Goal: Task Accomplishment & Management: Use online tool/utility

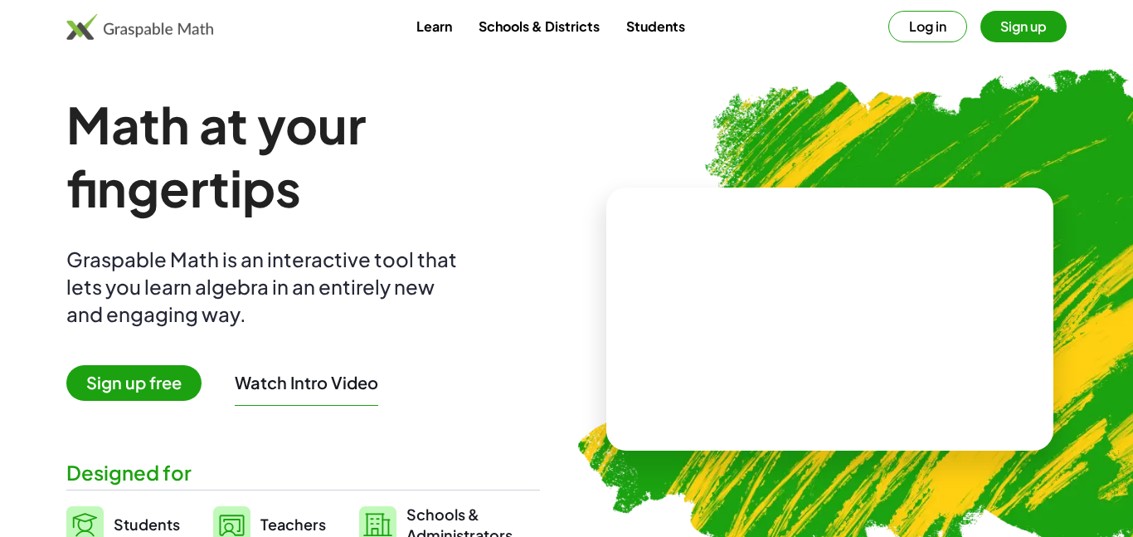
click at [461, 174] on h1 "Math at your fingertips" at bounding box center [303, 156] width 474 height 126
click at [1036, 39] on button "Sign up" at bounding box center [1023, 27] width 86 height 32
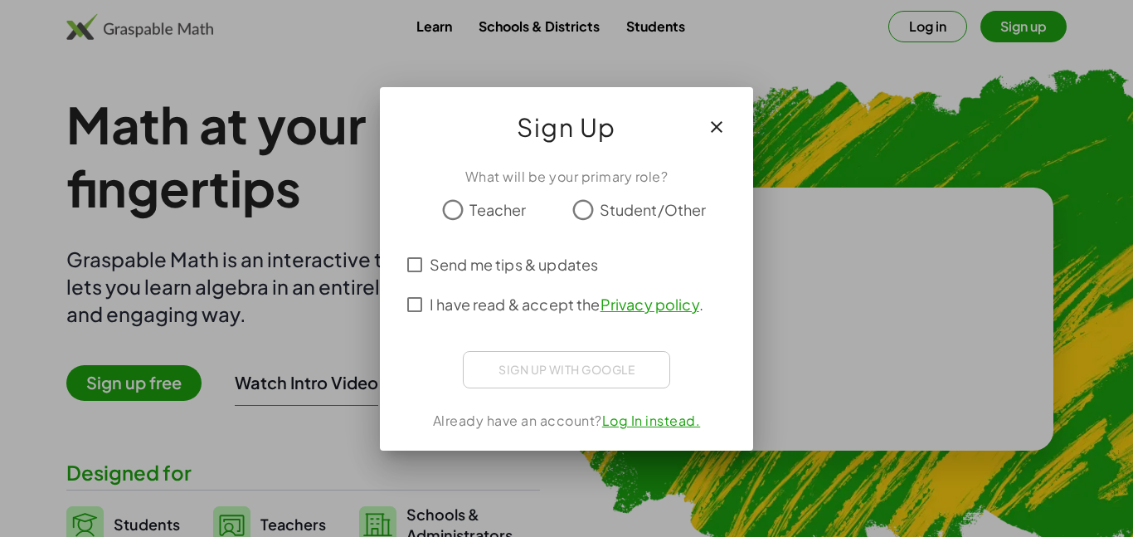
click at [624, 224] on label "Student/Other" at bounding box center [653, 209] width 107 height 33
click at [497, 308] on span "I have read & accept the Privacy policy ." at bounding box center [567, 304] width 274 height 22
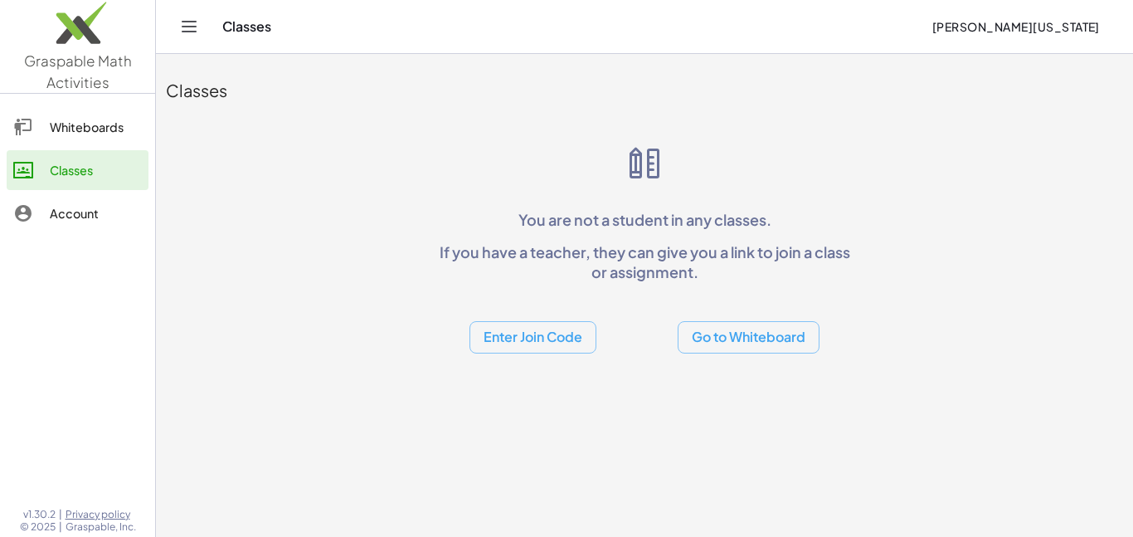
click at [522, 349] on button "Enter Join Code" at bounding box center [532, 337] width 127 height 32
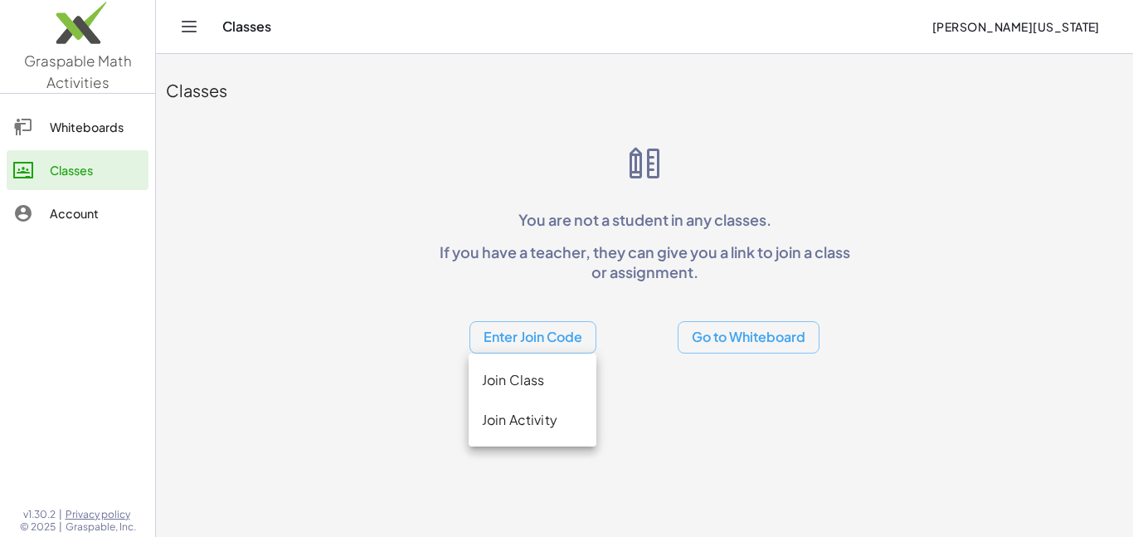
click at [522, 373] on div "Join Class" at bounding box center [532, 380] width 101 height 20
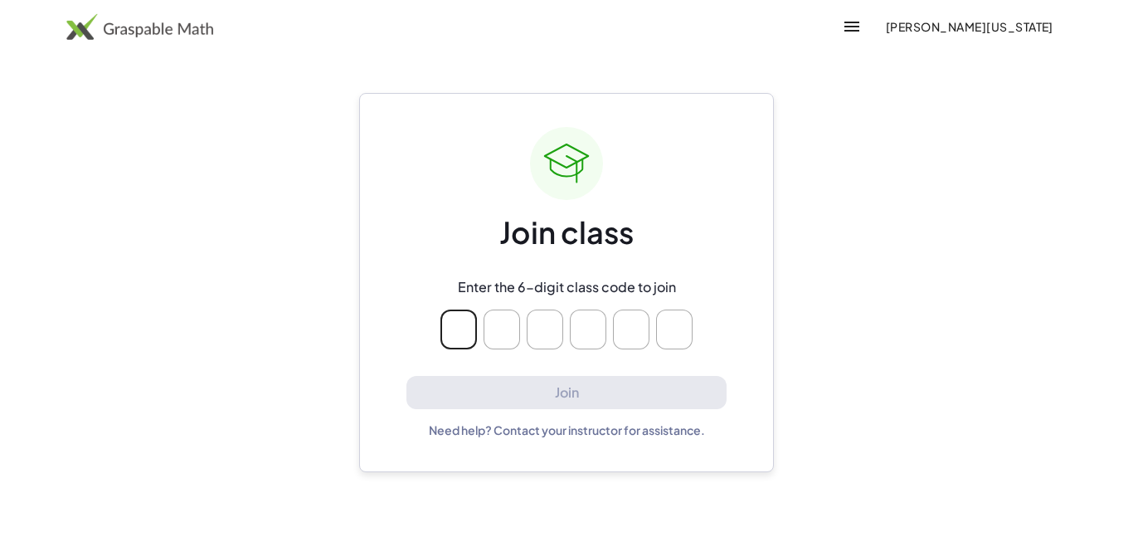
type input "*"
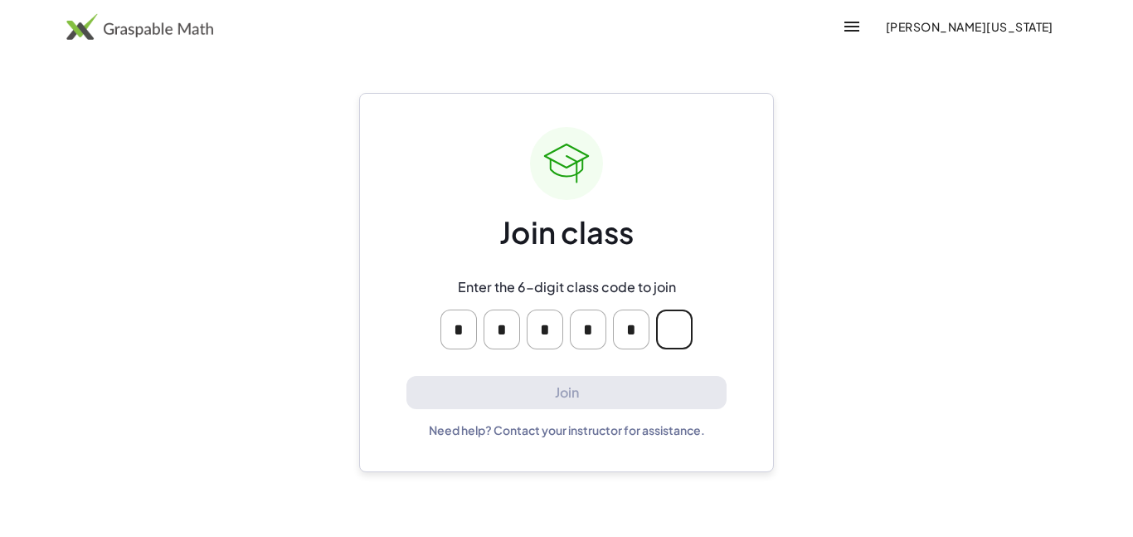
click at [862, 23] on icon "button" at bounding box center [852, 27] width 20 height 20
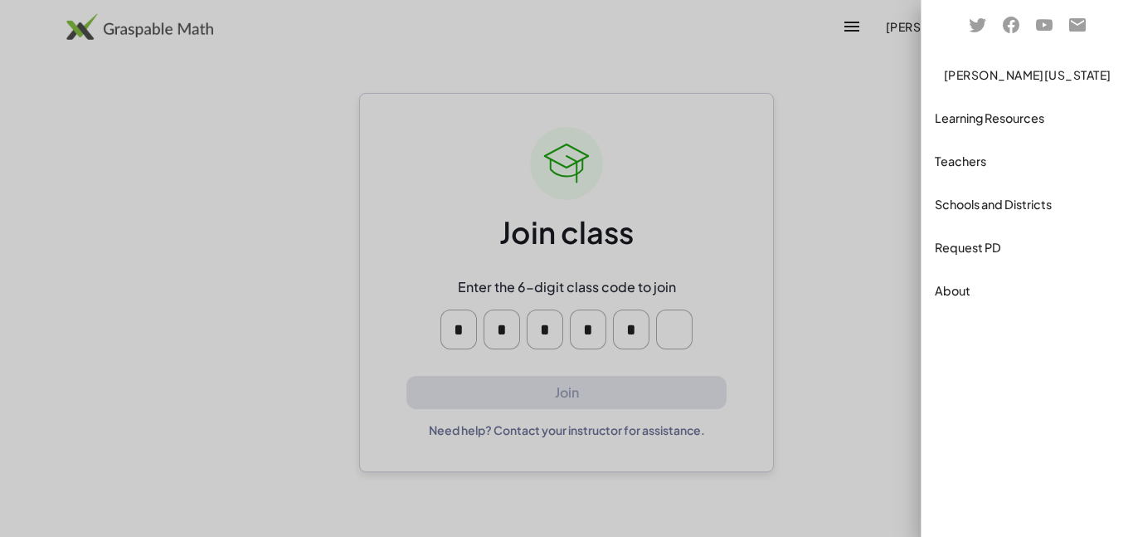
click at [827, 100] on div at bounding box center [566, 268] width 1133 height 537
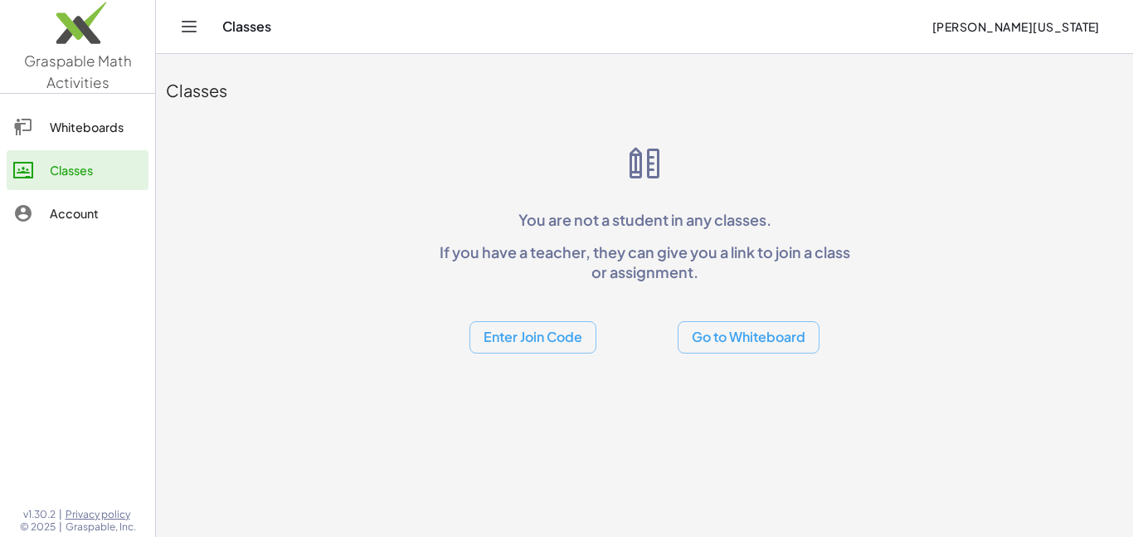
click at [552, 350] on button "Enter Join Code" at bounding box center [532, 337] width 127 height 32
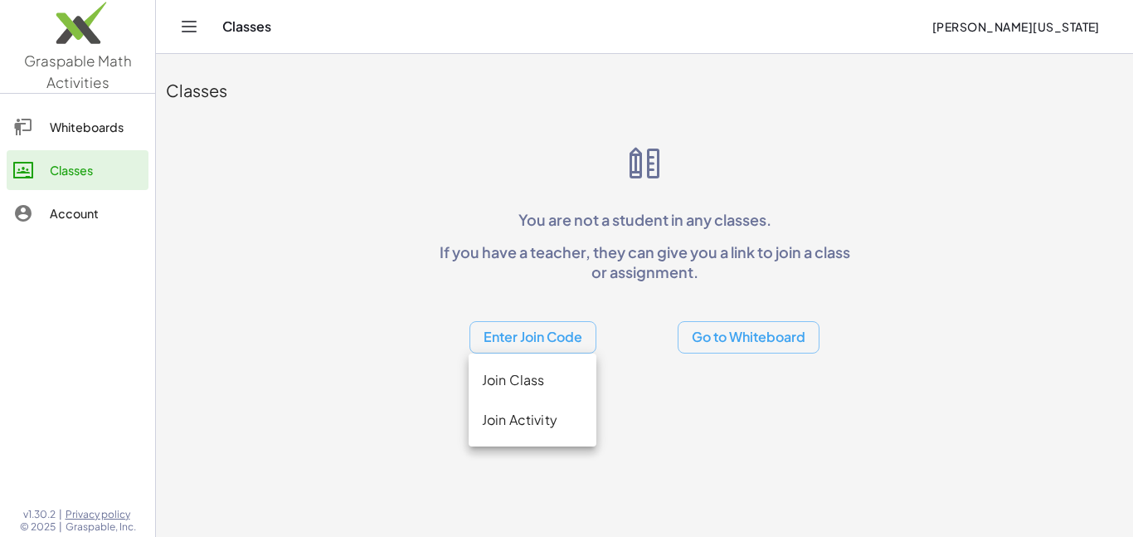
click at [540, 417] on div "Join Activity" at bounding box center [532, 420] width 101 height 20
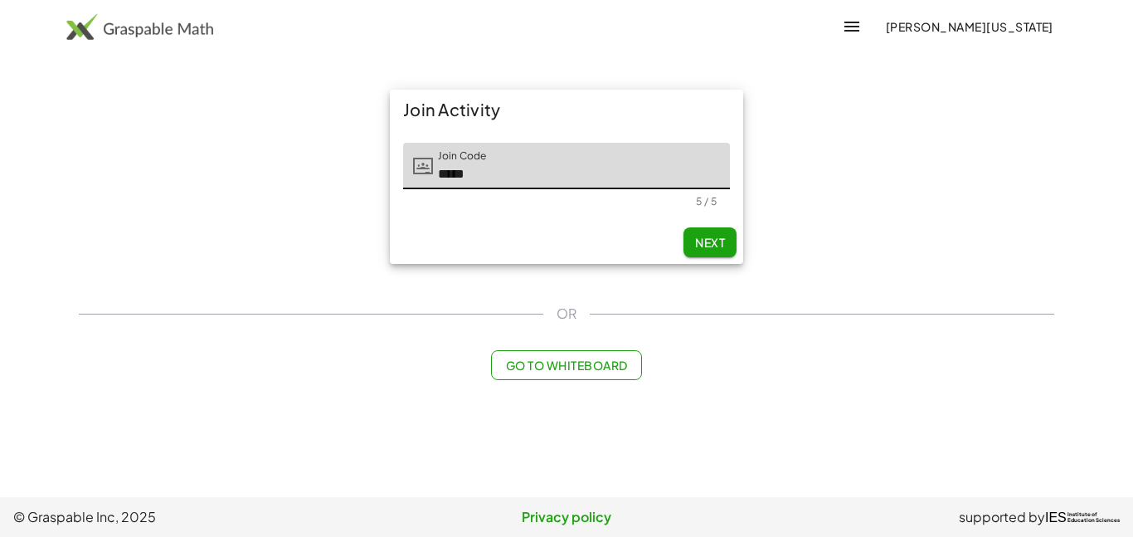
click at [713, 232] on button "Next" at bounding box center [709, 242] width 53 height 30
type input "*****"
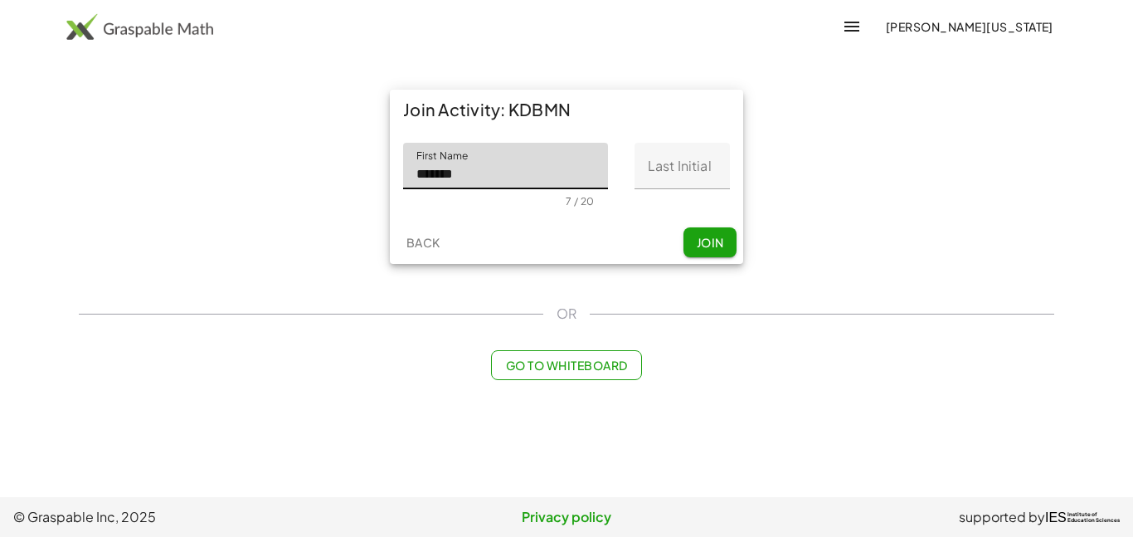
type input "*******"
click at [694, 163] on input "Last Initial" at bounding box center [682, 166] width 95 height 46
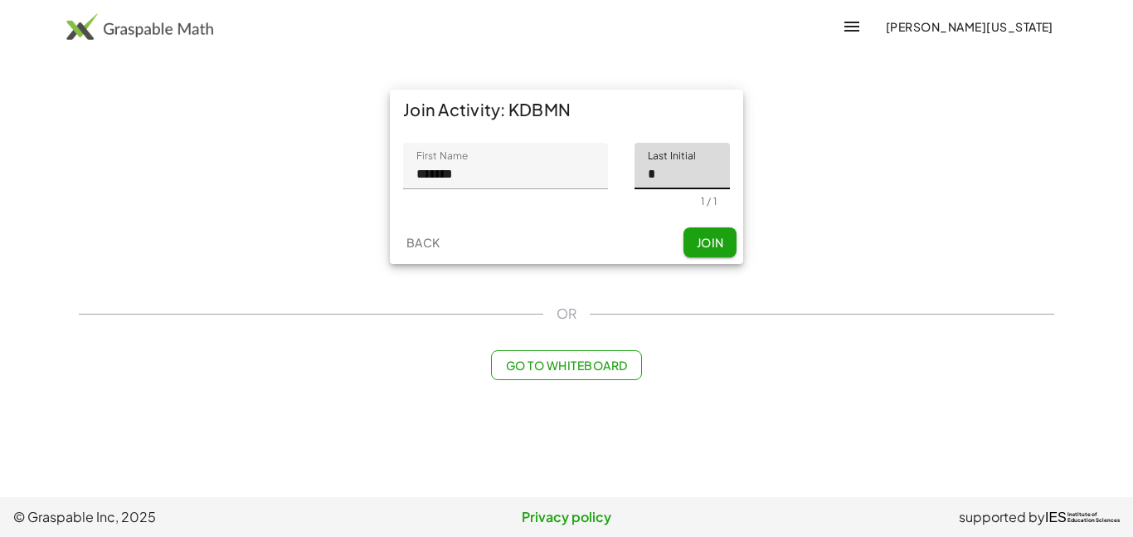
type input "*"
click at [702, 243] on span "Join" at bounding box center [709, 242] width 27 height 15
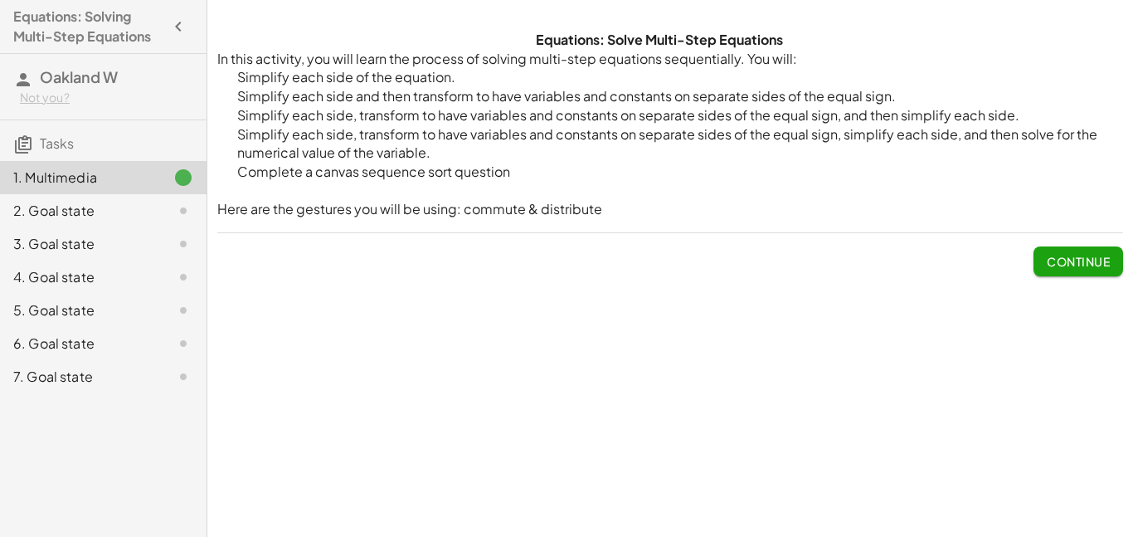
click at [1063, 266] on span "Continue" at bounding box center [1078, 261] width 63 height 15
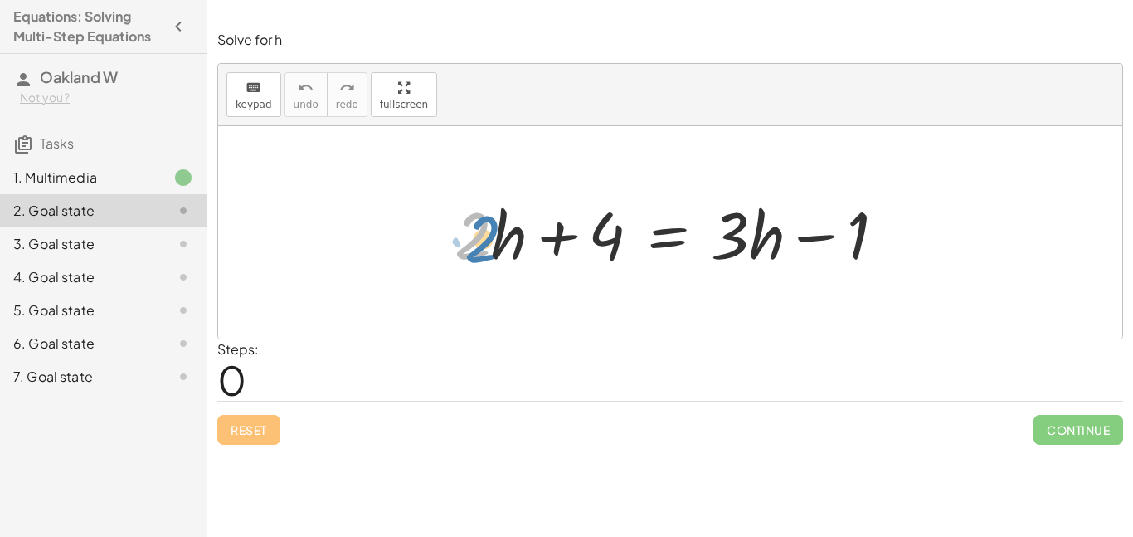
drag, startPoint x: 482, startPoint y: 230, endPoint x: 492, endPoint y: 232, distance: 10.3
click at [492, 232] on div at bounding box center [676, 232] width 460 height 85
click at [507, 251] on div at bounding box center [676, 232] width 460 height 85
click at [267, 103] on span "keypad" at bounding box center [254, 105] width 36 height 12
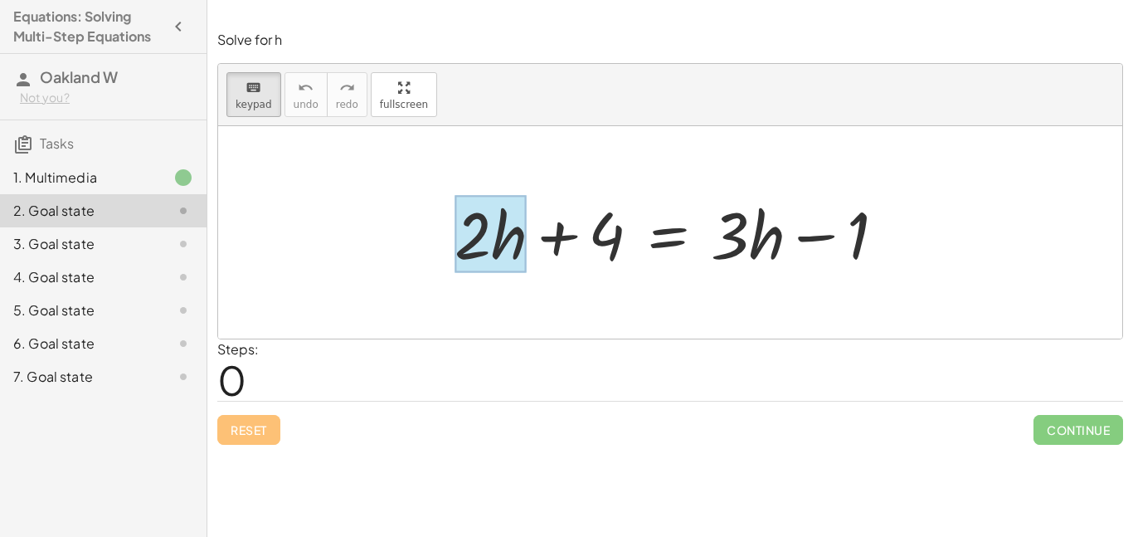
drag, startPoint x: 475, startPoint y: 233, endPoint x: 509, endPoint y: 236, distance: 34.2
click at [509, 236] on div at bounding box center [491, 234] width 72 height 77
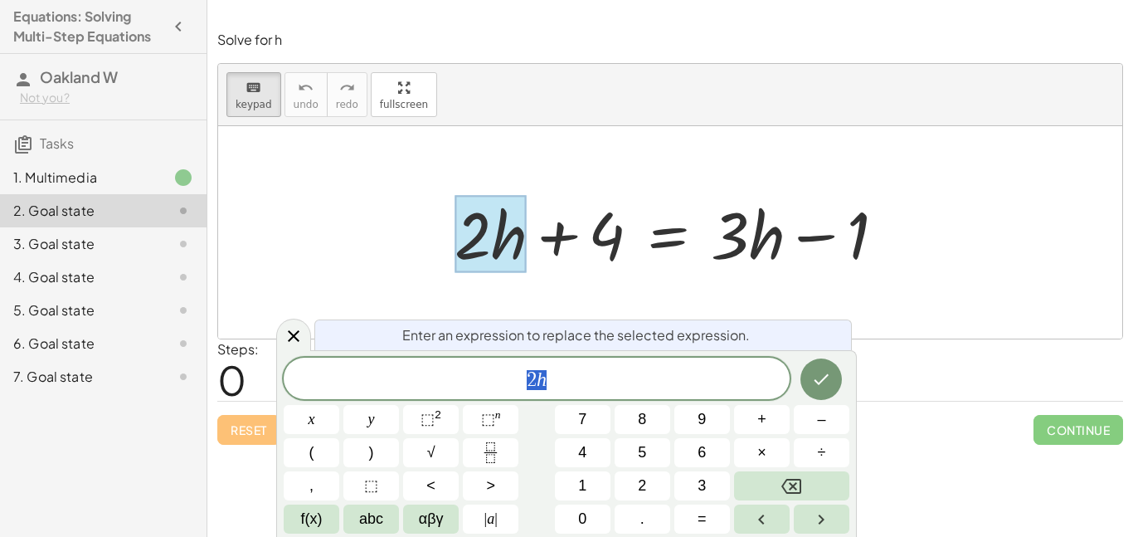
scroll to position [1, 0]
click at [849, 513] on div "Enter an expression to replace the selected expression. ** 2 h x y ⬚ 2 ⬚ n 7 8 …" at bounding box center [566, 443] width 581 height 187
click at [840, 515] on button "Right arrow" at bounding box center [822, 518] width 56 height 29
drag, startPoint x: 518, startPoint y: 250, endPoint x: 586, endPoint y: 269, distance: 70.6
click at [668, 234] on div "+ · 2 · h + 4 = + · 3 · h − 1" at bounding box center [668, 234] width 0 height 0
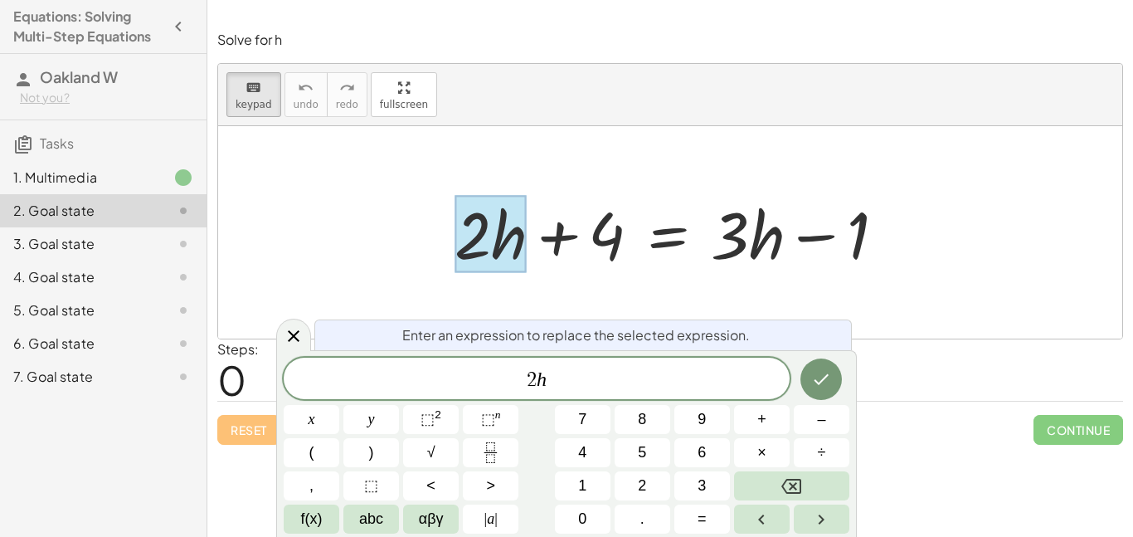
click at [514, 221] on div at bounding box center [491, 234] width 72 height 77
click at [538, 382] on var "h" at bounding box center [542, 379] width 10 height 22
click at [550, 382] on span "2 ​ h" at bounding box center [537, 379] width 506 height 23
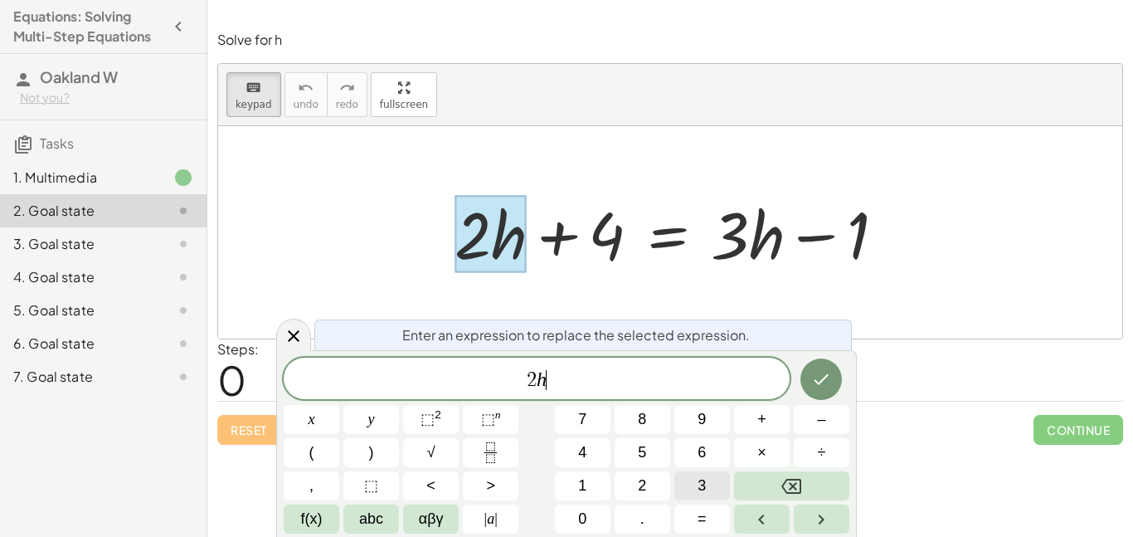
scroll to position [2, 0]
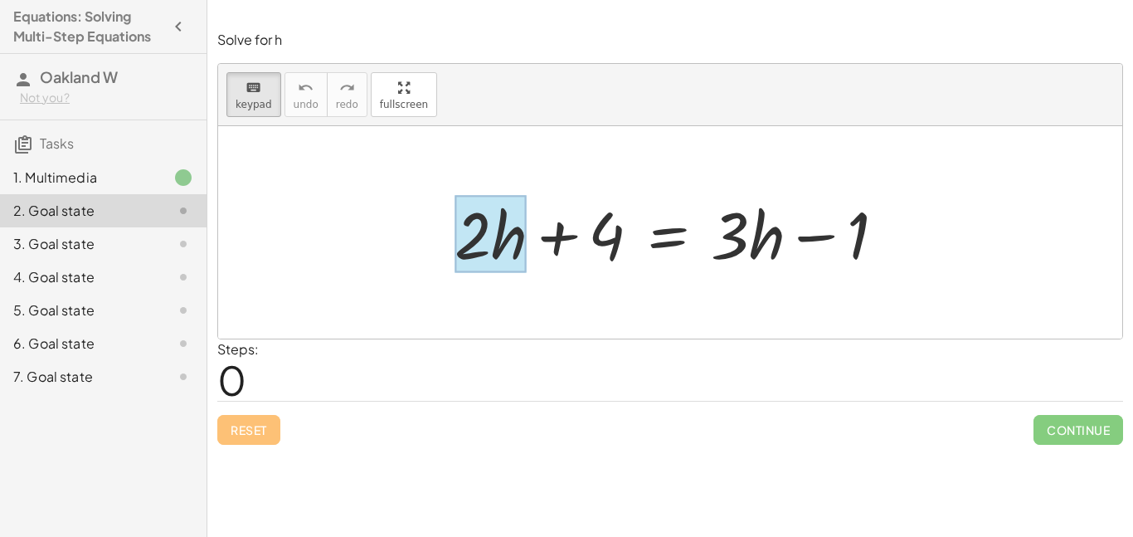
drag, startPoint x: 484, startPoint y: 257, endPoint x: 517, endPoint y: 261, distance: 33.4
click at [517, 261] on div at bounding box center [491, 234] width 72 height 77
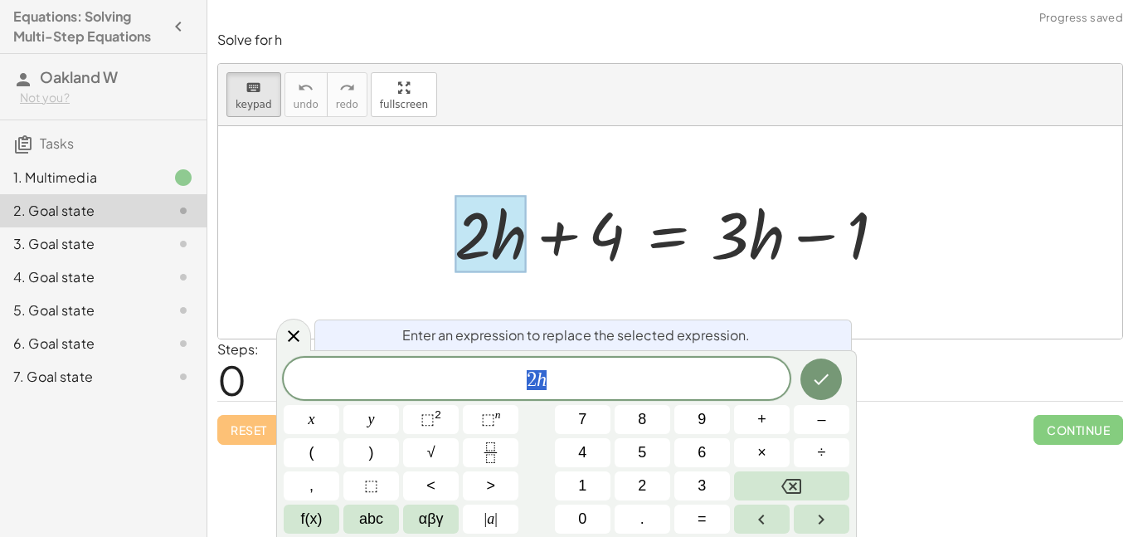
scroll to position [0, 0]
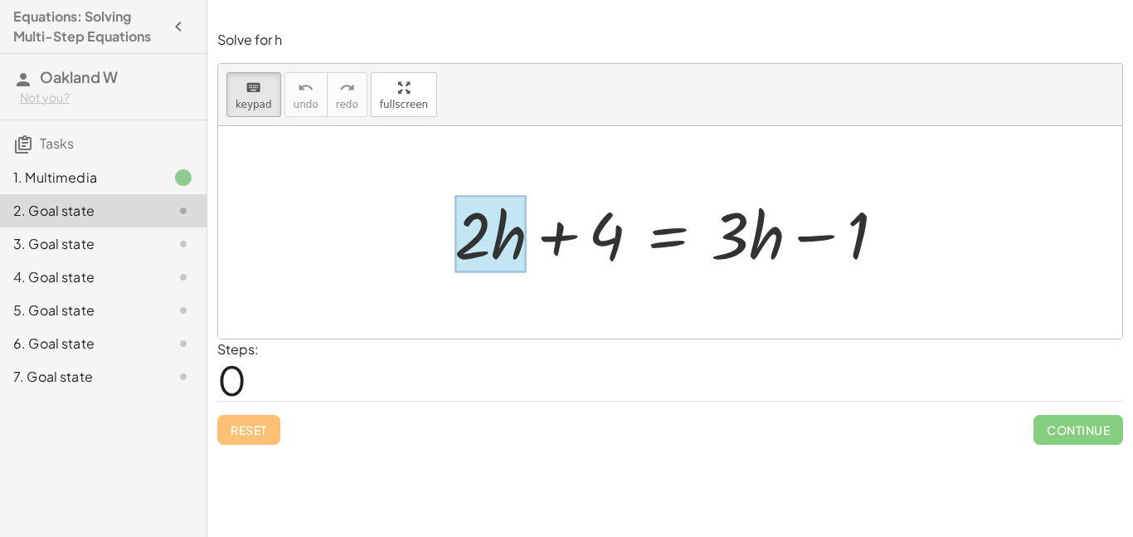
drag, startPoint x: 486, startPoint y: 218, endPoint x: 519, endPoint y: 226, distance: 34.0
click at [519, 226] on div at bounding box center [491, 234] width 72 height 77
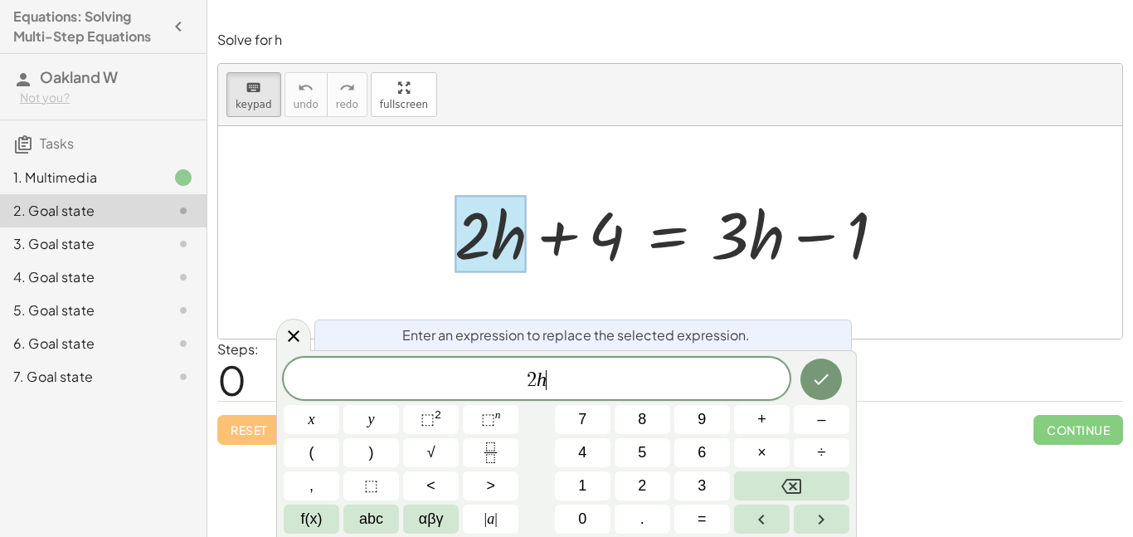
click at [544, 384] on var "h" at bounding box center [542, 379] width 10 height 22
drag, startPoint x: 462, startPoint y: 210, endPoint x: 544, endPoint y: 250, distance: 91.3
click at [668, 234] on div "+ · 2 · h + 4 = + · 3 · h − 1" at bounding box center [668, 234] width 0 height 0
click at [581, 384] on span "2 h" at bounding box center [537, 379] width 506 height 23
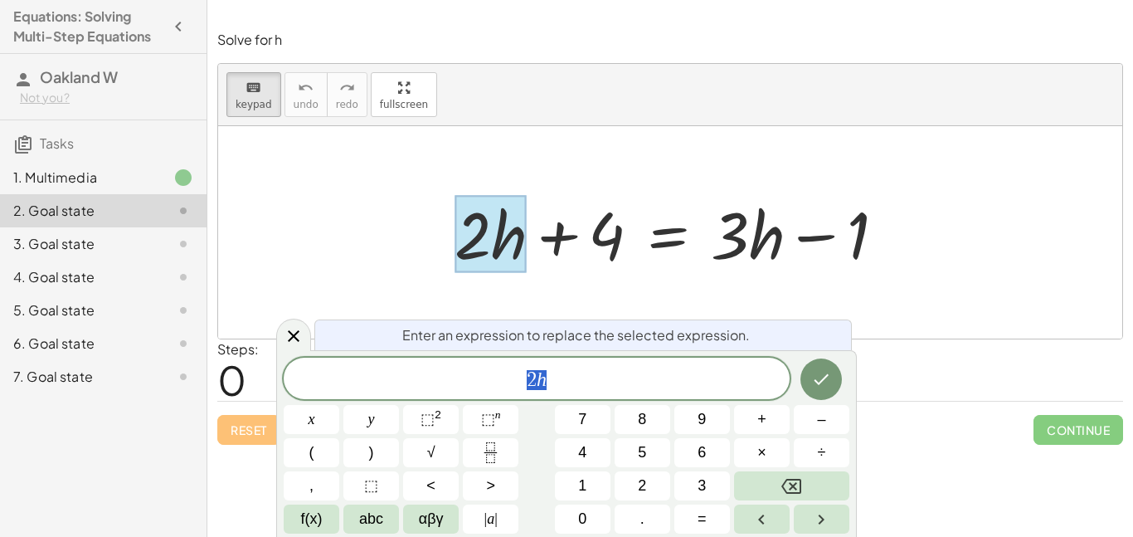
drag, startPoint x: 574, startPoint y: 388, endPoint x: 418, endPoint y: 383, distance: 156.0
click at [418, 383] on span "2 h" at bounding box center [537, 379] width 506 height 23
drag, startPoint x: 473, startPoint y: 380, endPoint x: 551, endPoint y: 361, distance: 80.3
click at [551, 361] on div "** 2 h" at bounding box center [537, 378] width 506 height 41
click at [478, 256] on div at bounding box center [491, 234] width 72 height 77
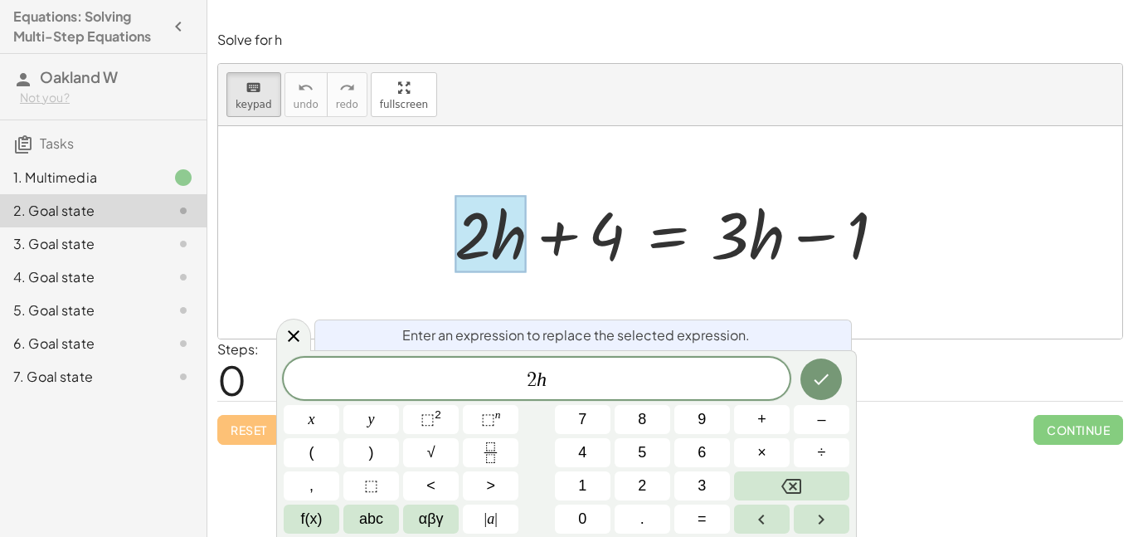
drag, startPoint x: 478, startPoint y: 256, endPoint x: 717, endPoint y: 283, distance: 240.4
click at [717, 283] on div "+ · 2 · h + 4 = + · 3 · h − 1" at bounding box center [670, 232] width 904 height 212
click at [350, 209] on div at bounding box center [670, 232] width 904 height 212
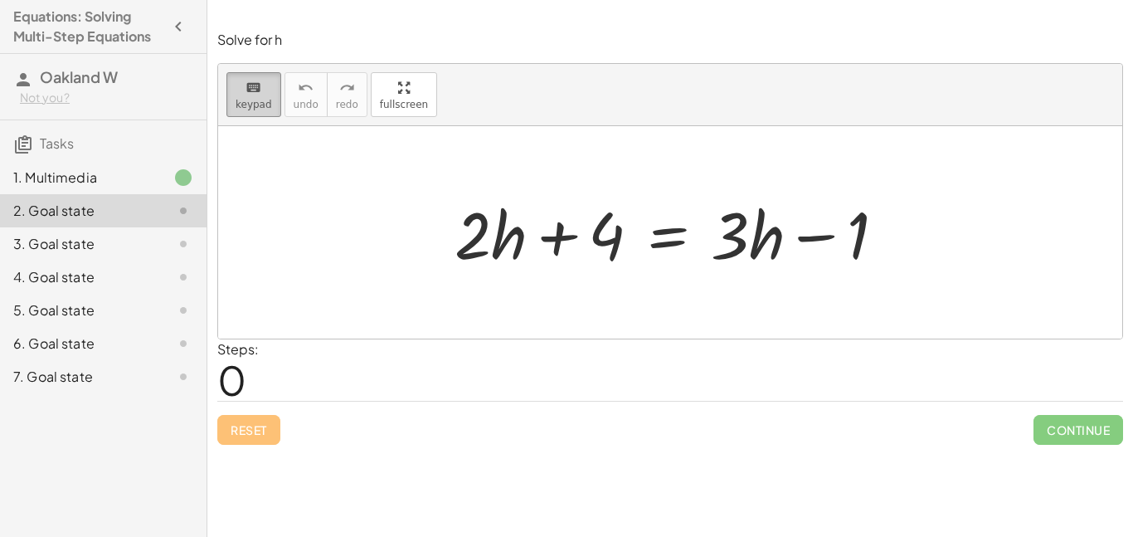
click at [251, 81] on icon "keyboard" at bounding box center [254, 88] width 16 height 20
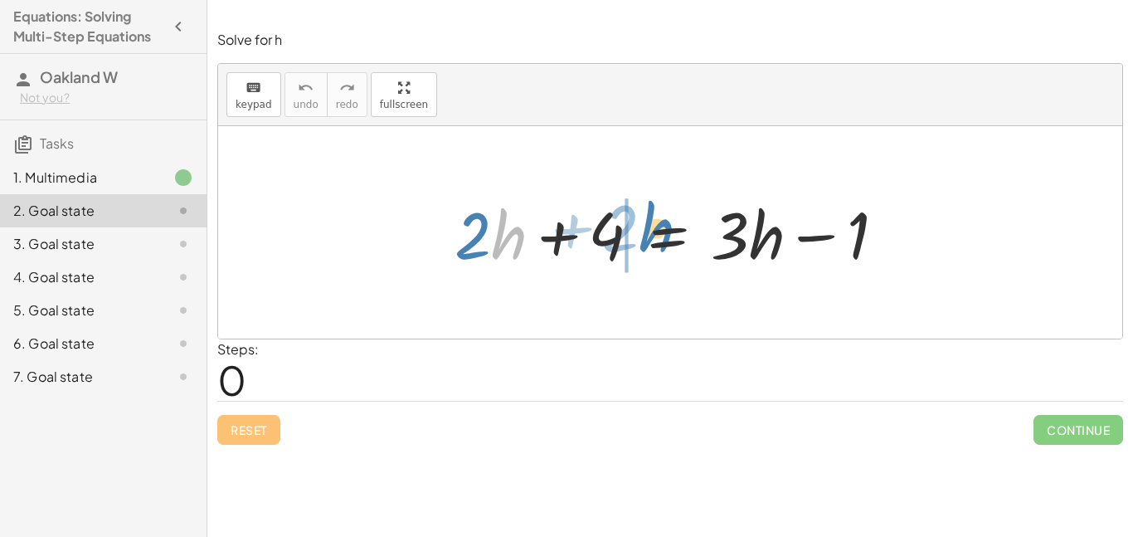
drag, startPoint x: 510, startPoint y: 242, endPoint x: 657, endPoint y: 234, distance: 147.1
click at [657, 234] on div at bounding box center [676, 232] width 460 height 85
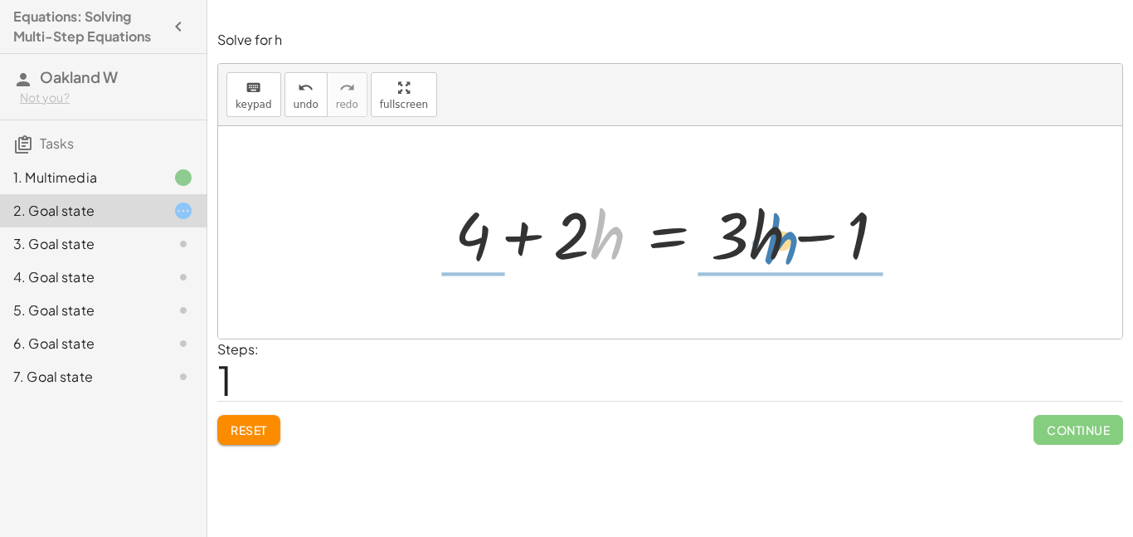
drag, startPoint x: 603, startPoint y: 252, endPoint x: 776, endPoint y: 256, distance: 173.4
click at [776, 256] on div at bounding box center [676, 232] width 460 height 85
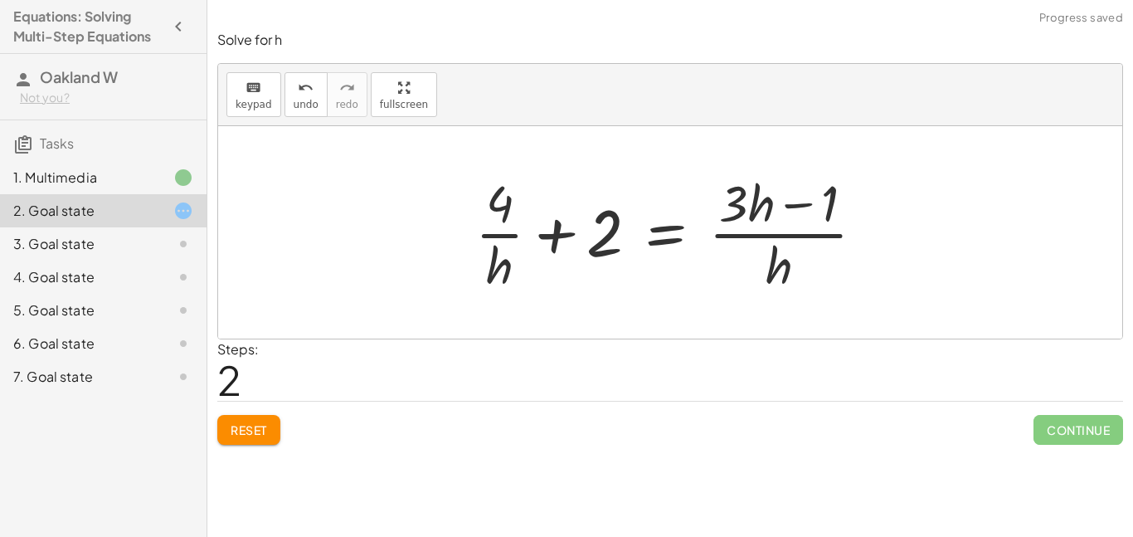
click at [703, 337] on div at bounding box center [670, 232] width 904 height 212
drag, startPoint x: 781, startPoint y: 265, endPoint x: 605, endPoint y: 227, distance: 179.8
click at [605, 227] on div at bounding box center [677, 232] width 420 height 128
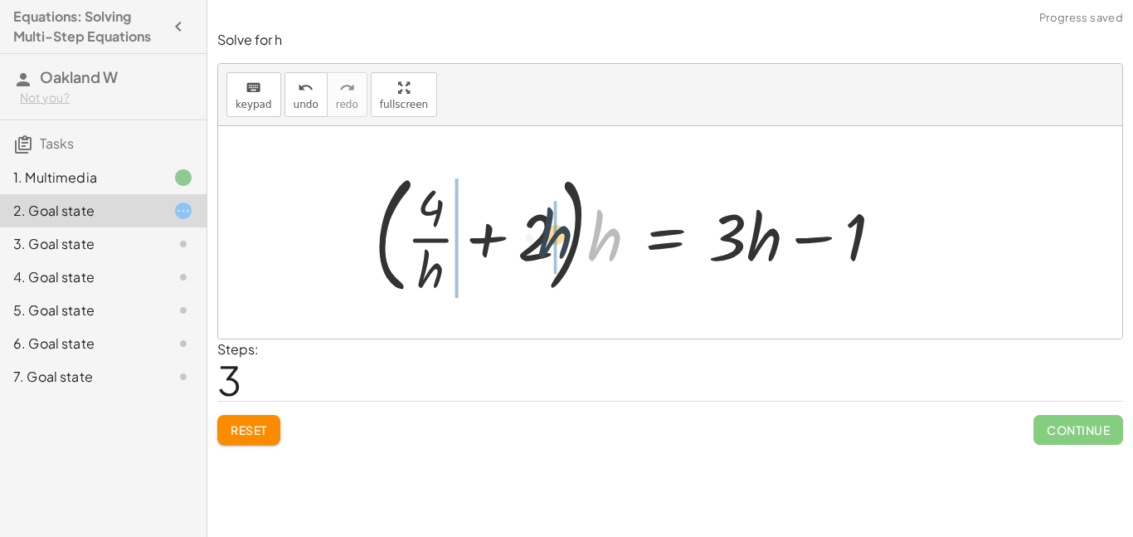
drag, startPoint x: 601, startPoint y: 256, endPoint x: 525, endPoint y: 243, distance: 77.5
click at [525, 243] on div at bounding box center [635, 232] width 538 height 138
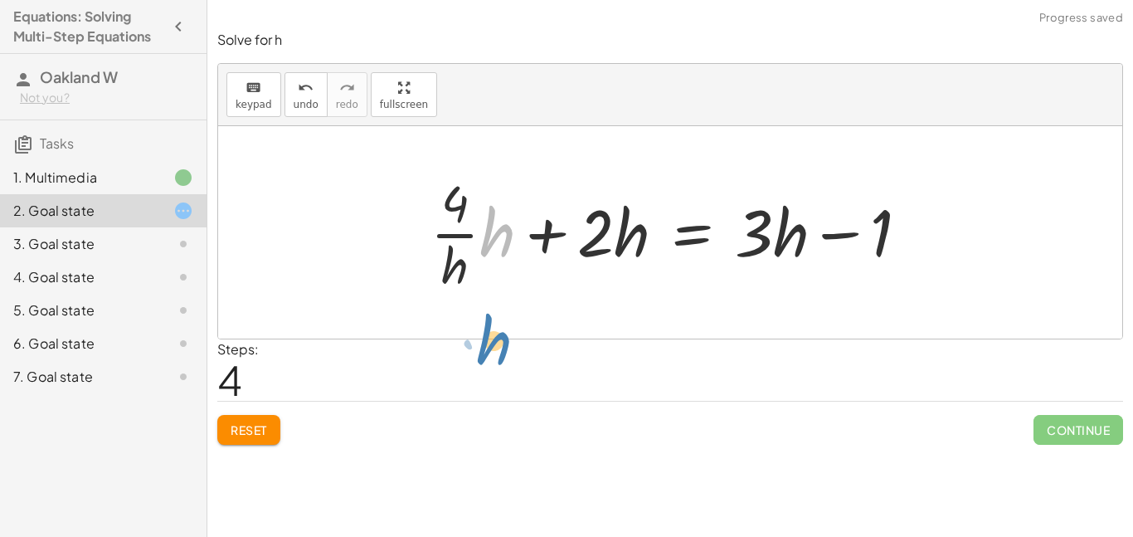
drag, startPoint x: 494, startPoint y: 242, endPoint x: 492, endPoint y: 361, distance: 118.6
click at [0, 0] on div "Solve for h keyboard keypad undo undo redo redo fullscreen + · 2 · h + 4 = + · …" at bounding box center [0, 0] width 0 height 0
drag, startPoint x: 455, startPoint y: 267, endPoint x: 484, endPoint y: 251, distance: 33.0
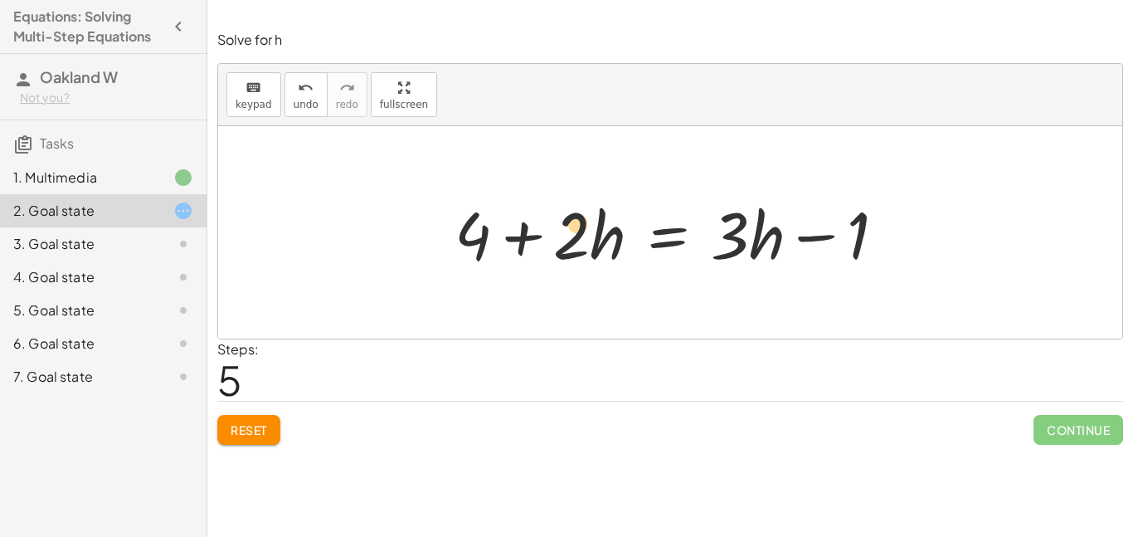
drag, startPoint x: 567, startPoint y: 239, endPoint x: 572, endPoint y: 226, distance: 14.2
click at [572, 226] on div at bounding box center [676, 232] width 460 height 85
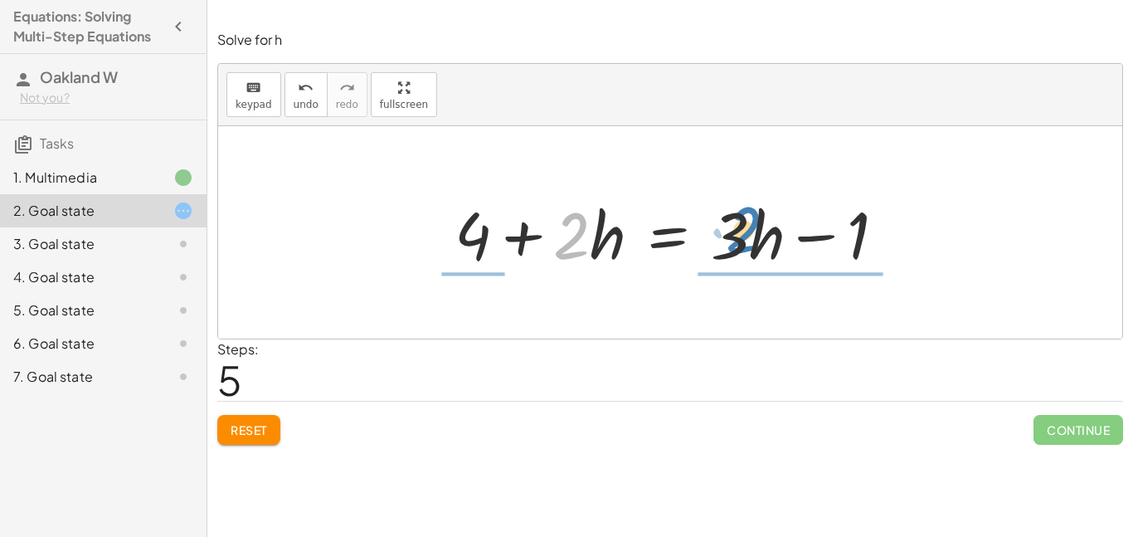
drag, startPoint x: 583, startPoint y: 232, endPoint x: 756, endPoint y: 226, distance: 172.6
click at [756, 226] on div at bounding box center [676, 232] width 460 height 85
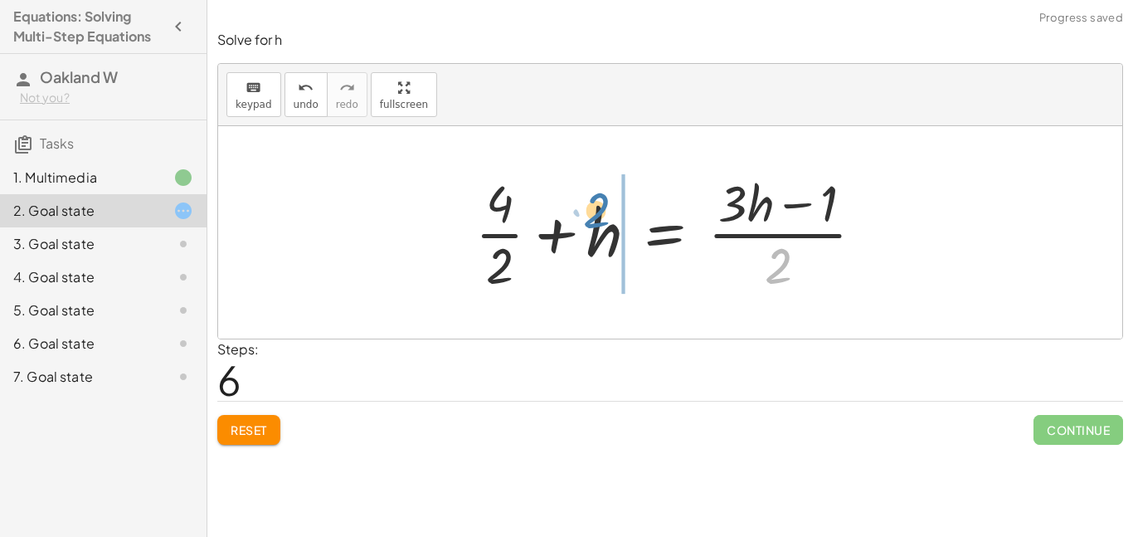
drag, startPoint x: 771, startPoint y: 278, endPoint x: 588, endPoint y: 225, distance: 190.0
click at [588, 225] on div at bounding box center [676, 232] width 419 height 128
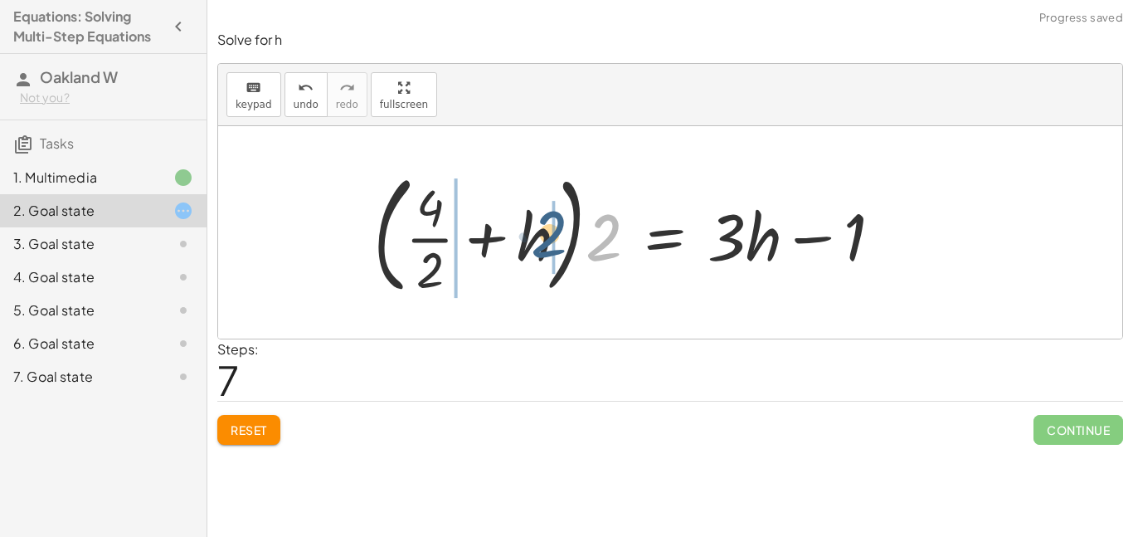
drag, startPoint x: 606, startPoint y: 237, endPoint x: 542, endPoint y: 234, distance: 64.8
click at [542, 234] on div at bounding box center [634, 232] width 538 height 138
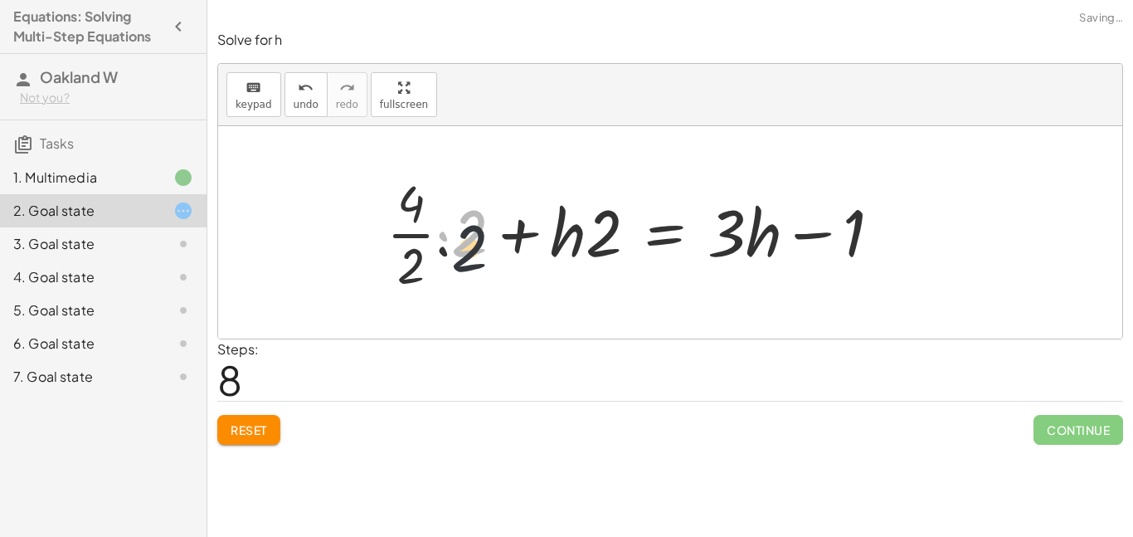
drag, startPoint x: 465, startPoint y: 252, endPoint x: 365, endPoint y: 387, distance: 167.2
click at [0, 0] on div "Solve for h keyboard keypad undo undo redo redo fullscreen + · 2 · h + 4 = + · …" at bounding box center [0, 0] width 0 height 0
click at [260, 429] on span "Reset" at bounding box center [249, 429] width 36 height 15
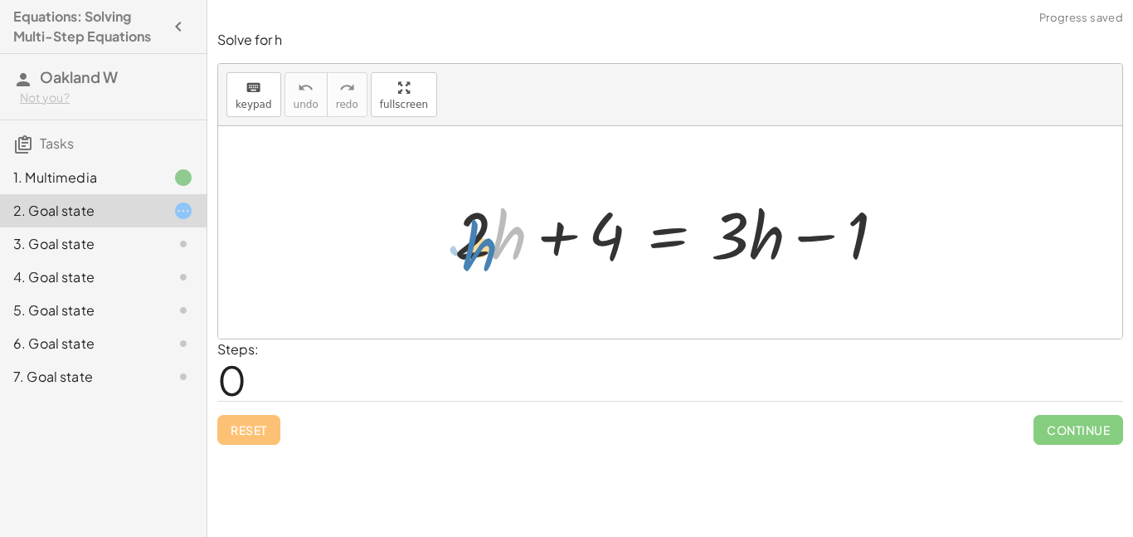
drag, startPoint x: 503, startPoint y: 231, endPoint x: 477, endPoint y: 226, distance: 26.4
click at [477, 226] on div at bounding box center [676, 232] width 460 height 85
drag, startPoint x: 474, startPoint y: 226, endPoint x: 495, endPoint y: 229, distance: 21.0
click at [495, 229] on div at bounding box center [676, 232] width 460 height 85
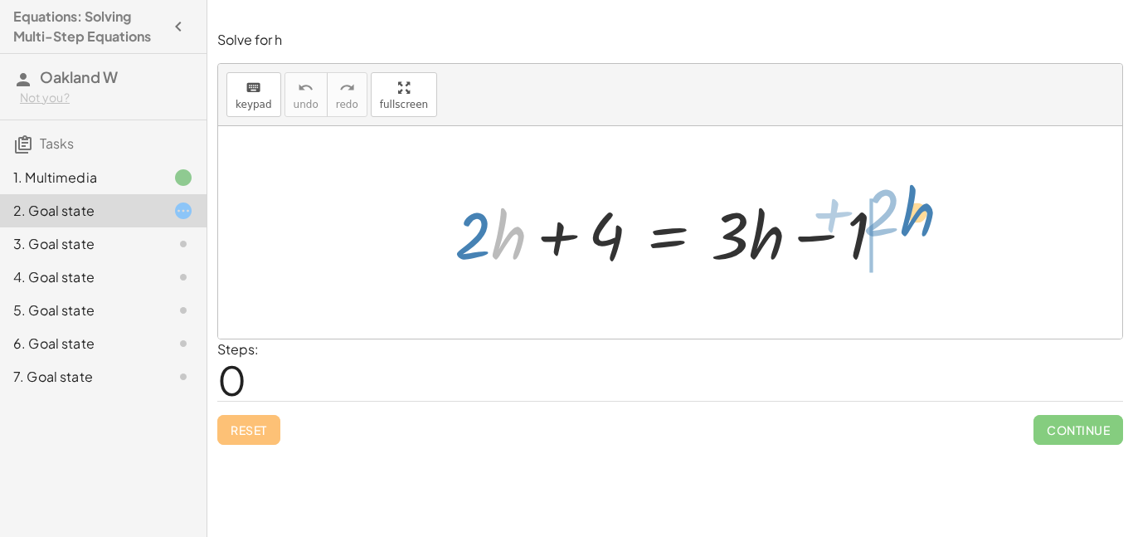
drag, startPoint x: 501, startPoint y: 231, endPoint x: 908, endPoint y: 208, distance: 407.9
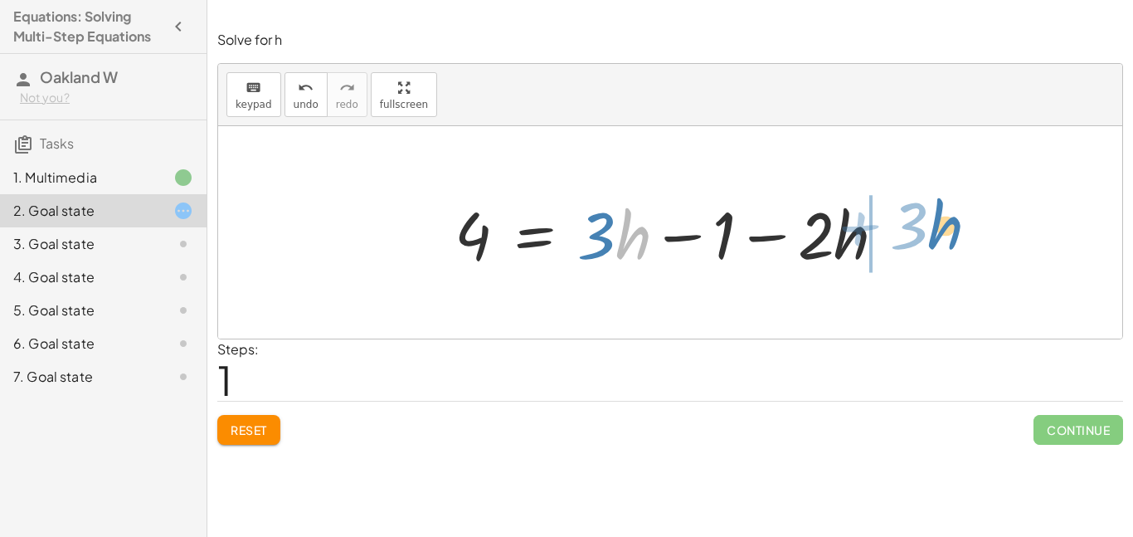
drag, startPoint x: 629, startPoint y: 241, endPoint x: 952, endPoint y: 231, distance: 323.6
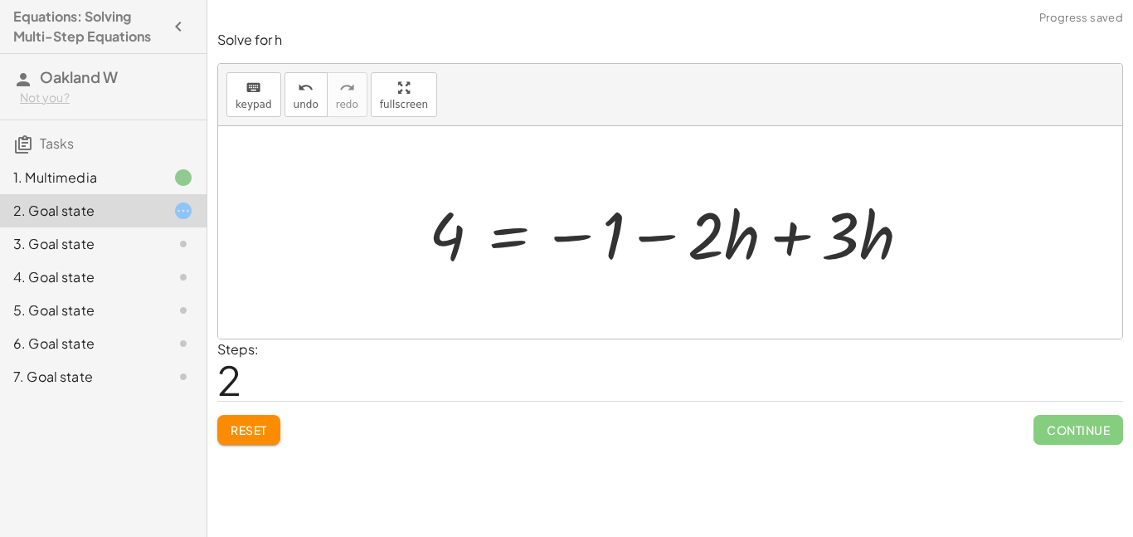
click at [783, 236] on div at bounding box center [677, 232] width 512 height 85
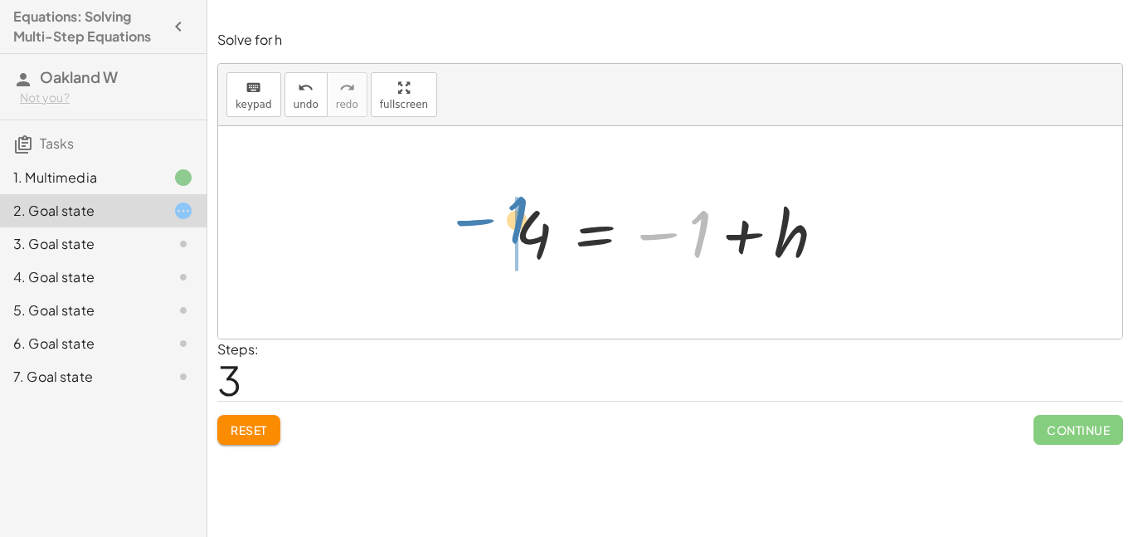
drag, startPoint x: 675, startPoint y: 231, endPoint x: 492, endPoint y: 217, distance: 183.9
click at [492, 217] on div "+ · 2 · h + 4 = + · 3 · h − 1 4 = + · 3 · h − 1 − · 2 · h 4 = − 1 − · 2 · h + ·…" at bounding box center [670, 232] width 360 height 90
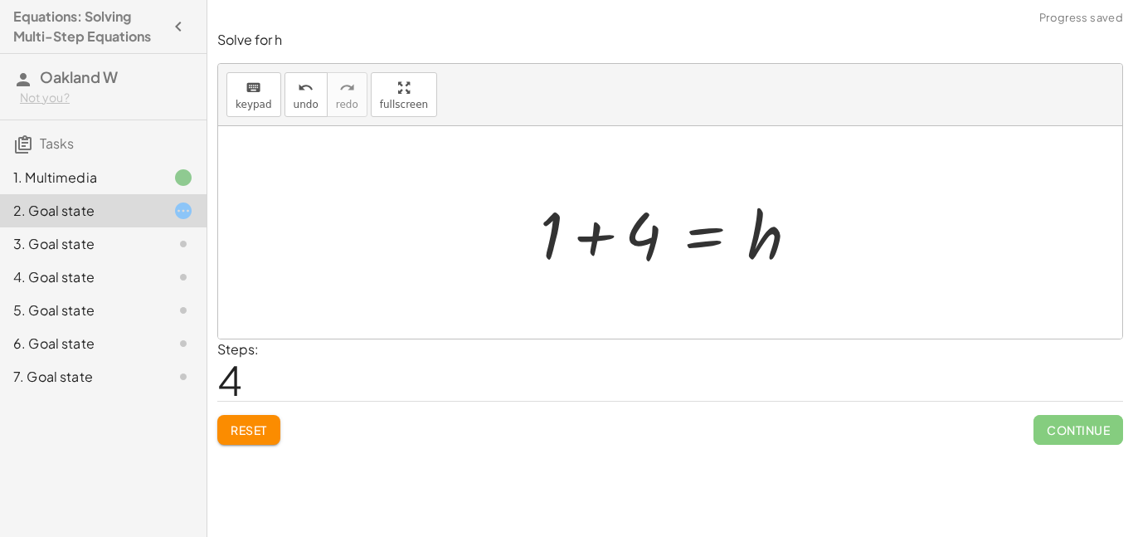
click at [587, 244] on div at bounding box center [676, 232] width 289 height 85
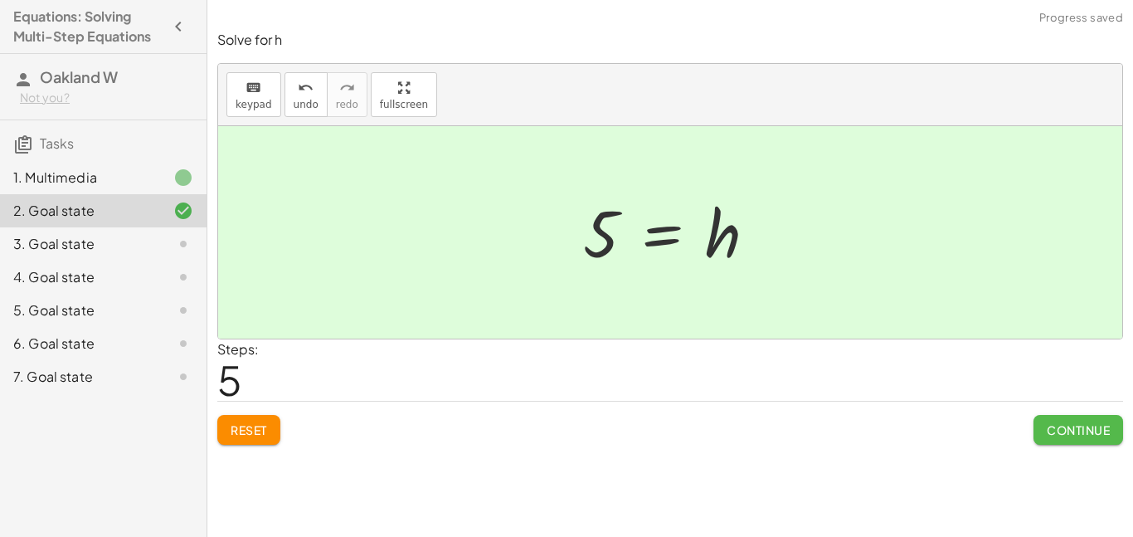
click at [1047, 432] on span "Continue" at bounding box center [1078, 429] width 63 height 15
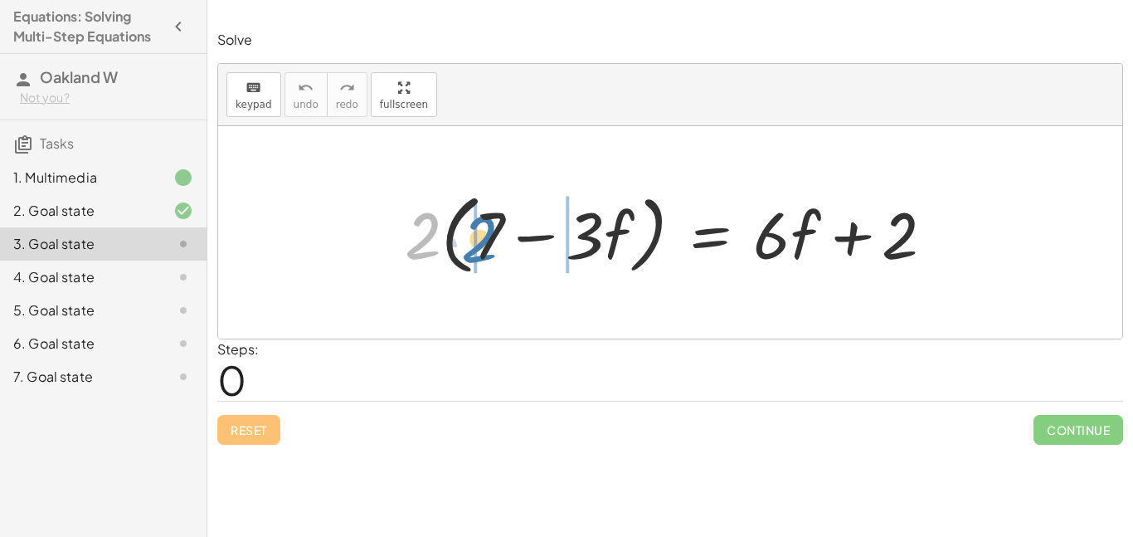
drag, startPoint x: 428, startPoint y: 236, endPoint x: 484, endPoint y: 240, distance: 56.5
click at [484, 240] on div at bounding box center [675, 232] width 559 height 95
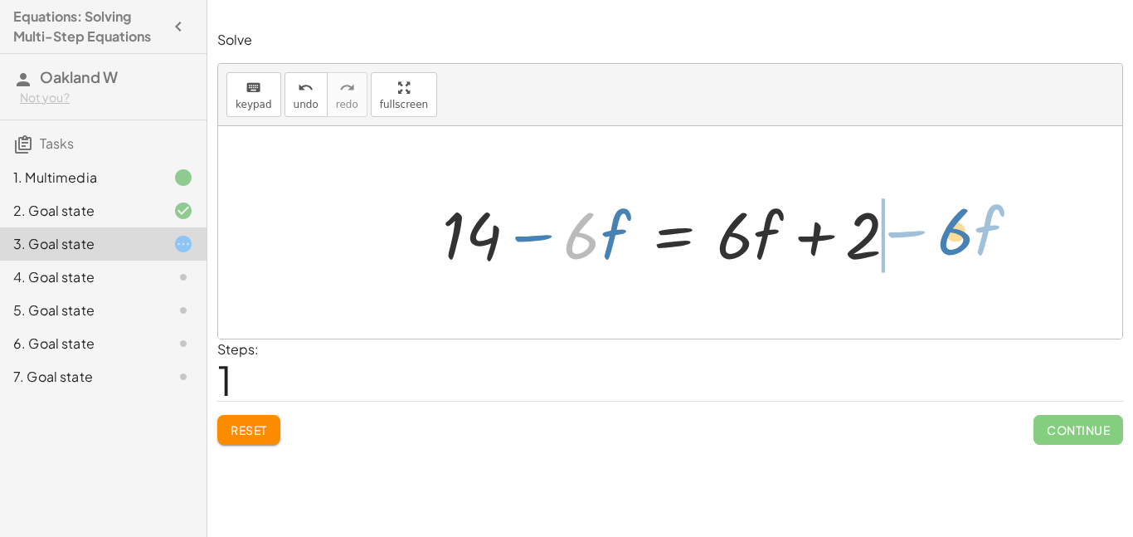
drag, startPoint x: 594, startPoint y: 240, endPoint x: 967, endPoint y: 235, distance: 373.3
click at [967, 235] on div "· 2 · ( + 7 − · 3 · f ) = + · 6 · f + 2 + · 2 · 7 − · 2 · 3 · f = + · 6 · f + 2…" at bounding box center [670, 232] width 904 height 212
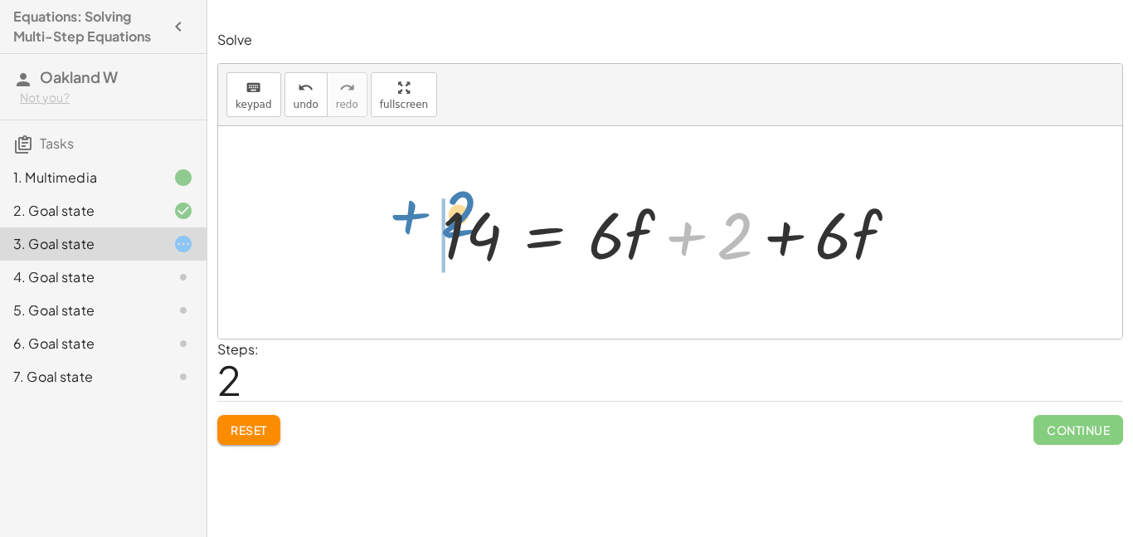
drag, startPoint x: 738, startPoint y: 224, endPoint x: 456, endPoint y: 204, distance: 282.7
click at [456, 204] on div at bounding box center [676, 232] width 485 height 85
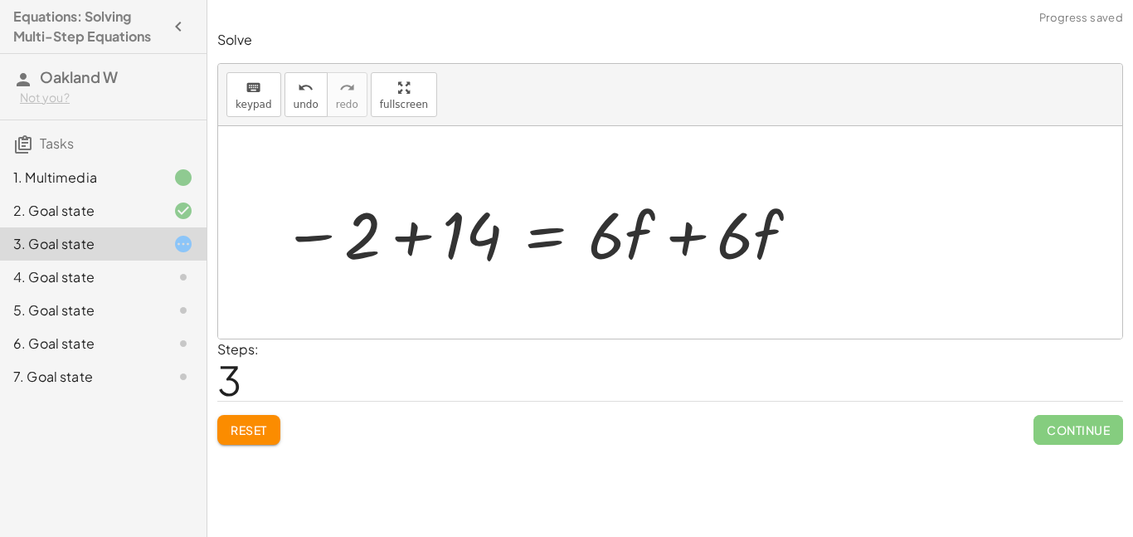
click at [421, 230] on div at bounding box center [542, 232] width 536 height 85
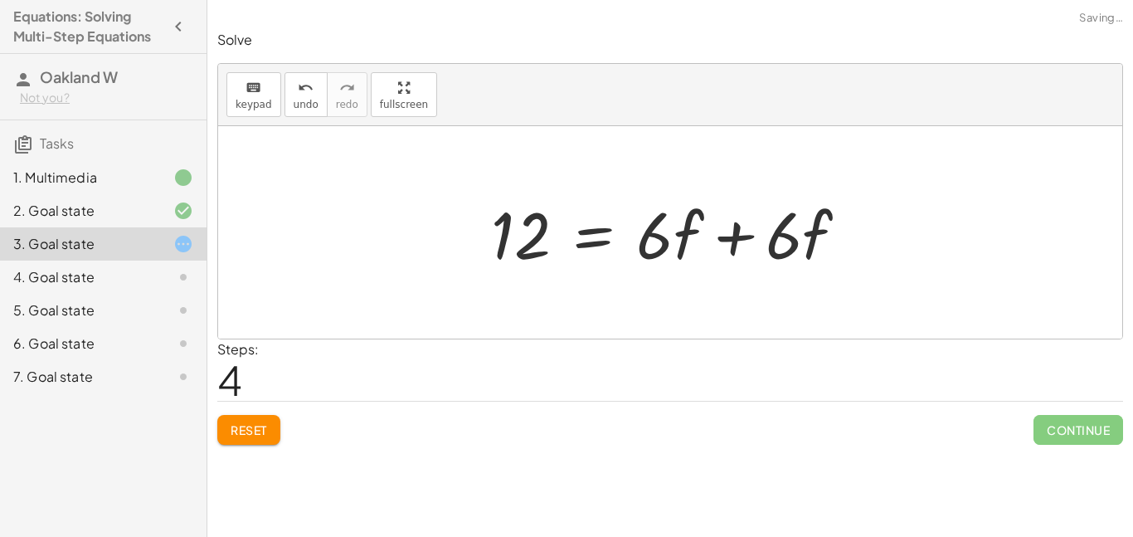
click at [725, 233] on div at bounding box center [676, 232] width 387 height 85
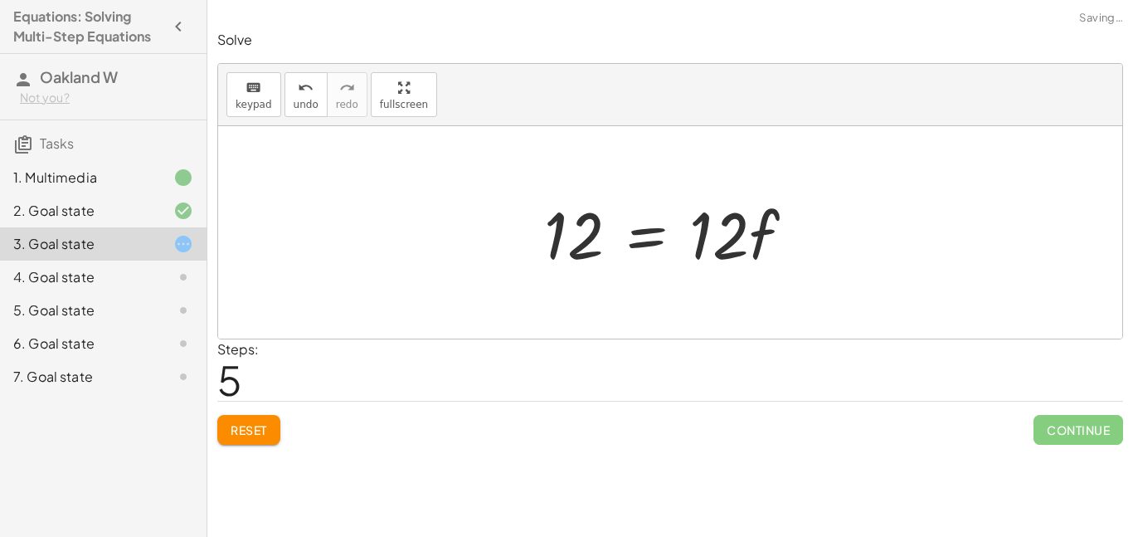
click at [725, 237] on div at bounding box center [676, 232] width 280 height 85
click at [665, 237] on div at bounding box center [676, 232] width 280 height 85
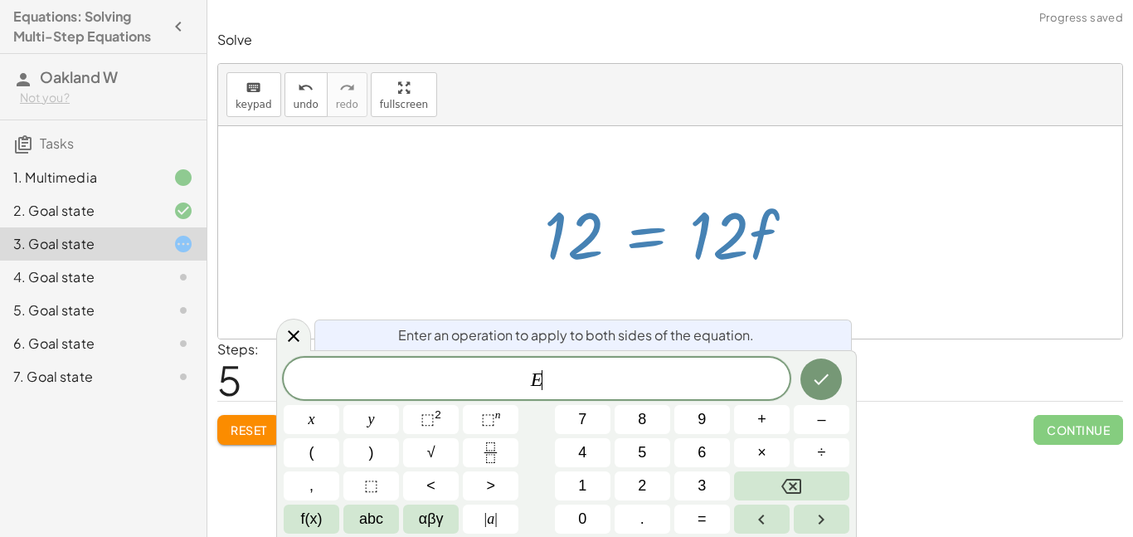
scroll to position [7, 0]
click at [796, 263] on div at bounding box center [676, 232] width 280 height 85
click at [776, 259] on div at bounding box center [676, 232] width 280 height 85
click at [781, 290] on div at bounding box center [670, 232] width 904 height 212
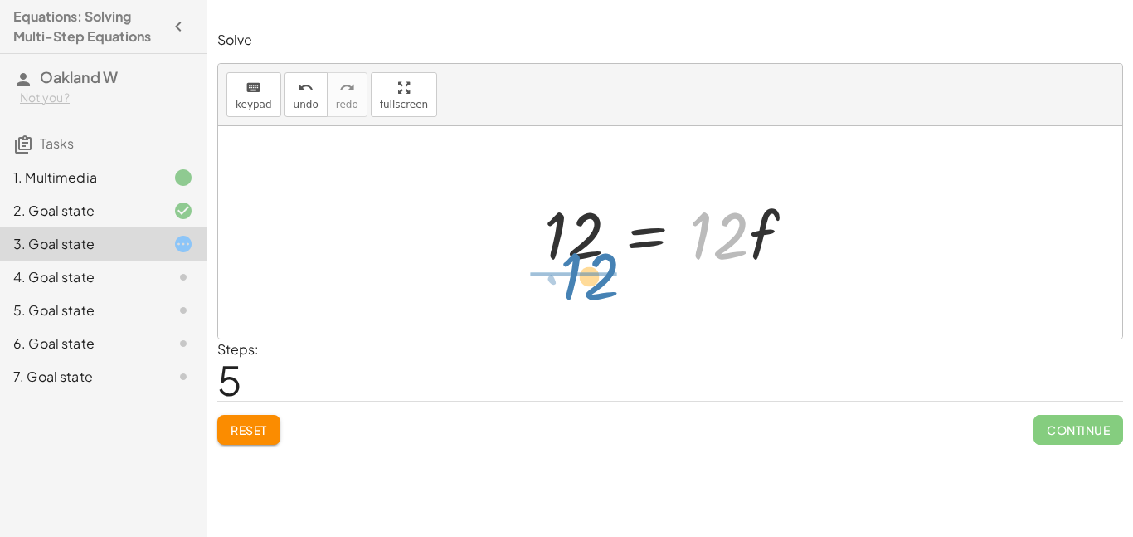
drag, startPoint x: 740, startPoint y: 242, endPoint x: 609, endPoint y: 283, distance: 137.2
click at [609, 283] on div "· 2 · ( + 7 − · 3 · f ) = + · 6 · f + 2 + · 2 · 7 − · 2 · 3 · f = + · 6 · f + 2…" at bounding box center [670, 232] width 904 height 212
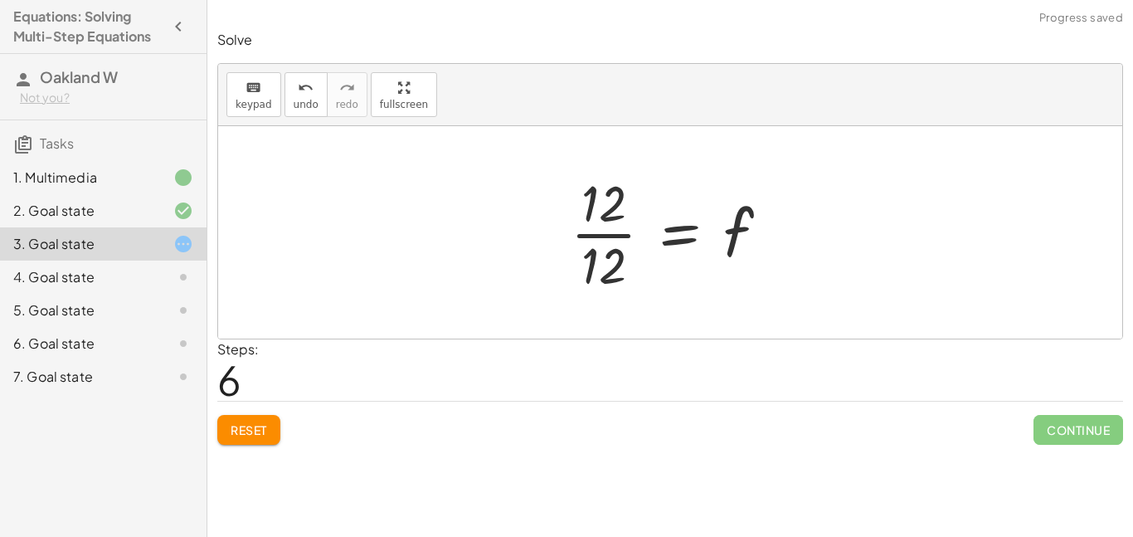
click at [607, 238] on div at bounding box center [676, 232] width 228 height 128
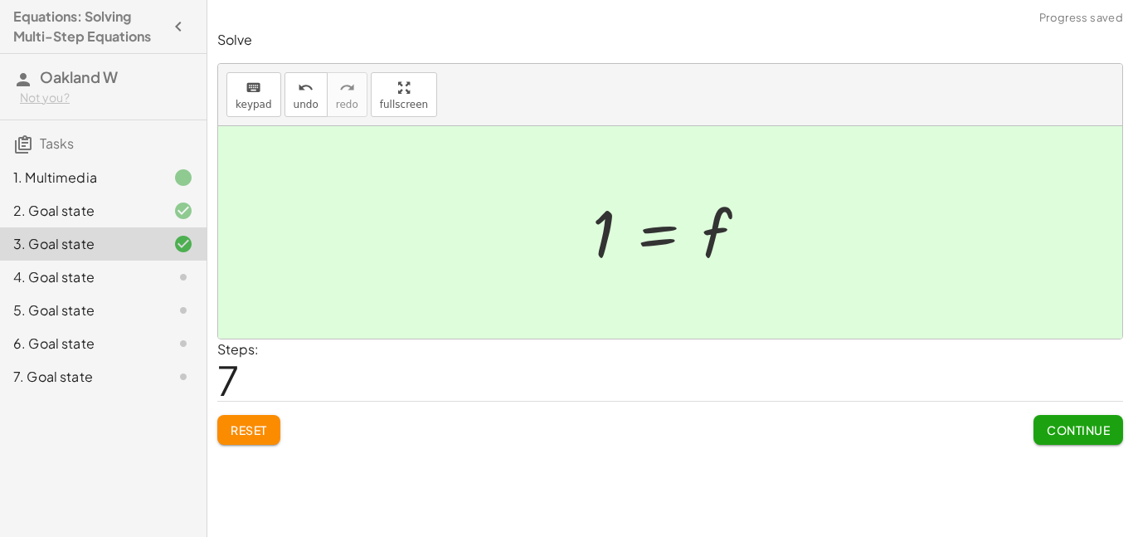
click at [1106, 419] on button "Continue" at bounding box center [1079, 430] width 90 height 30
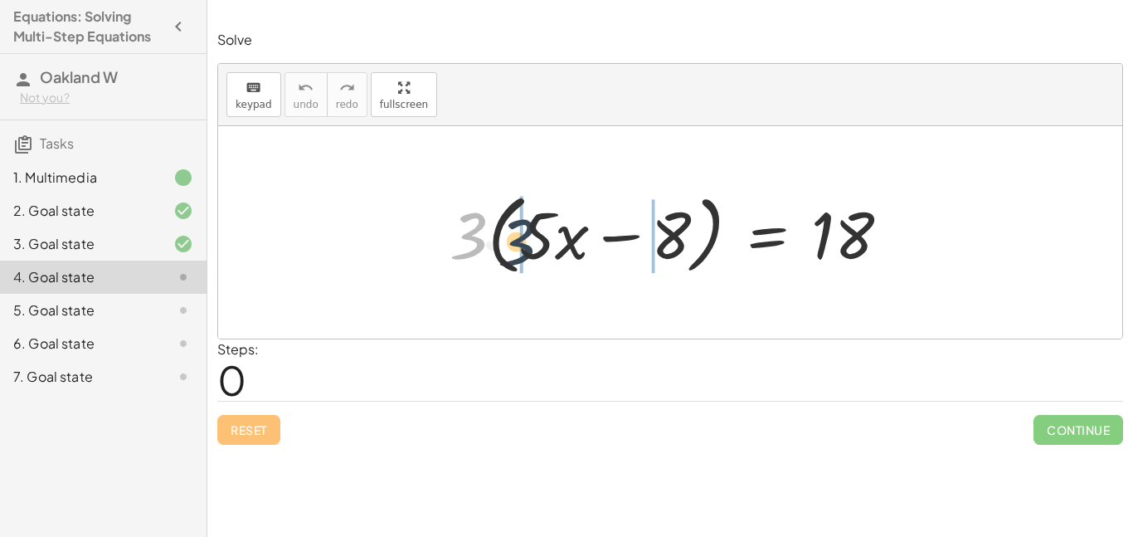
drag, startPoint x: 471, startPoint y: 218, endPoint x: 546, endPoint y: 232, distance: 76.0
click at [546, 232] on div at bounding box center [675, 232] width 469 height 95
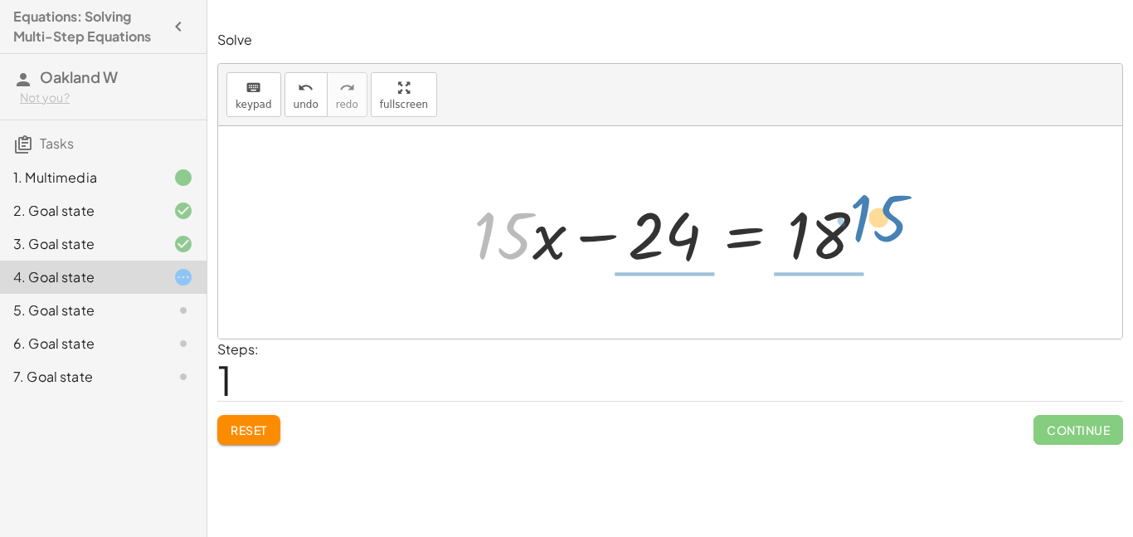
drag, startPoint x: 503, startPoint y: 236, endPoint x: 880, endPoint y: 217, distance: 377.1
click at [880, 217] on div at bounding box center [676, 232] width 422 height 85
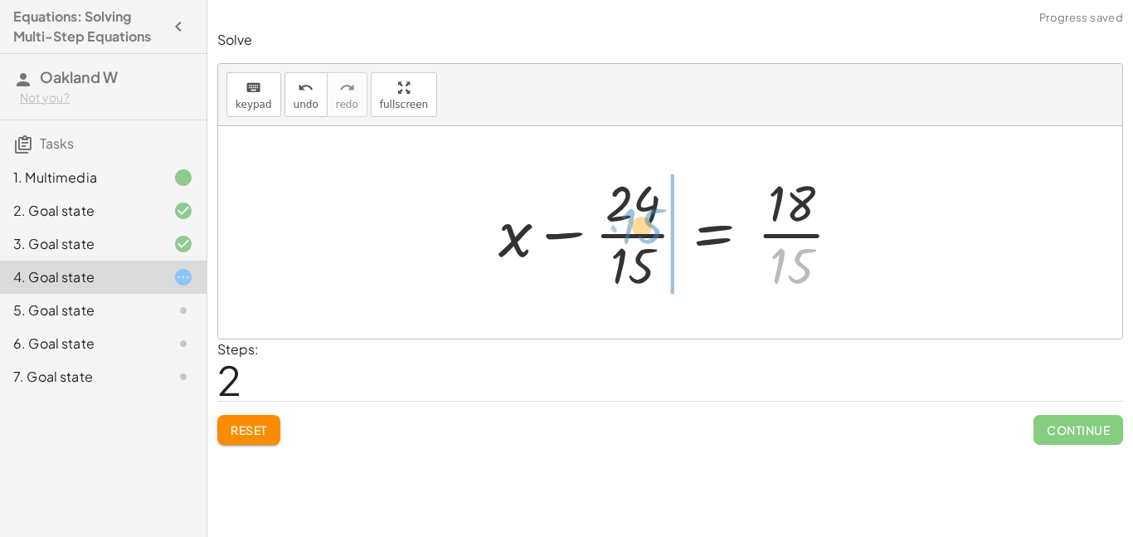
drag, startPoint x: 816, startPoint y: 276, endPoint x: 666, endPoint y: 236, distance: 155.5
click at [666, 236] on div at bounding box center [676, 232] width 372 height 128
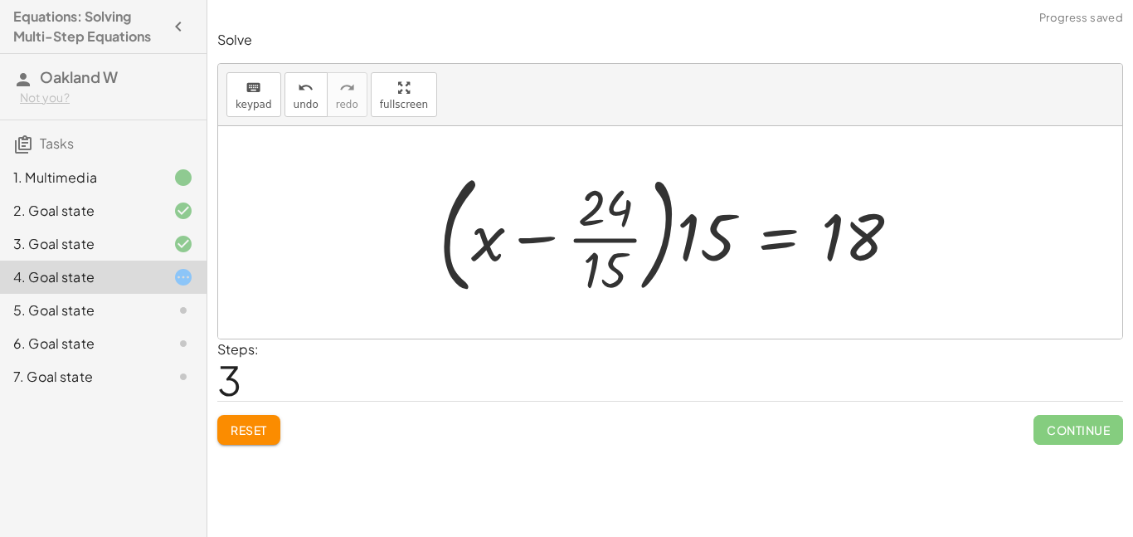
click at [250, 437] on button "Reset" at bounding box center [248, 430] width 63 height 30
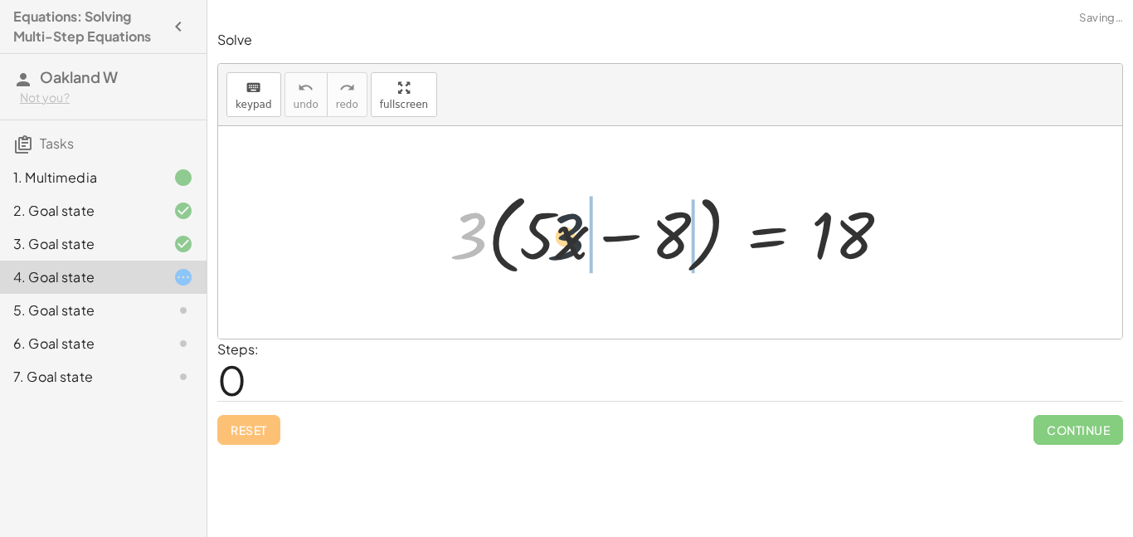
drag, startPoint x: 474, startPoint y: 241, endPoint x: 684, endPoint y: 257, distance: 211.3
click at [684, 257] on div at bounding box center [675, 232] width 469 height 95
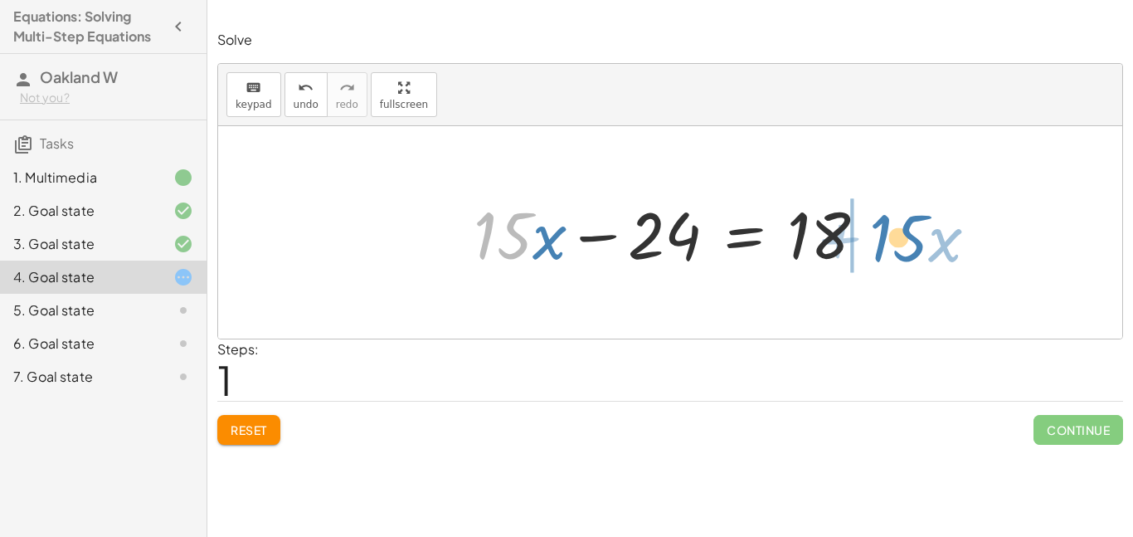
drag, startPoint x: 495, startPoint y: 224, endPoint x: 894, endPoint y: 226, distance: 399.0
click at [894, 226] on div "· 3 · ( + · 5 · x − 8 ) = 18 + · 5 · x · 3 − · 8 · 3 = 18 · 15 + · x + · · x − …" at bounding box center [670, 232] width 904 height 212
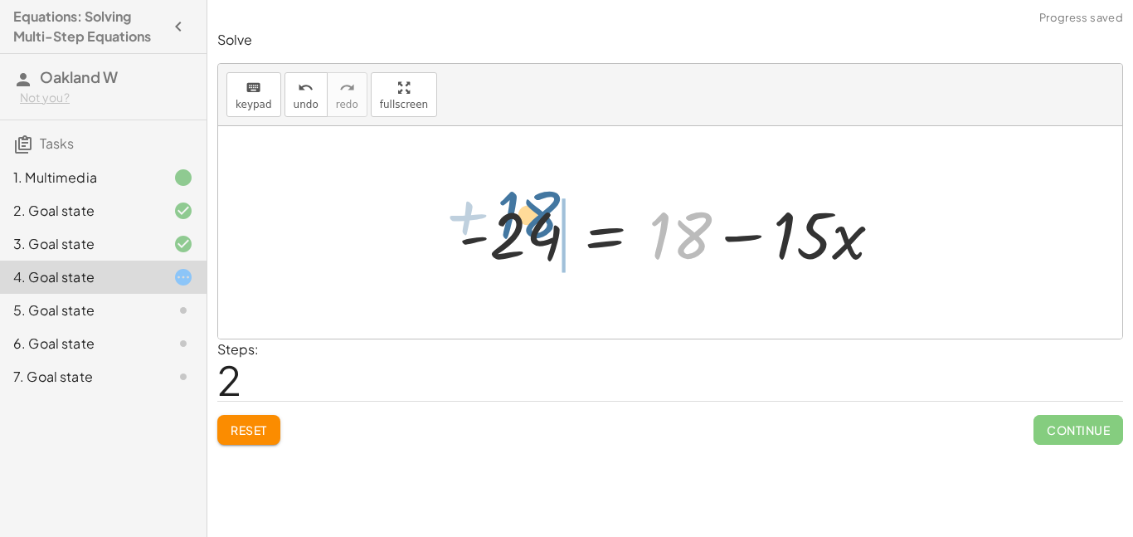
drag, startPoint x: 679, startPoint y: 237, endPoint x: 523, endPoint y: 217, distance: 157.2
click at [523, 217] on div at bounding box center [676, 232] width 453 height 85
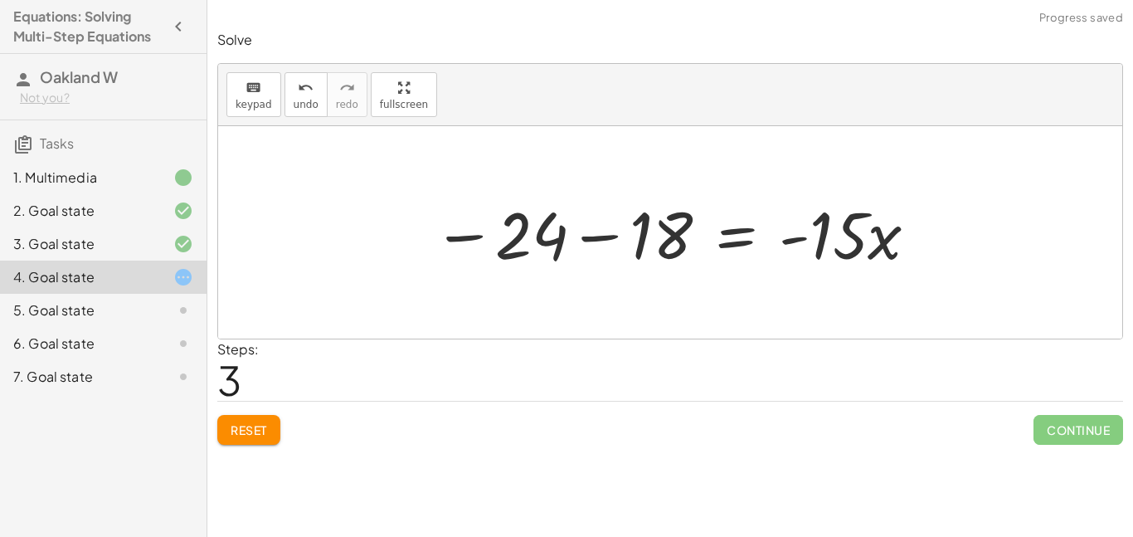
click at [591, 242] on div at bounding box center [676, 232] width 503 height 85
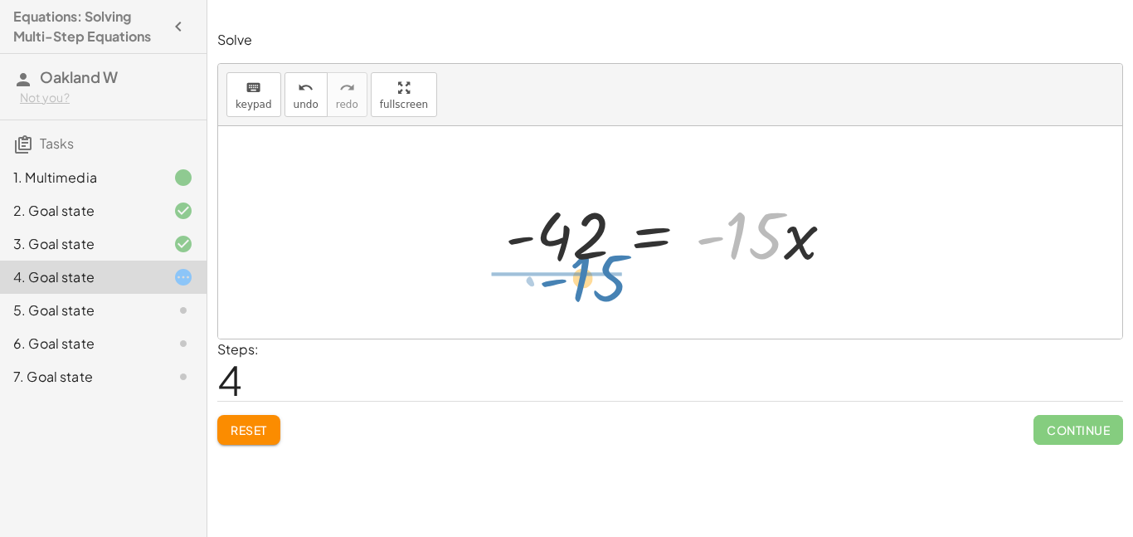
drag, startPoint x: 759, startPoint y: 223, endPoint x: 602, endPoint y: 265, distance: 162.4
click at [602, 265] on div at bounding box center [676, 232] width 358 height 85
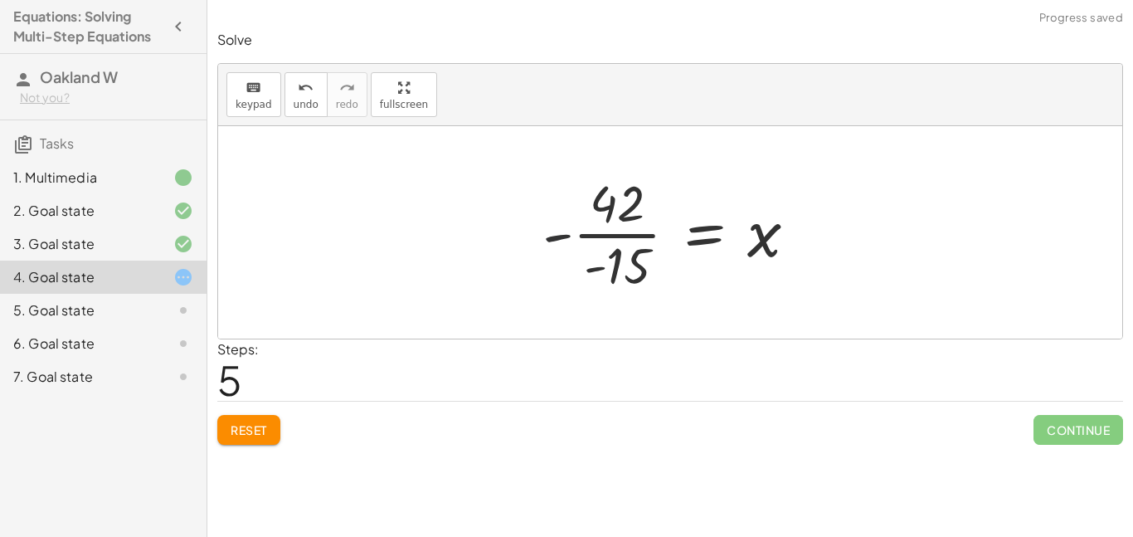
click at [564, 232] on div at bounding box center [676, 232] width 285 height 128
click at [586, 235] on div at bounding box center [676, 232] width 285 height 128
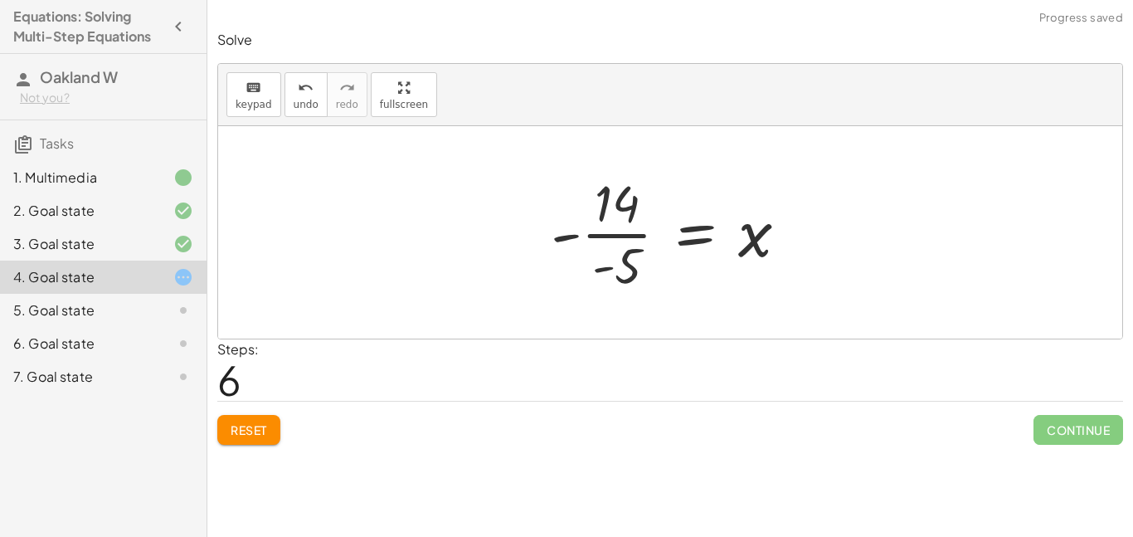
click at [586, 235] on div at bounding box center [675, 232] width 267 height 128
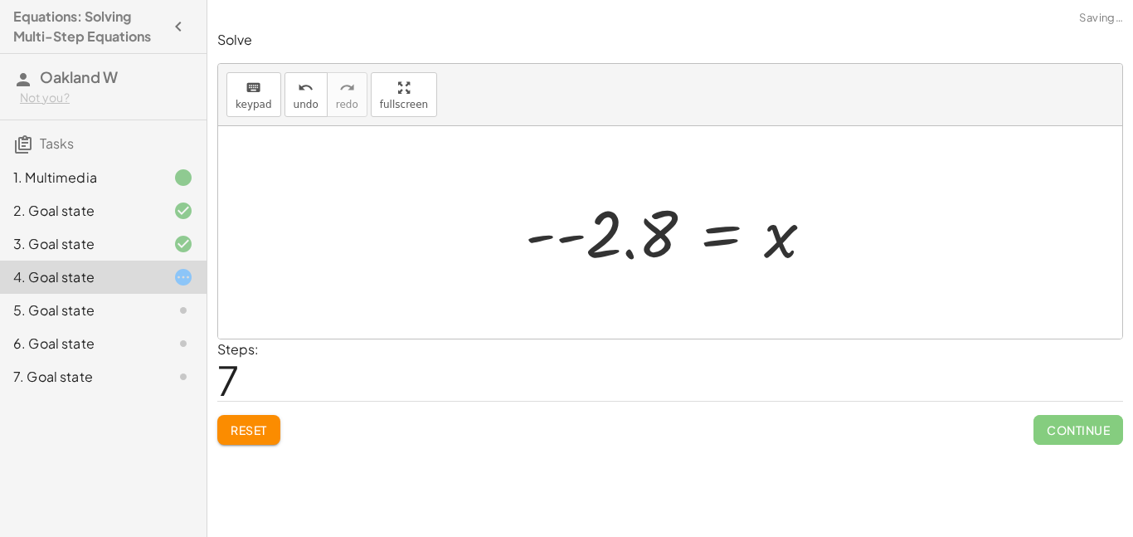
click at [586, 235] on div at bounding box center [676, 233] width 319 height 82
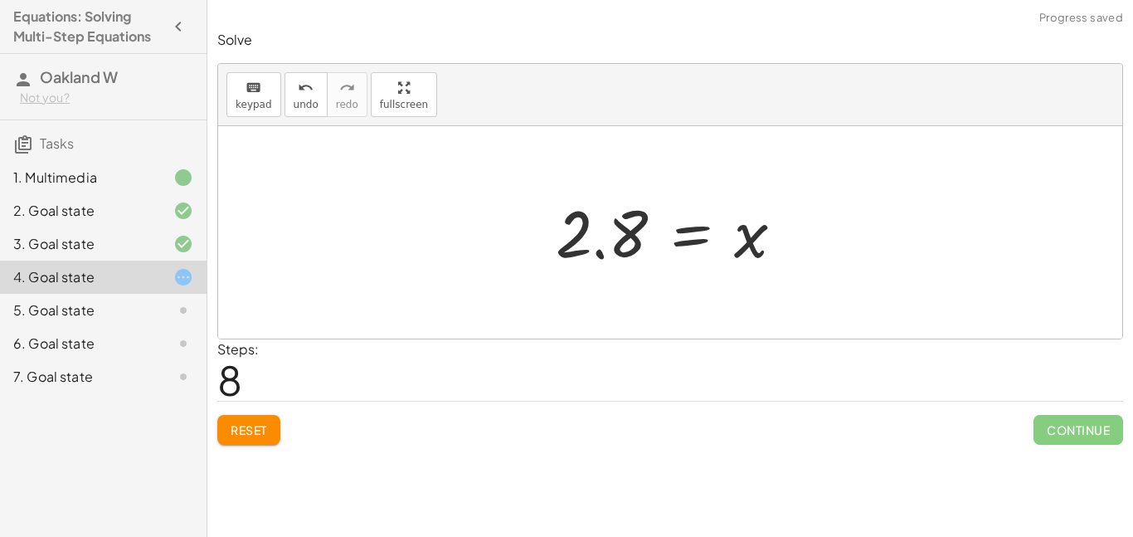
click at [696, 246] on div at bounding box center [676, 233] width 258 height 82
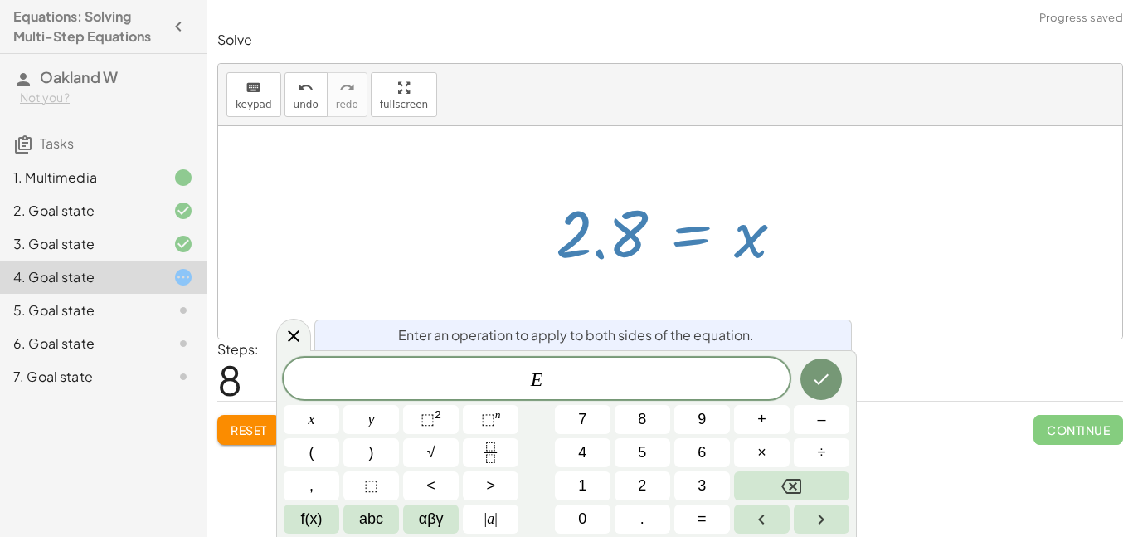
scroll to position [7, 0]
click at [696, 246] on div at bounding box center [676, 233] width 258 height 82
click at [640, 246] on div at bounding box center [676, 233] width 258 height 82
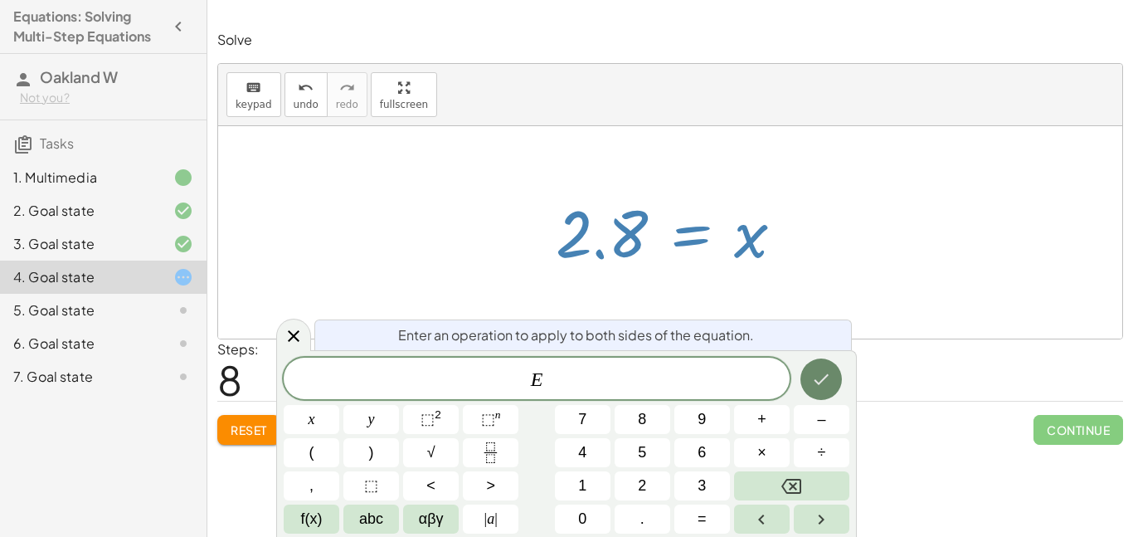
click at [810, 383] on button "Done" at bounding box center [820, 378] width 41 height 41
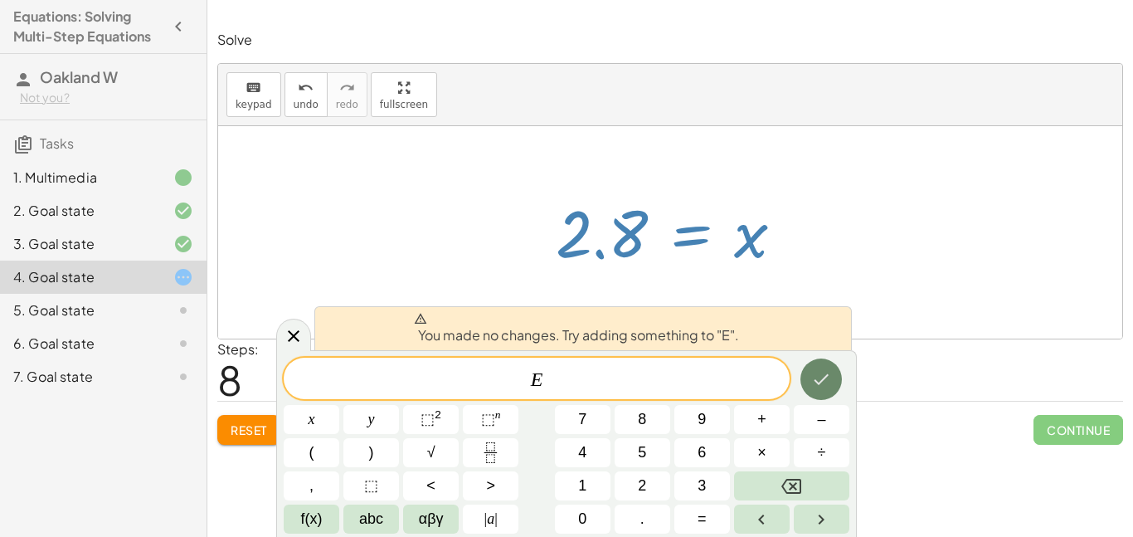
click at [814, 387] on icon "Done" at bounding box center [821, 379] width 20 height 20
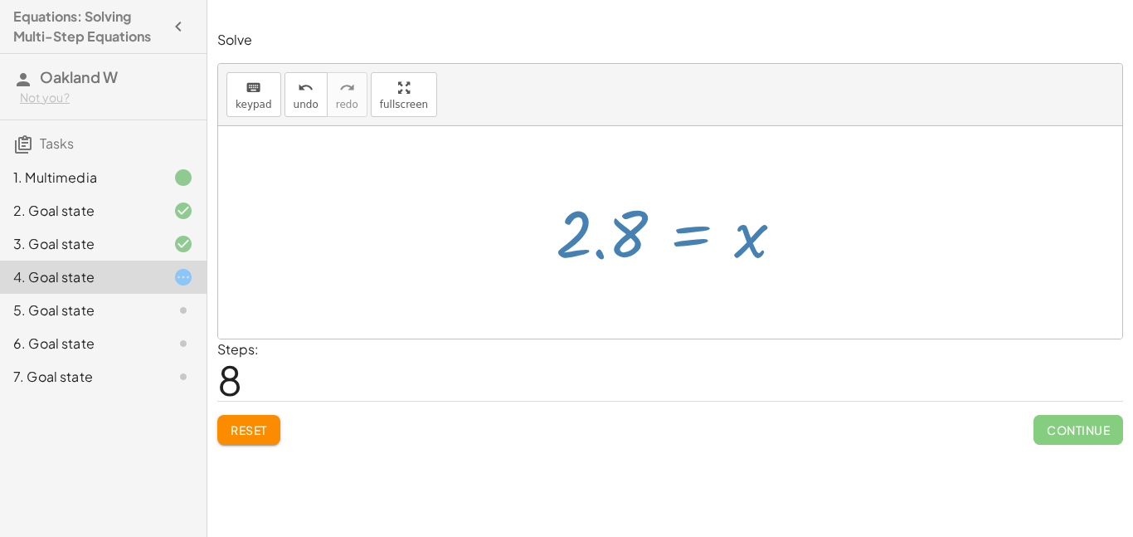
click at [814, 387] on div "Steps: 8" at bounding box center [670, 369] width 906 height 61
click at [670, 247] on div at bounding box center [676, 233] width 258 height 82
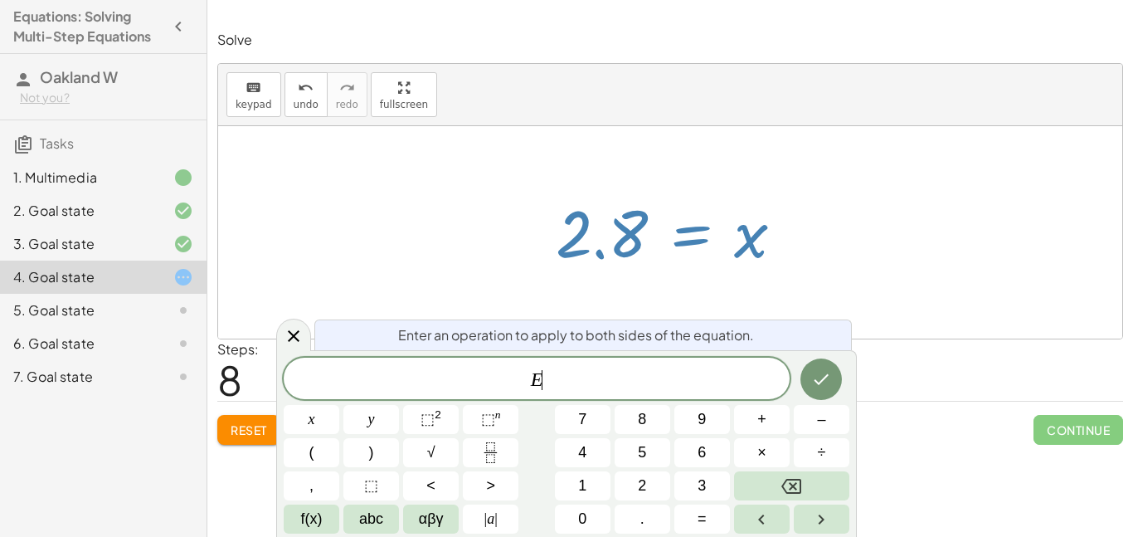
click at [670, 247] on div at bounding box center [676, 233] width 258 height 82
click at [628, 230] on div at bounding box center [676, 233] width 258 height 82
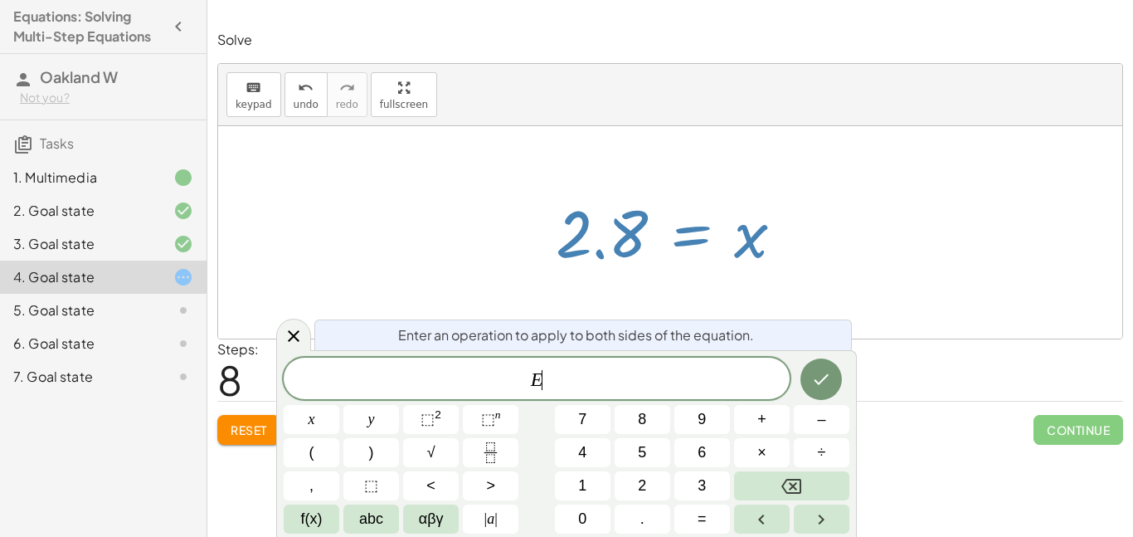
click at [497, 246] on div at bounding box center [670, 232] width 904 height 212
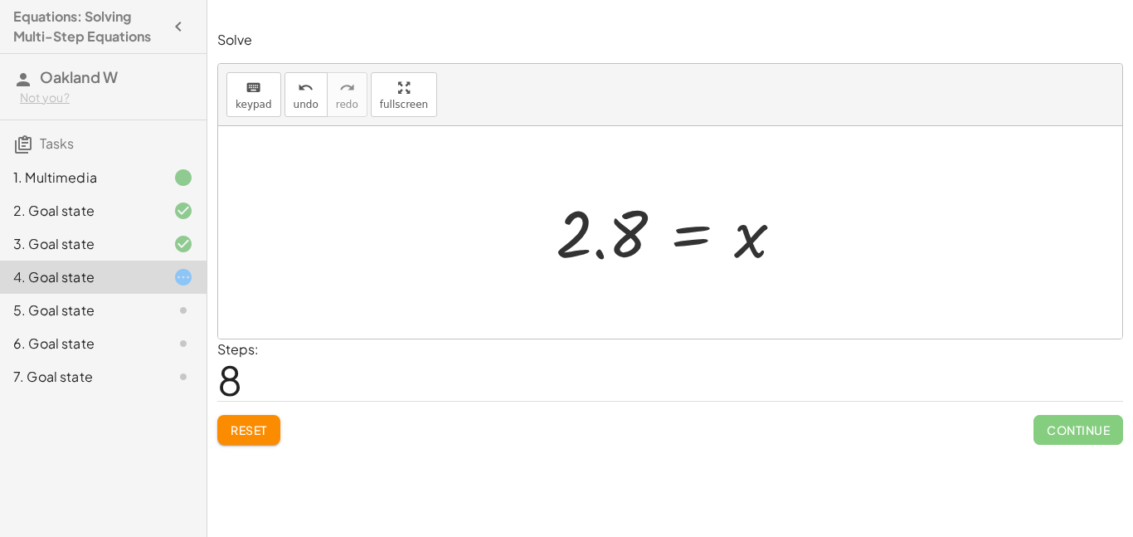
click at [0, 0] on div "Solve keyboard keypad undo undo redo redo fullscreen · 3 · ( + · 5 · x − 8 ) = …" at bounding box center [0, 0] width 0 height 0
click at [237, 433] on span "Reset" at bounding box center [249, 429] width 36 height 15
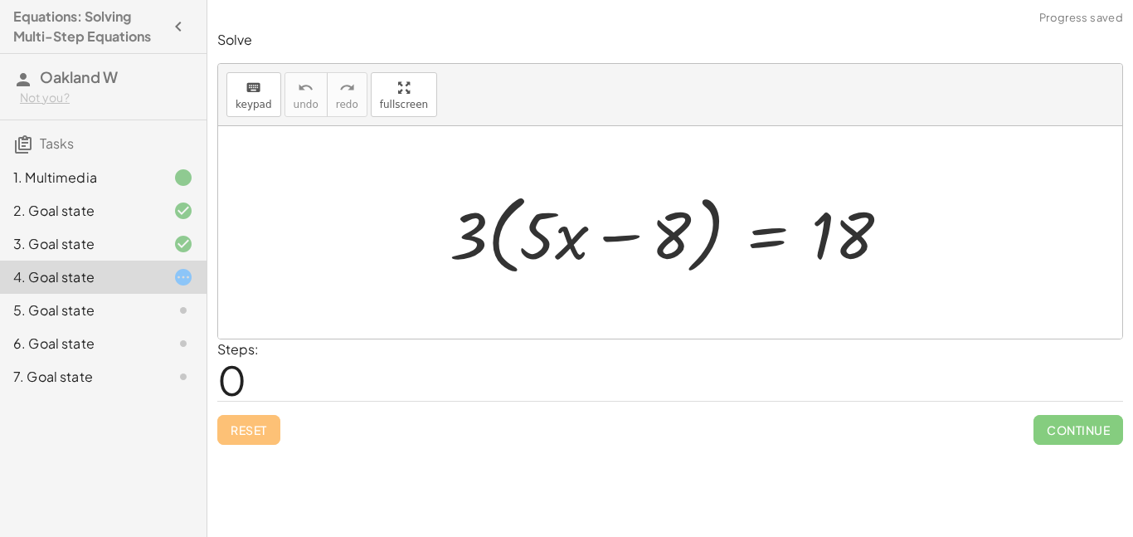
click at [500, 220] on div at bounding box center [675, 232] width 469 height 95
click at [469, 246] on div at bounding box center [675, 232] width 469 height 95
click at [494, 253] on div at bounding box center [675, 232] width 469 height 95
drag, startPoint x: 445, startPoint y: 260, endPoint x: 460, endPoint y: 241, distance: 24.2
click at [460, 241] on div at bounding box center [675, 232] width 469 height 95
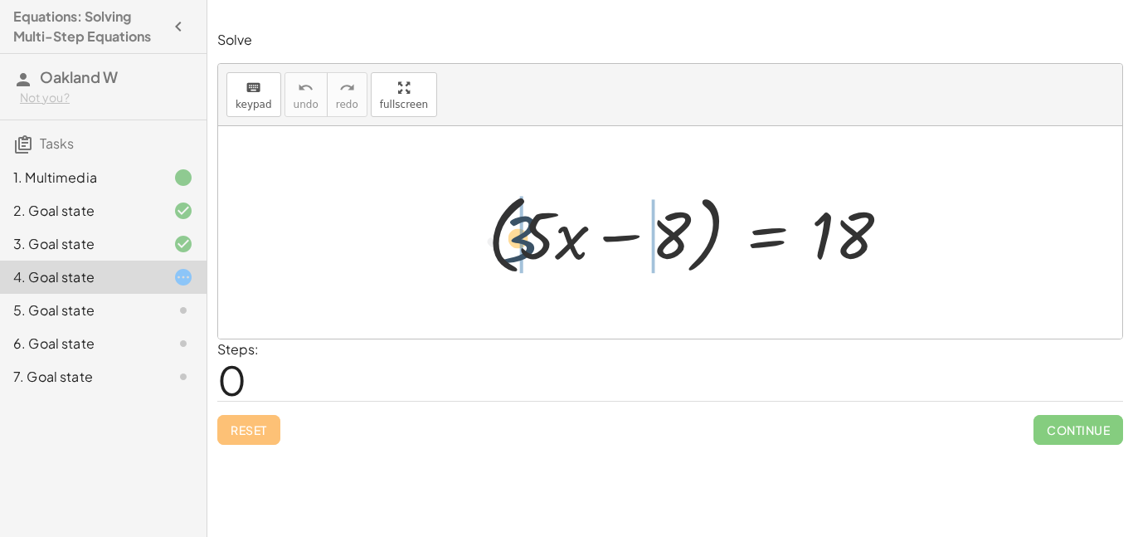
drag, startPoint x: 460, startPoint y: 241, endPoint x: 514, endPoint y: 246, distance: 55.0
click at [514, 246] on div at bounding box center [675, 232] width 469 height 95
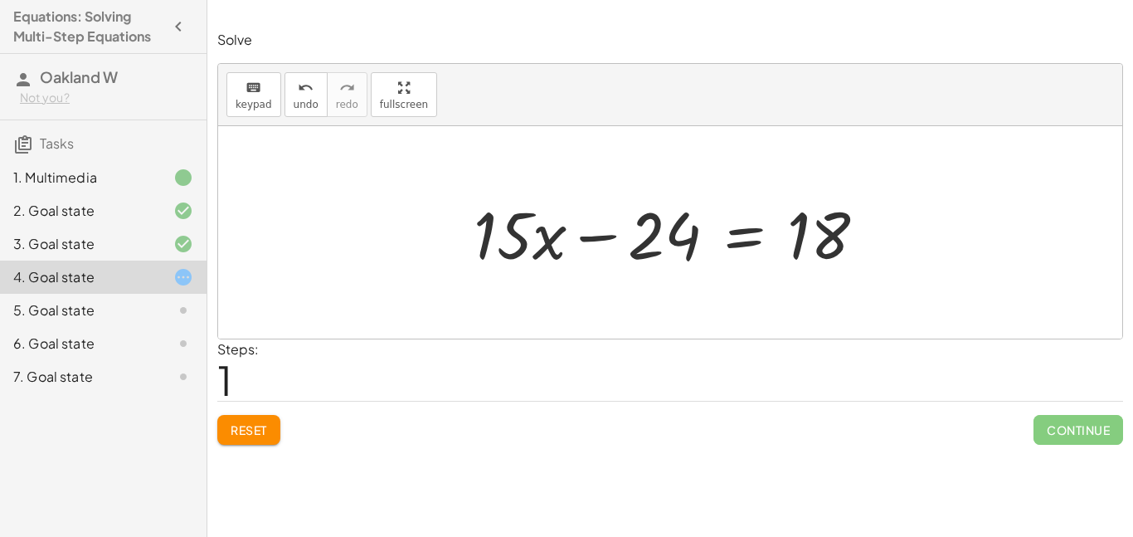
click at [618, 246] on div at bounding box center [676, 232] width 422 height 85
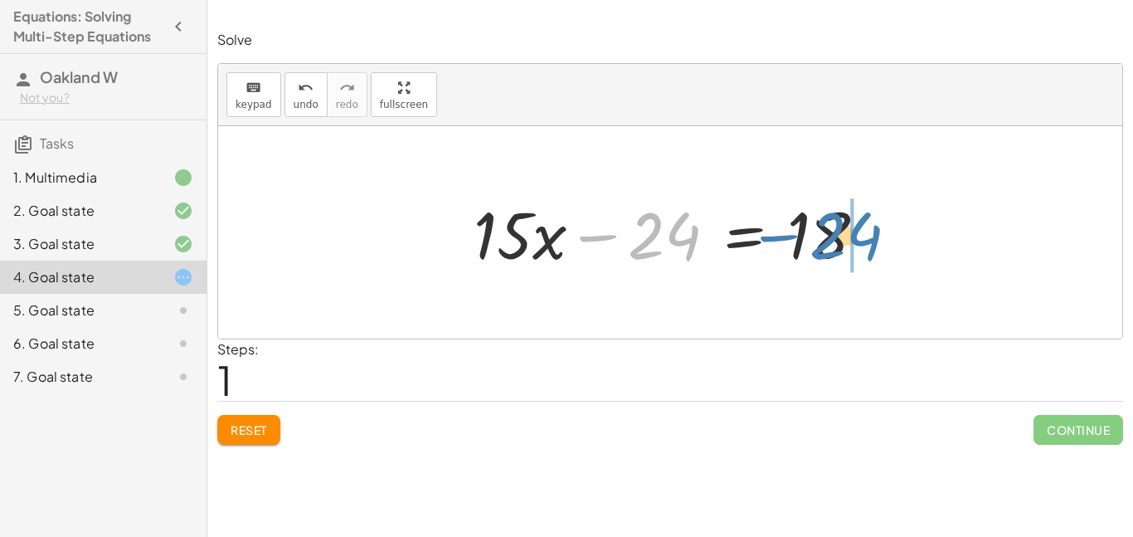
drag, startPoint x: 609, startPoint y: 238, endPoint x: 790, endPoint y: 238, distance: 181.7
click at [790, 238] on div at bounding box center [676, 232] width 422 height 85
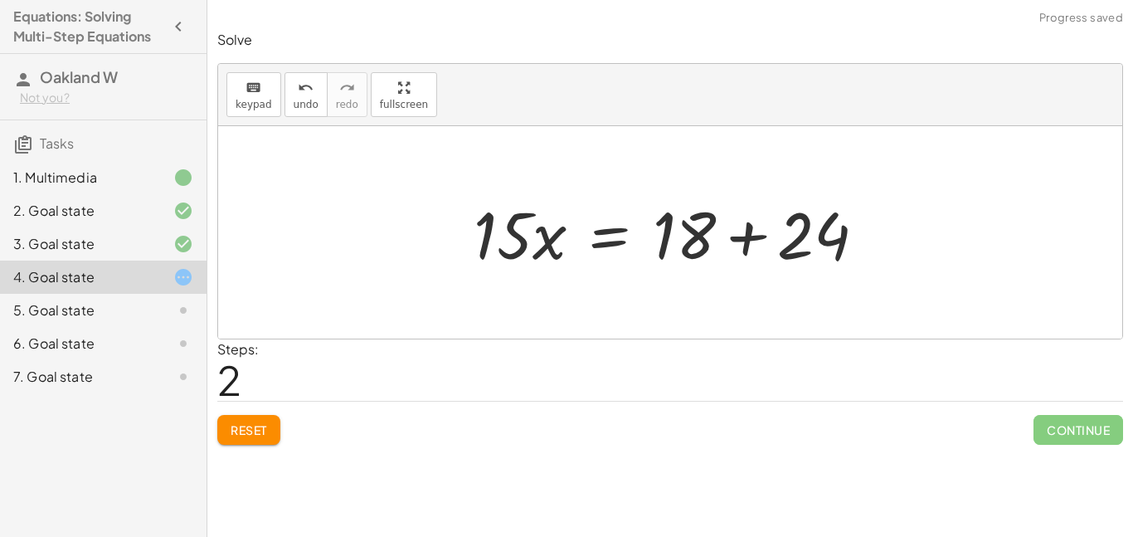
click at [845, 237] on div at bounding box center [676, 232] width 422 height 85
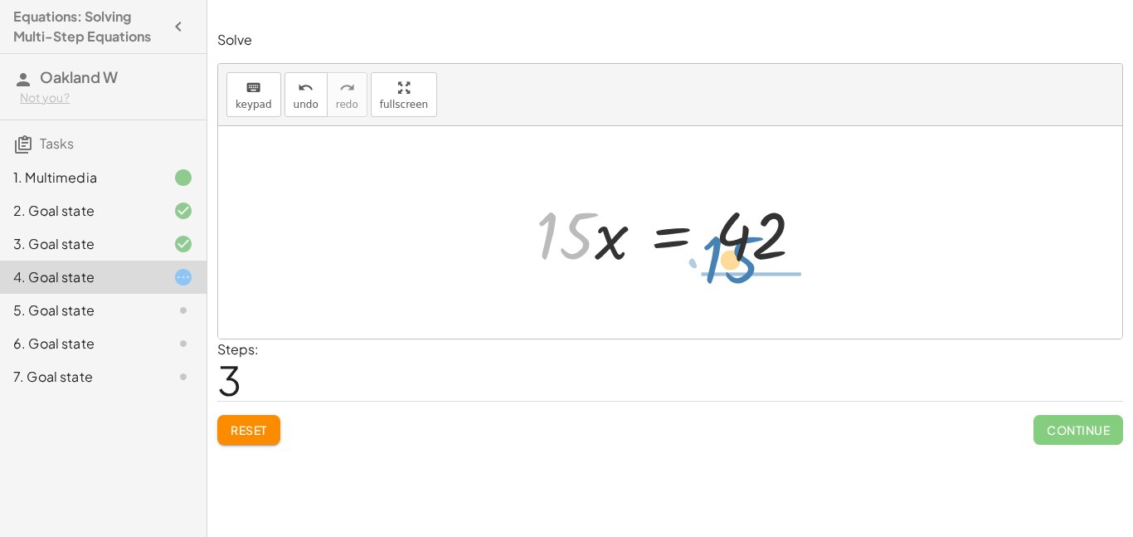
drag, startPoint x: 559, startPoint y: 230, endPoint x: 724, endPoint y: 254, distance: 166.8
click at [724, 254] on div at bounding box center [677, 232] width 298 height 85
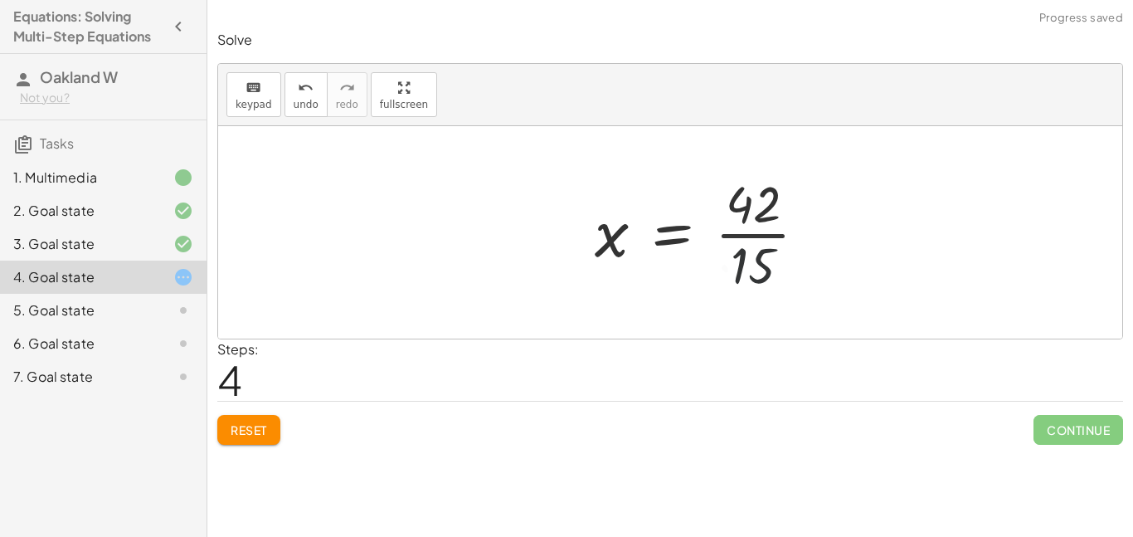
click at [752, 258] on div at bounding box center [707, 232] width 242 height 128
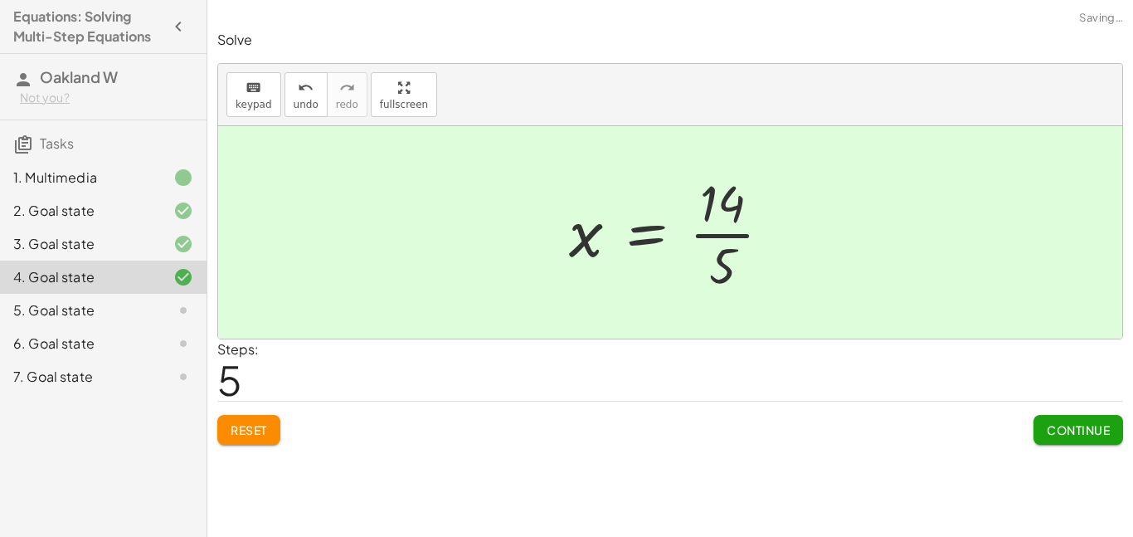
click at [1085, 430] on span "Continue" at bounding box center [1078, 429] width 63 height 15
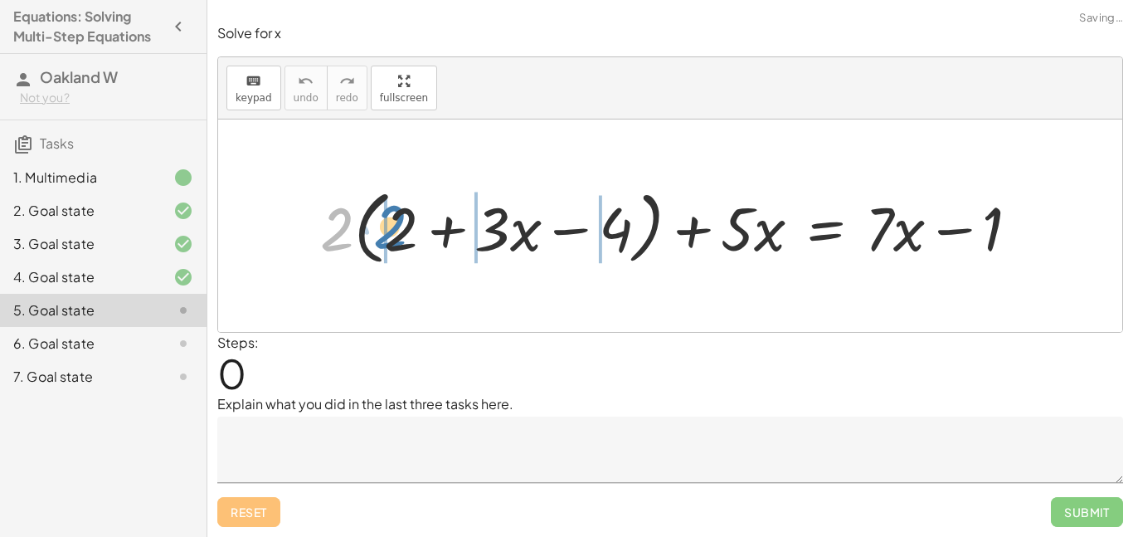
drag, startPoint x: 333, startPoint y: 229, endPoint x: 386, endPoint y: 226, distance: 53.1
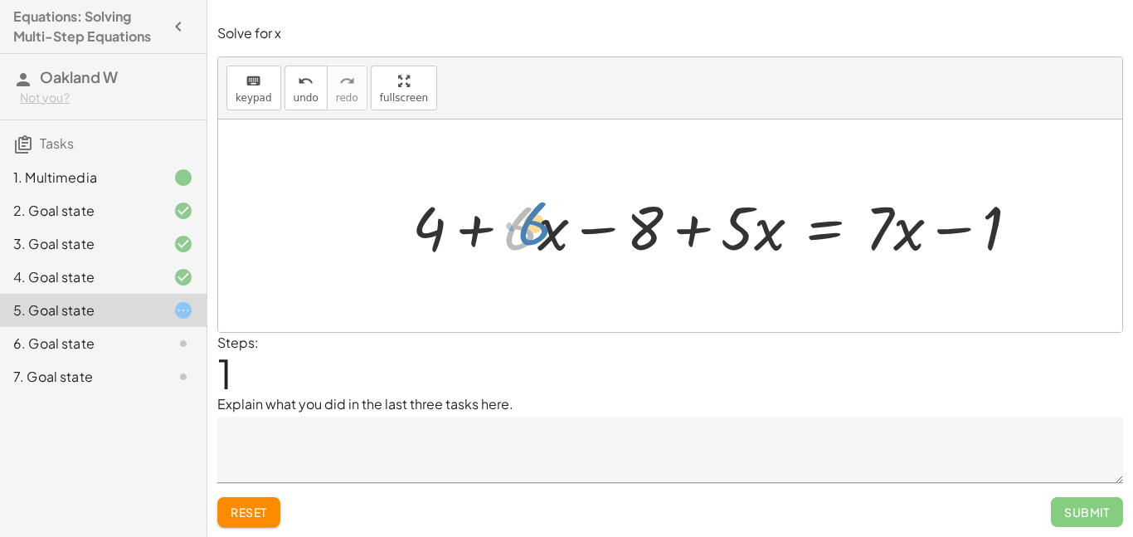
drag, startPoint x: 534, startPoint y: 227, endPoint x: 546, endPoint y: 219, distance: 14.3
click at [546, 219] on div at bounding box center [722, 226] width 637 height 80
drag, startPoint x: 551, startPoint y: 226, endPoint x: 786, endPoint y: 231, distance: 235.6
click at [786, 231] on div at bounding box center [722, 226] width 637 height 80
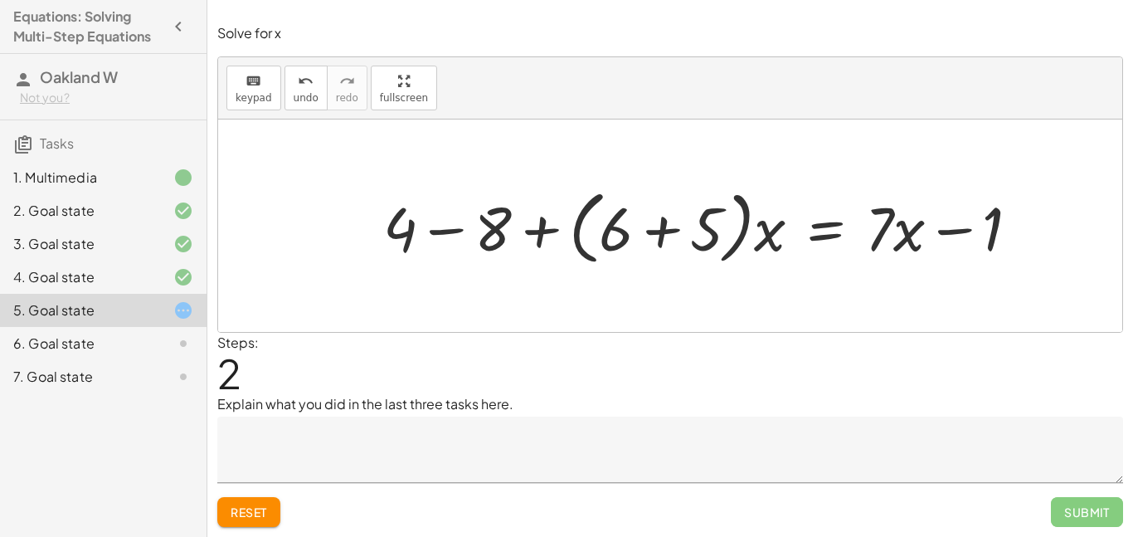
click at [246, 387] on div "Steps: 2" at bounding box center [237, 363] width 41 height 61
click at [244, 504] on span "Reset" at bounding box center [249, 511] width 36 height 15
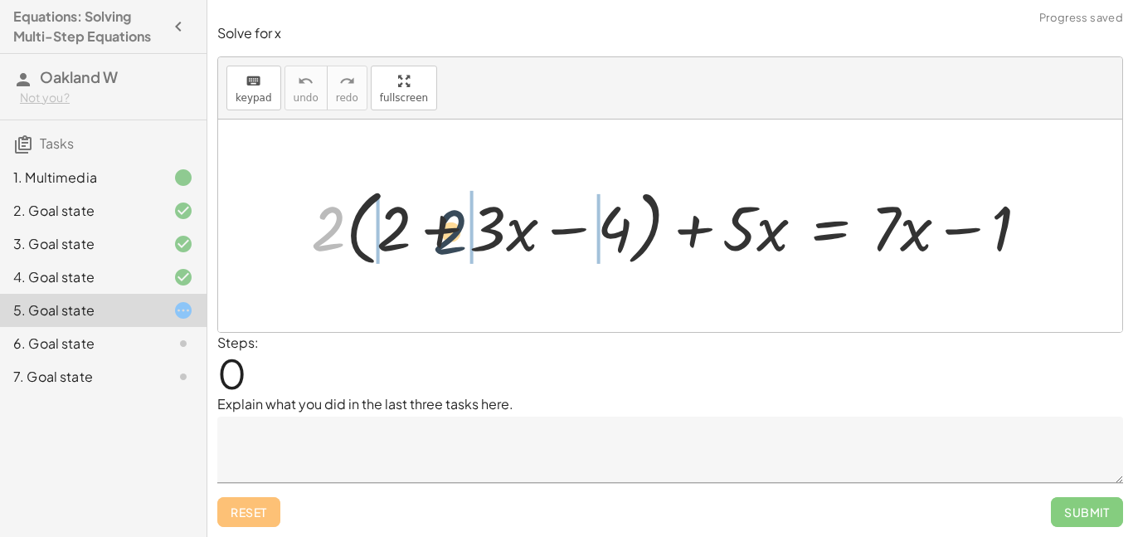
drag, startPoint x: 327, startPoint y: 234, endPoint x: 471, endPoint y: 238, distance: 144.4
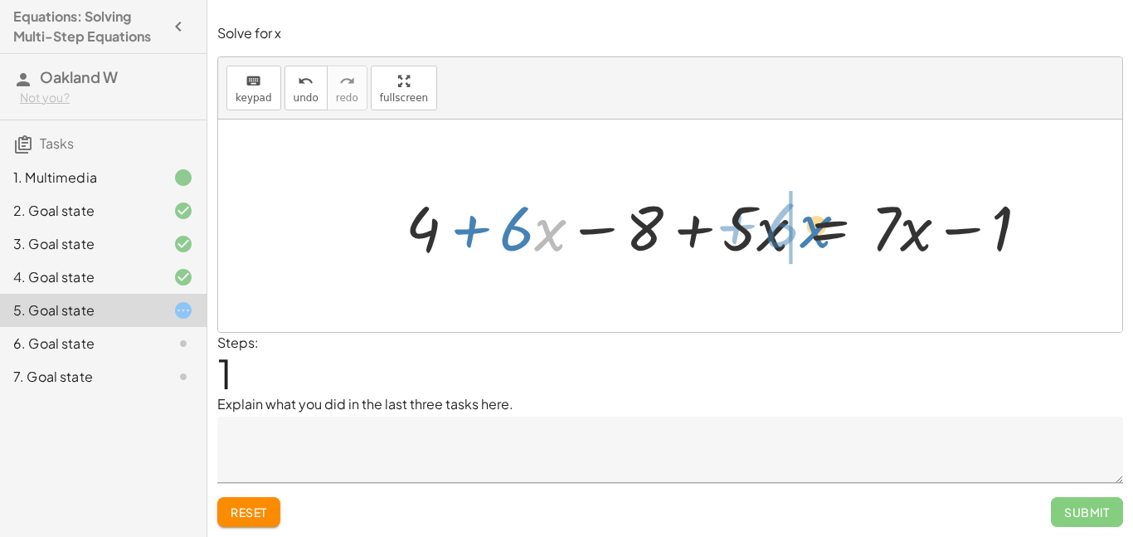
drag, startPoint x: 536, startPoint y: 232, endPoint x: 800, endPoint y: 230, distance: 264.6
click at [800, 230] on div at bounding box center [723, 225] width 653 height 81
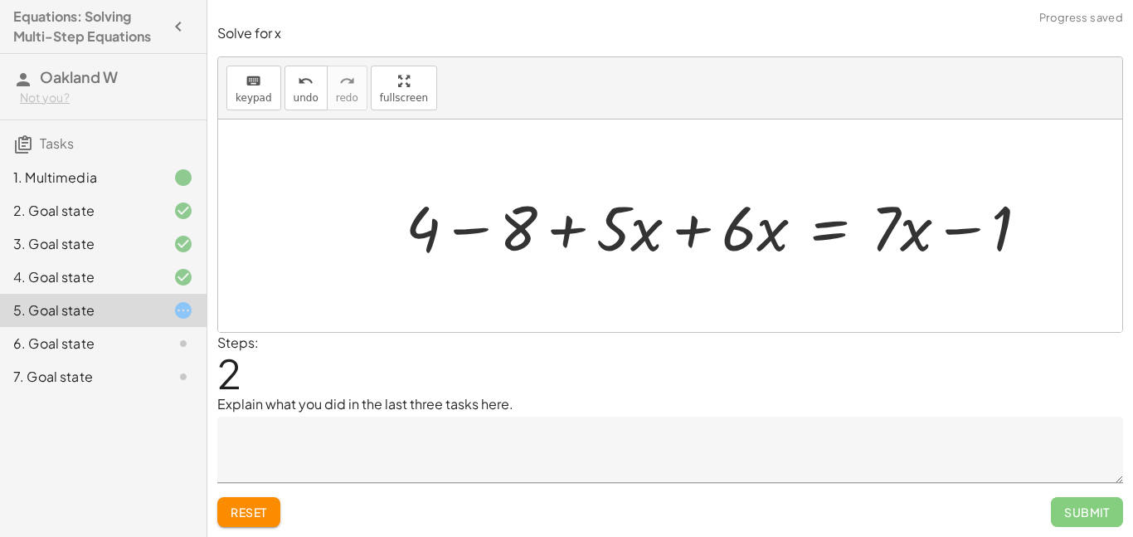
click at [703, 229] on div at bounding box center [723, 225] width 653 height 81
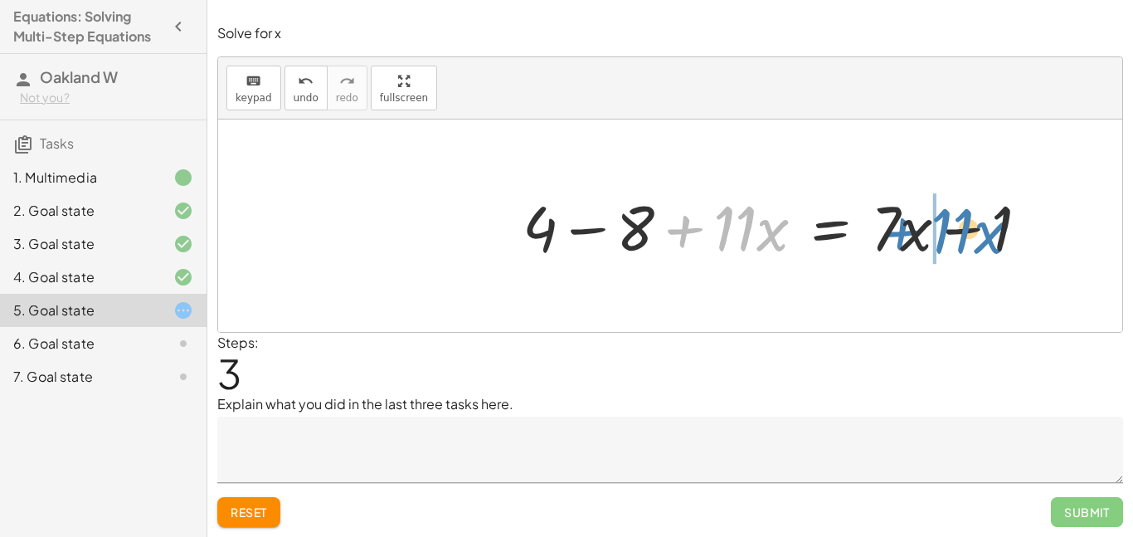
drag, startPoint x: 703, startPoint y: 231, endPoint x: 921, endPoint y: 232, distance: 217.3
click at [921, 232] on div at bounding box center [782, 225] width 537 height 81
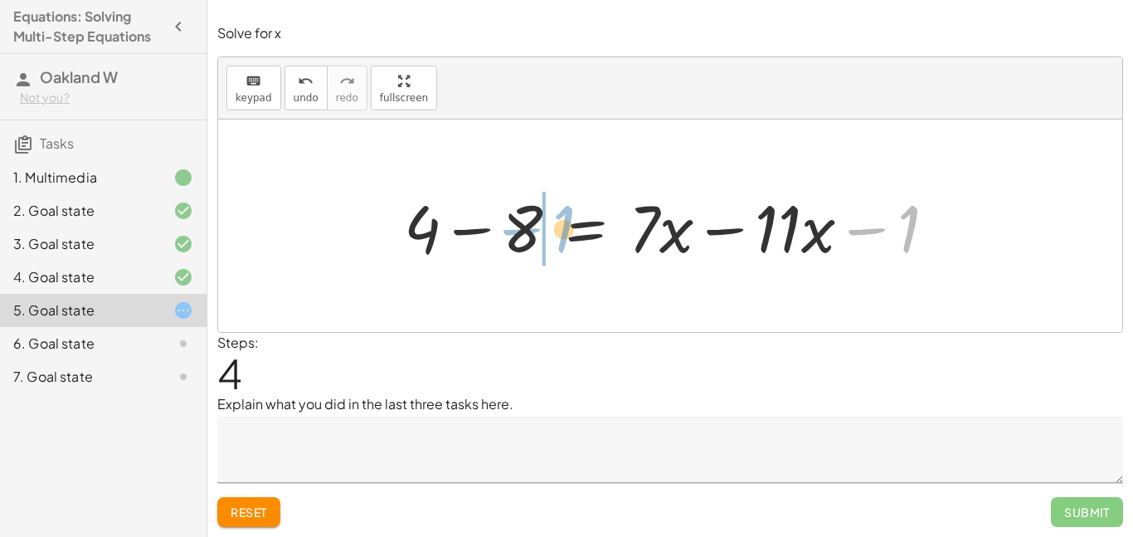
drag, startPoint x: 880, startPoint y: 232, endPoint x: 535, endPoint y: 232, distance: 345.1
click at [535, 232] on div at bounding box center [677, 225] width 562 height 85
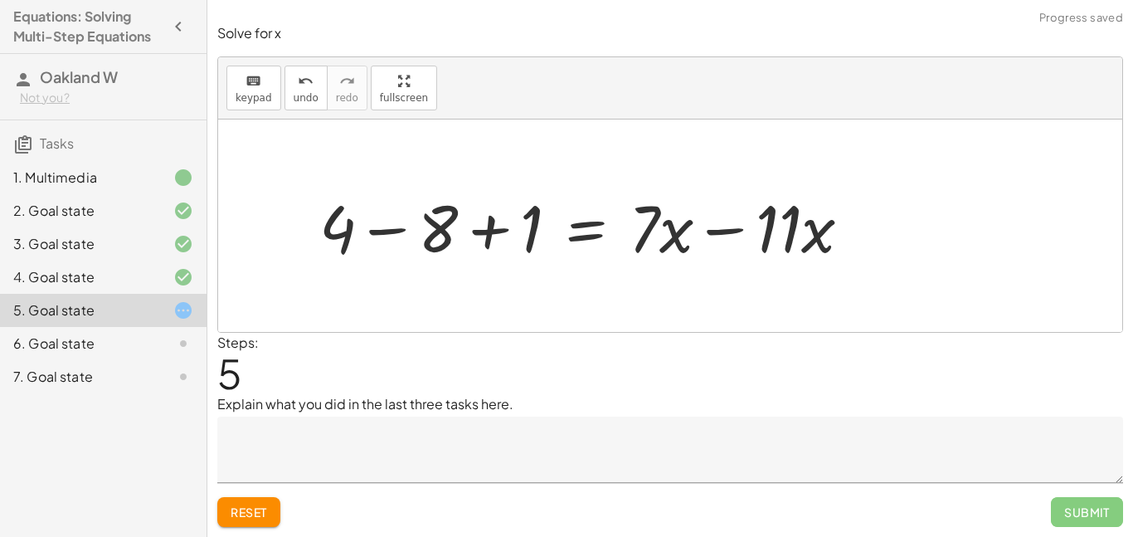
click at [494, 232] on div at bounding box center [592, 225] width 562 height 85
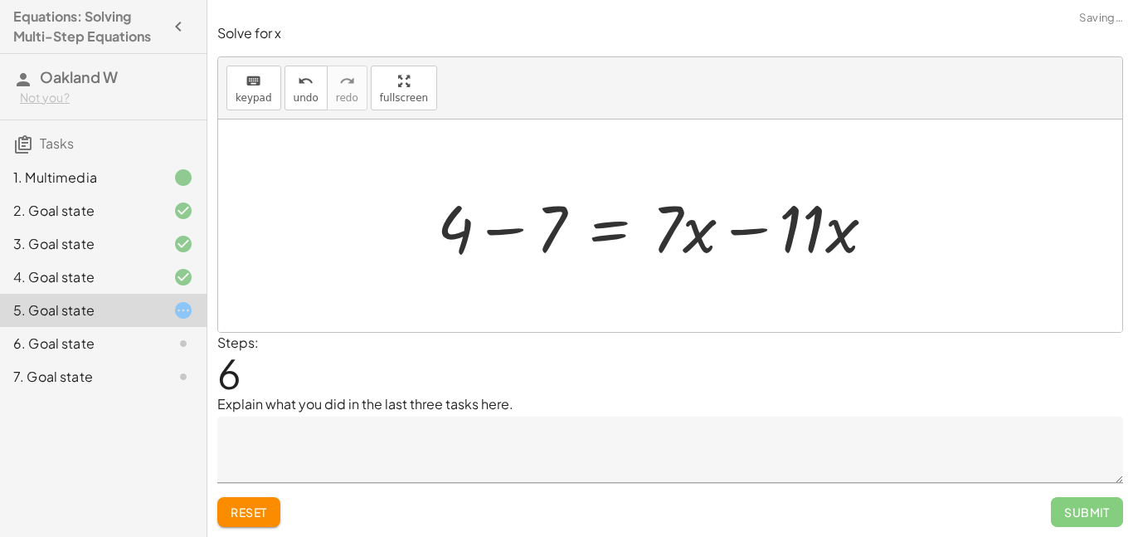
click at [487, 236] on div at bounding box center [663, 225] width 468 height 85
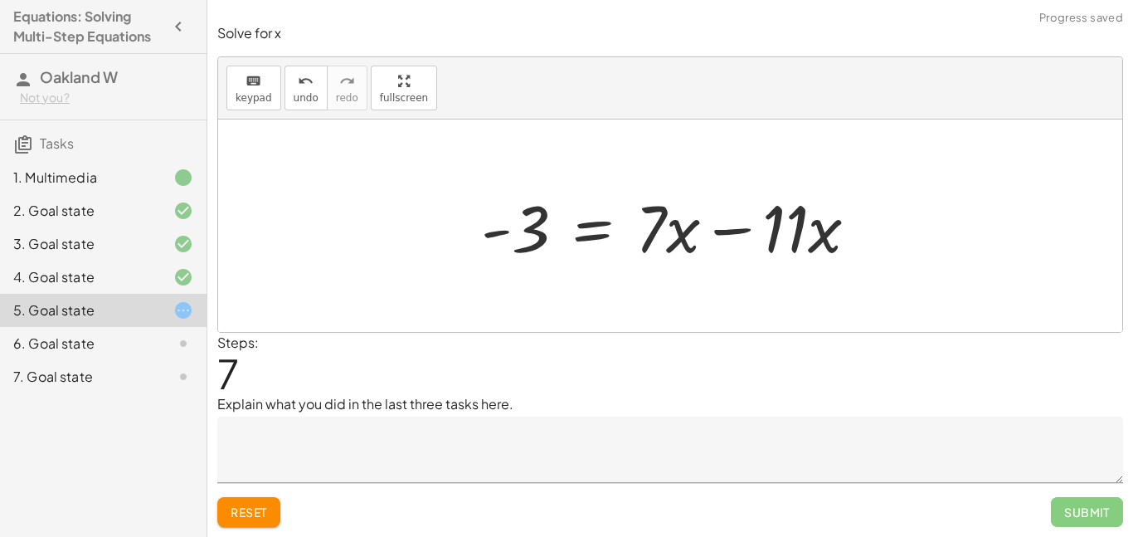
click at [723, 232] on div at bounding box center [676, 225] width 406 height 85
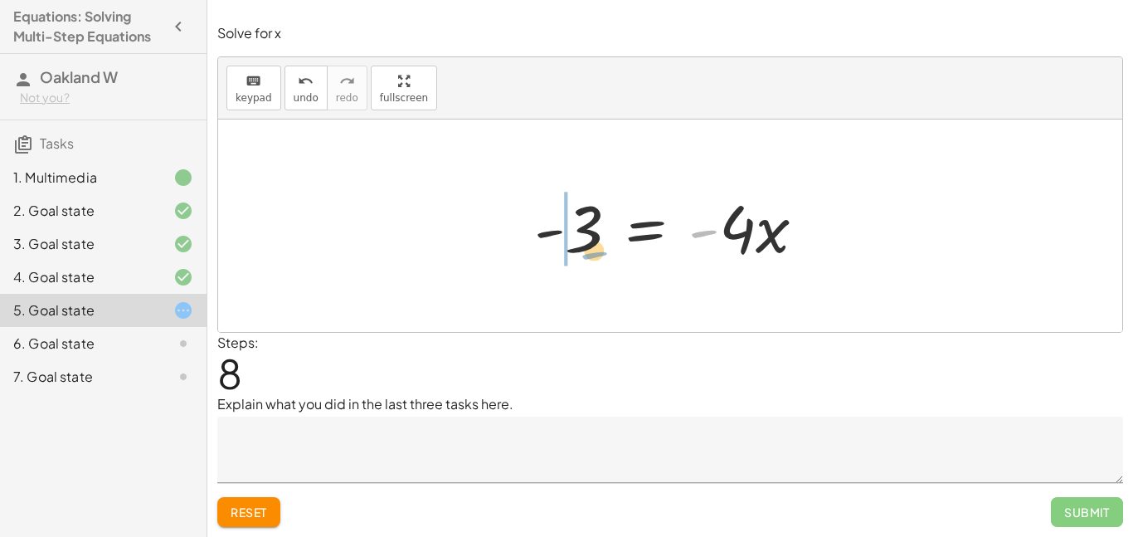
drag, startPoint x: 713, startPoint y: 237, endPoint x: 603, endPoint y: 257, distance: 111.3
click at [603, 257] on div at bounding box center [676, 225] width 301 height 85
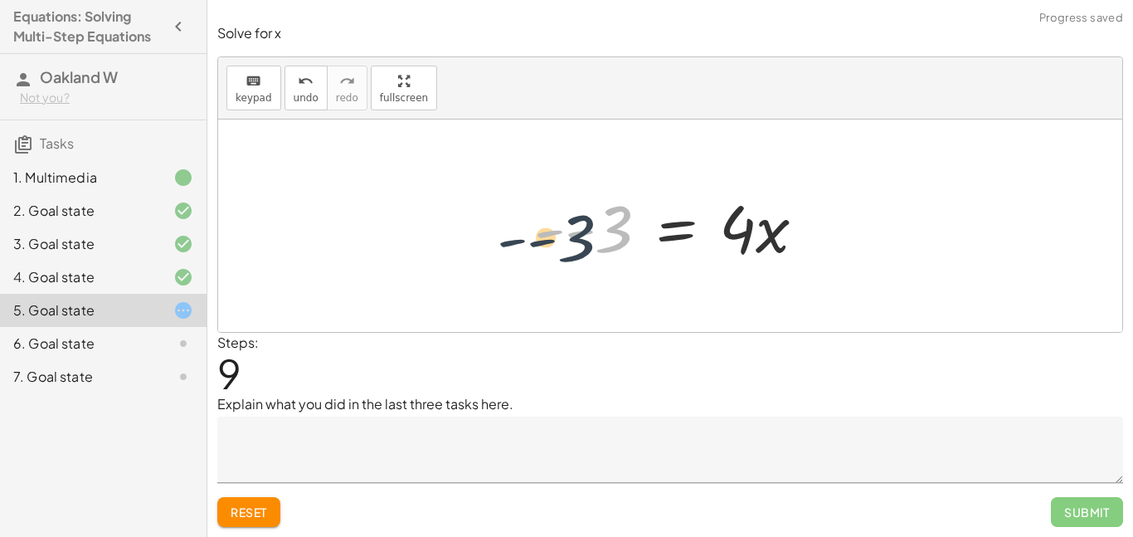
drag, startPoint x: 551, startPoint y: 231, endPoint x: 459, endPoint y: 261, distance: 97.1
click at [459, 261] on div "+ · 2 · ( + 2 + · 3 · x − 4 ) + · 5 · x = + · 7 · x − 1 + · 2 · 2 + · 2 · 3 · x…" at bounding box center [670, 225] width 904 height 212
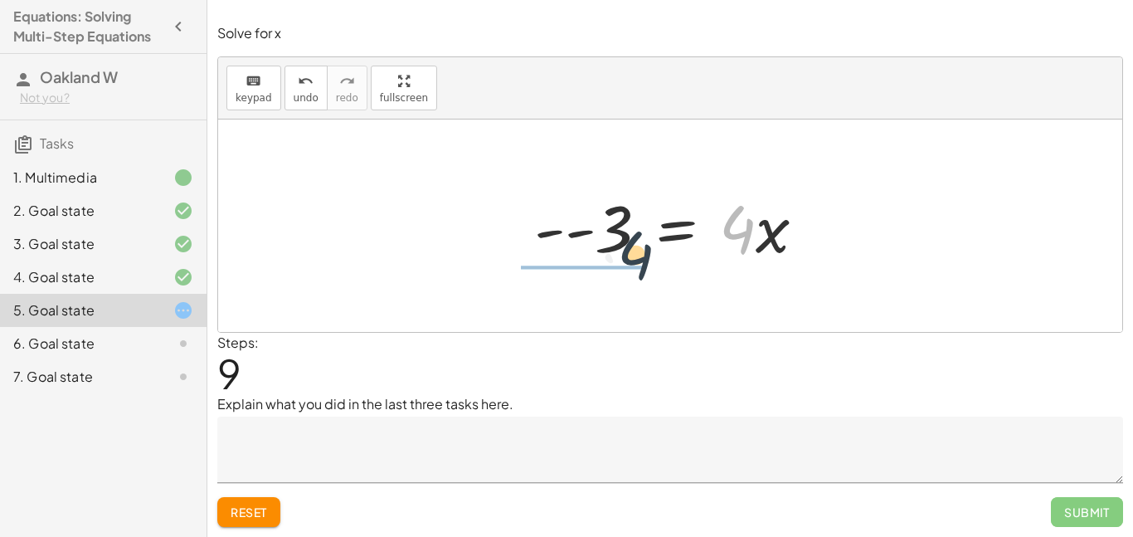
drag, startPoint x: 728, startPoint y: 236, endPoint x: 610, endPoint y: 265, distance: 121.9
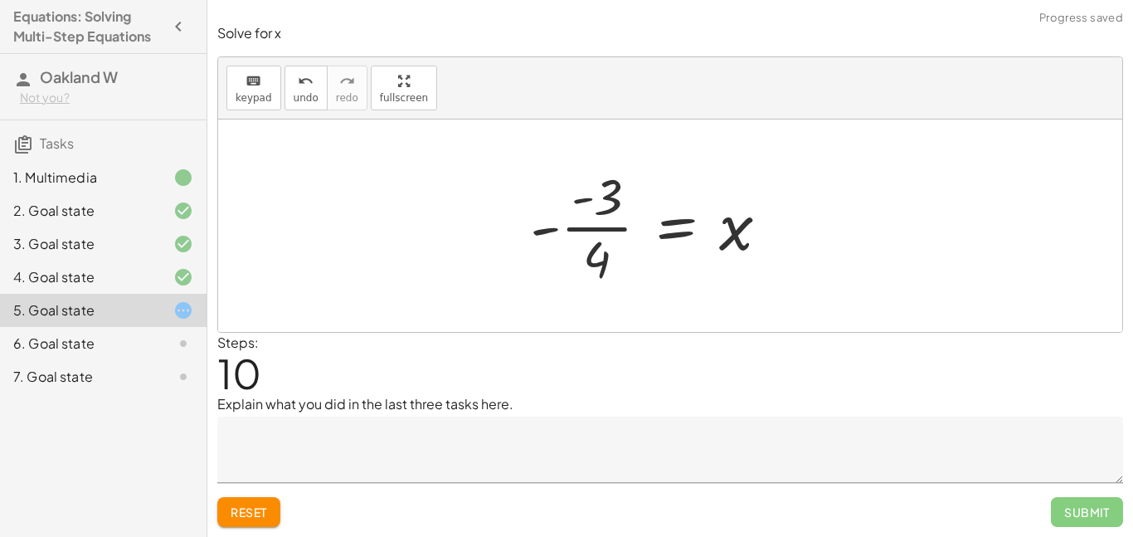
click at [603, 239] on div at bounding box center [656, 226] width 269 height 128
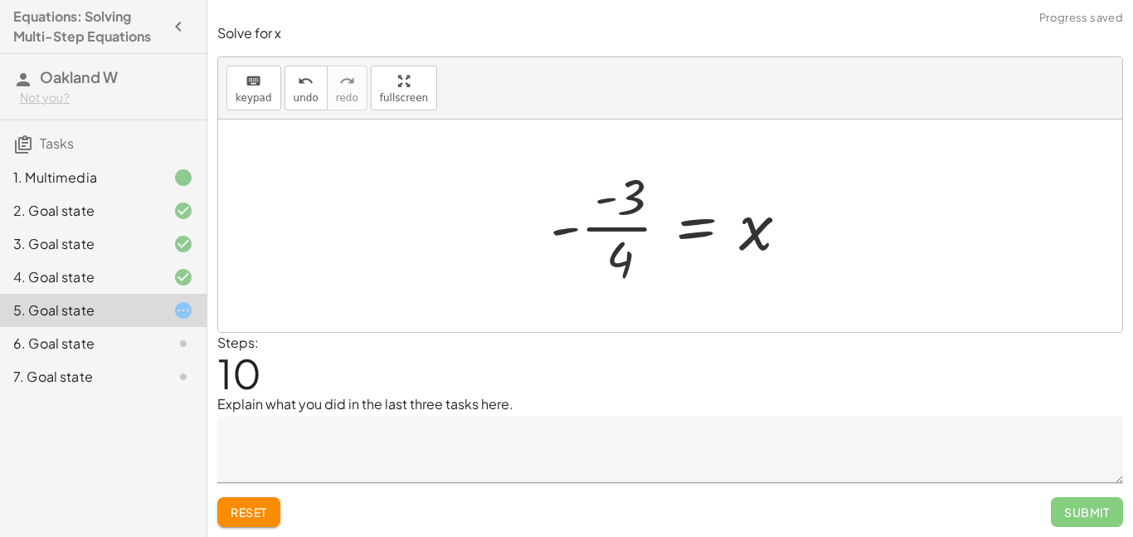
click at [604, 230] on div at bounding box center [676, 226] width 269 height 128
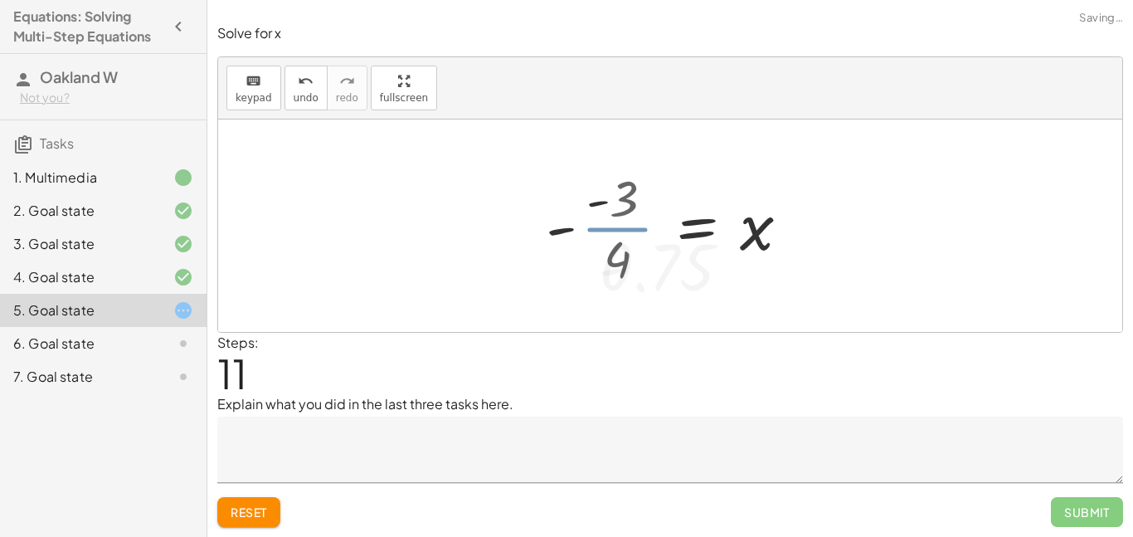
click at [604, 230] on div at bounding box center [640, 226] width 342 height 82
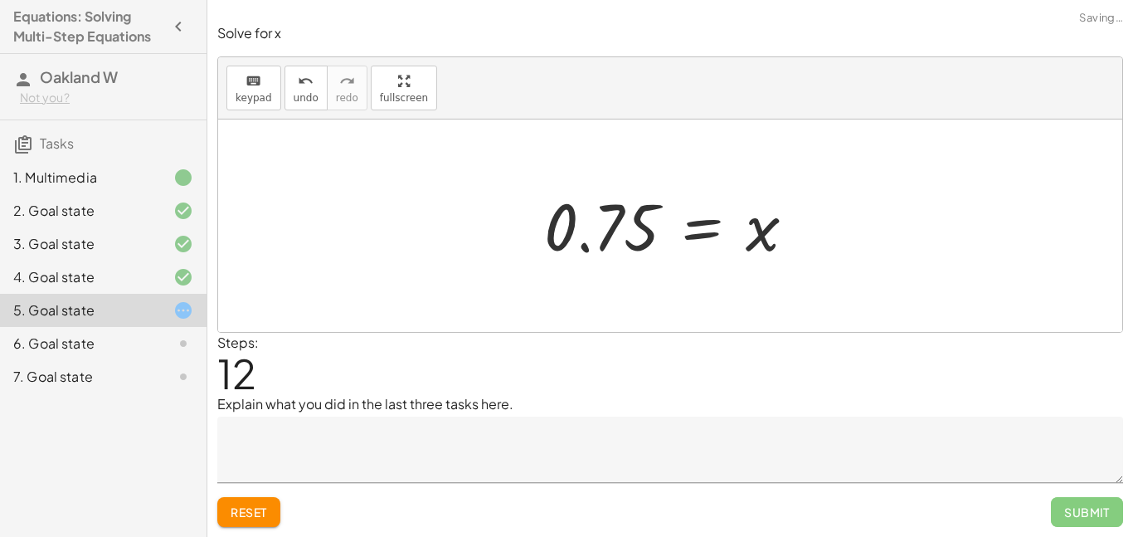
click at [272, 514] on button "Reset" at bounding box center [248, 512] width 63 height 30
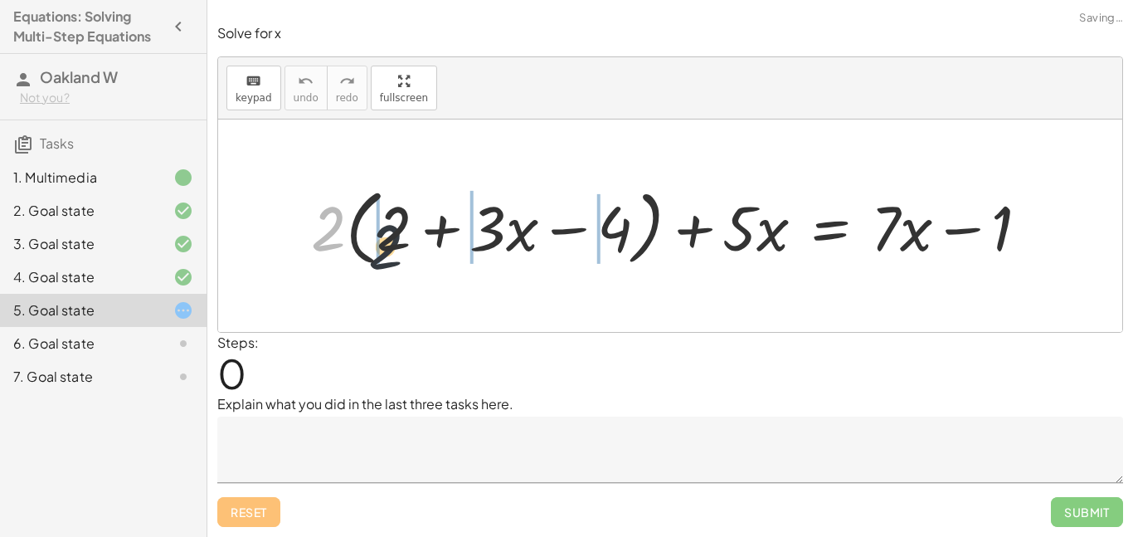
drag, startPoint x: 329, startPoint y: 229, endPoint x: 399, endPoint y: 250, distance: 72.7
click at [399, 250] on div at bounding box center [677, 225] width 748 height 91
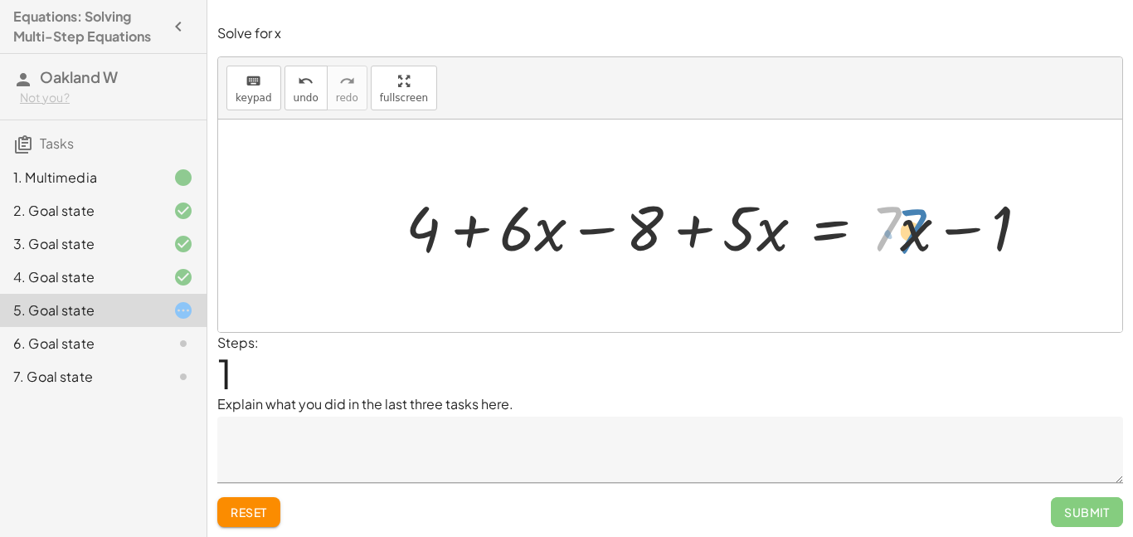
drag, startPoint x: 896, startPoint y: 237, endPoint x: 916, endPoint y: 239, distance: 20.0
click at [916, 239] on div at bounding box center [723, 225] width 653 height 81
drag, startPoint x: 439, startPoint y: 231, endPoint x: 1099, endPoint y: 247, distance: 660.4
click at [1099, 247] on div "+ · 2 · ( + 2 + · 3 · x − 4 ) + · 5 · x = + · 7 · x − 1 + · 2 · 2 + · 2 · 3 · x…" at bounding box center [670, 225] width 904 height 212
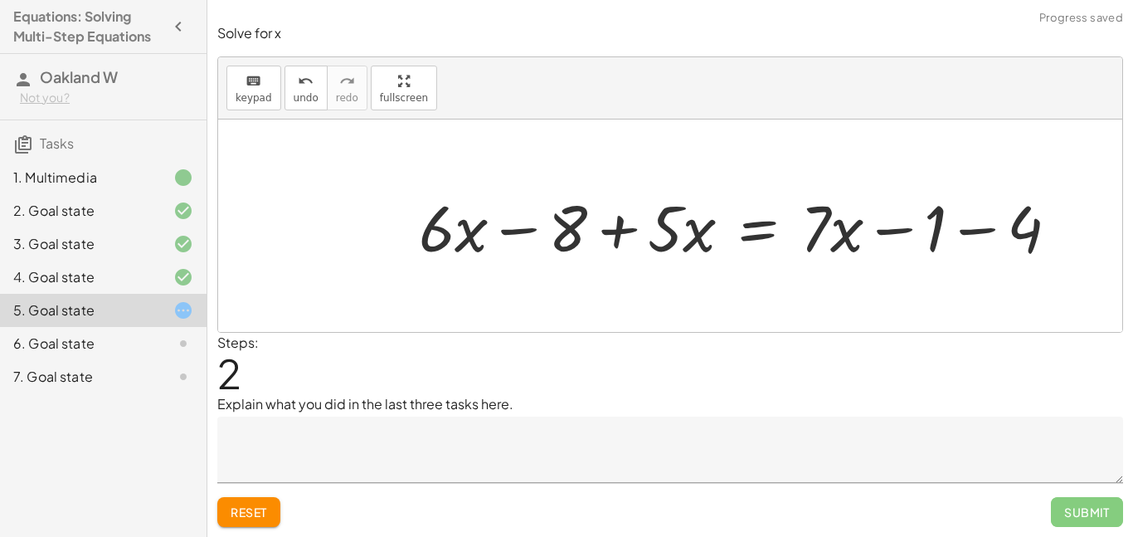
click at [1035, 229] on div at bounding box center [744, 225] width 684 height 85
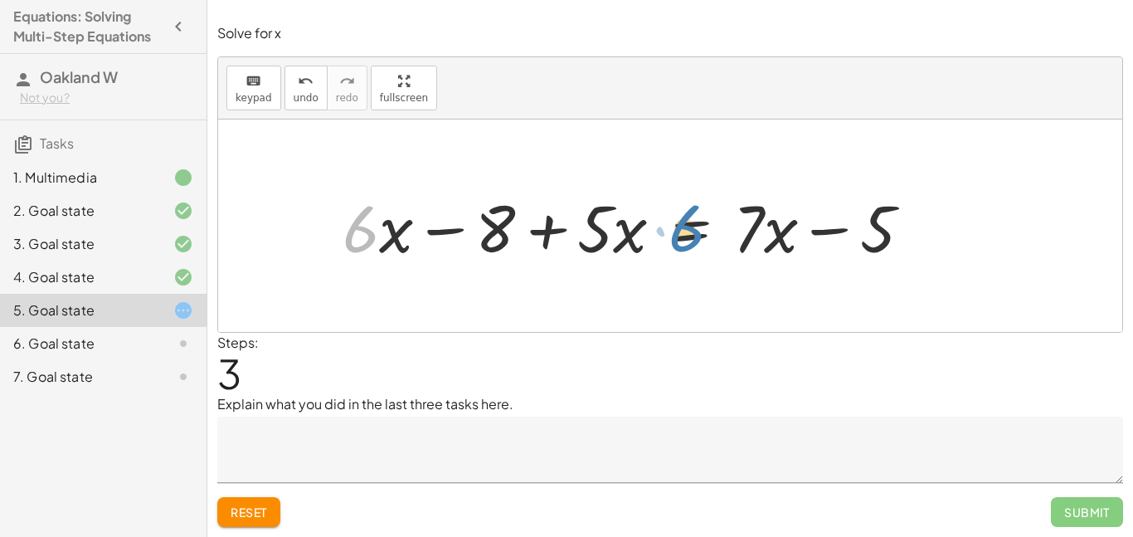
drag, startPoint x: 355, startPoint y: 236, endPoint x: 681, endPoint y: 235, distance: 326.0
click at [681, 235] on div at bounding box center [633, 225] width 599 height 85
drag, startPoint x: 592, startPoint y: 232, endPoint x: 582, endPoint y: 227, distance: 11.1
click at [582, 227] on div at bounding box center [633, 225] width 599 height 85
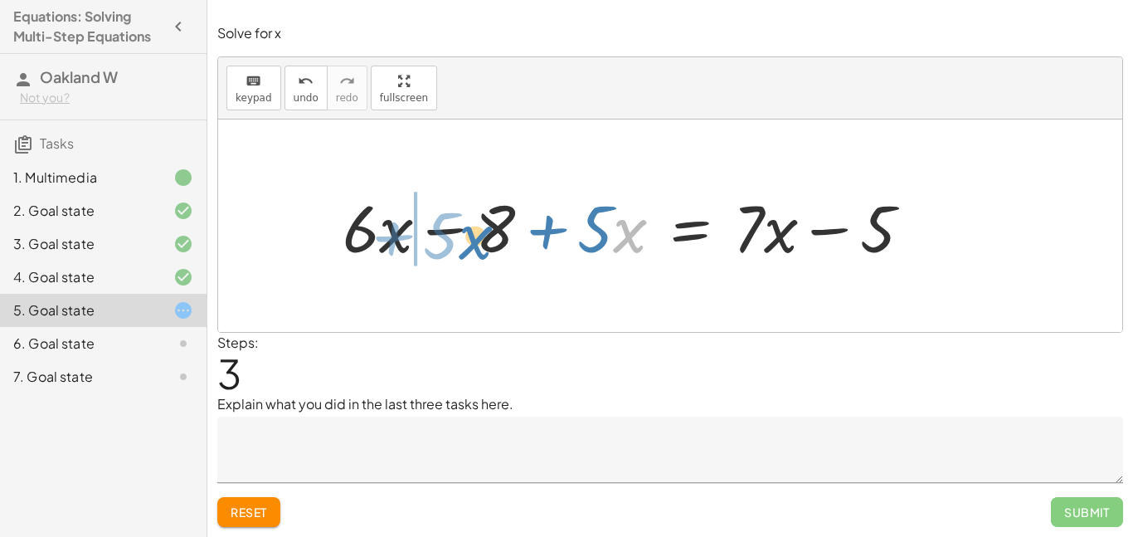
drag, startPoint x: 615, startPoint y: 238, endPoint x: 467, endPoint y: 244, distance: 148.6
click at [467, 244] on div at bounding box center [633, 225] width 599 height 85
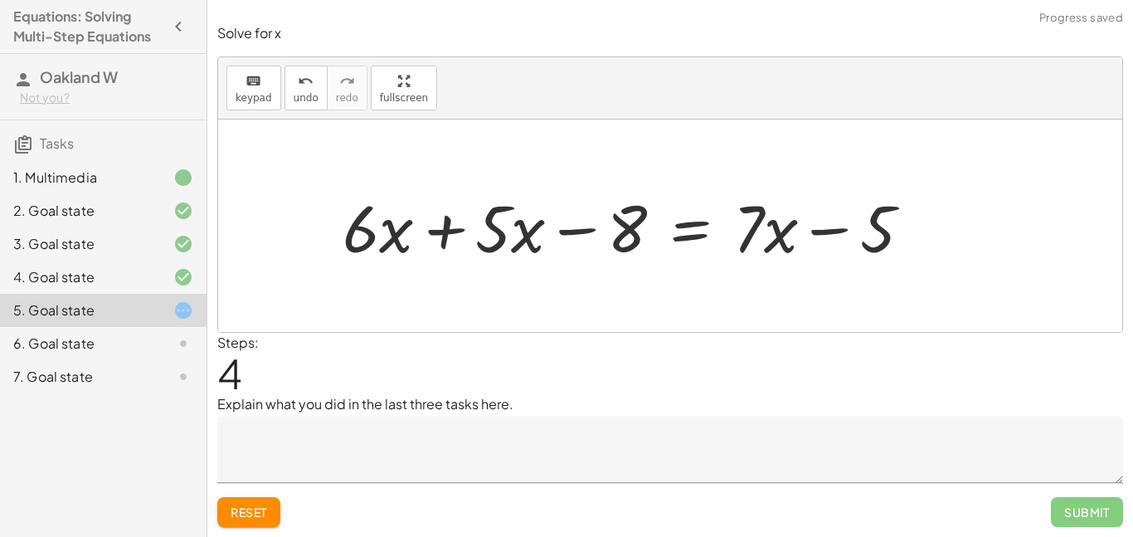
click at [431, 240] on div at bounding box center [633, 225] width 599 height 85
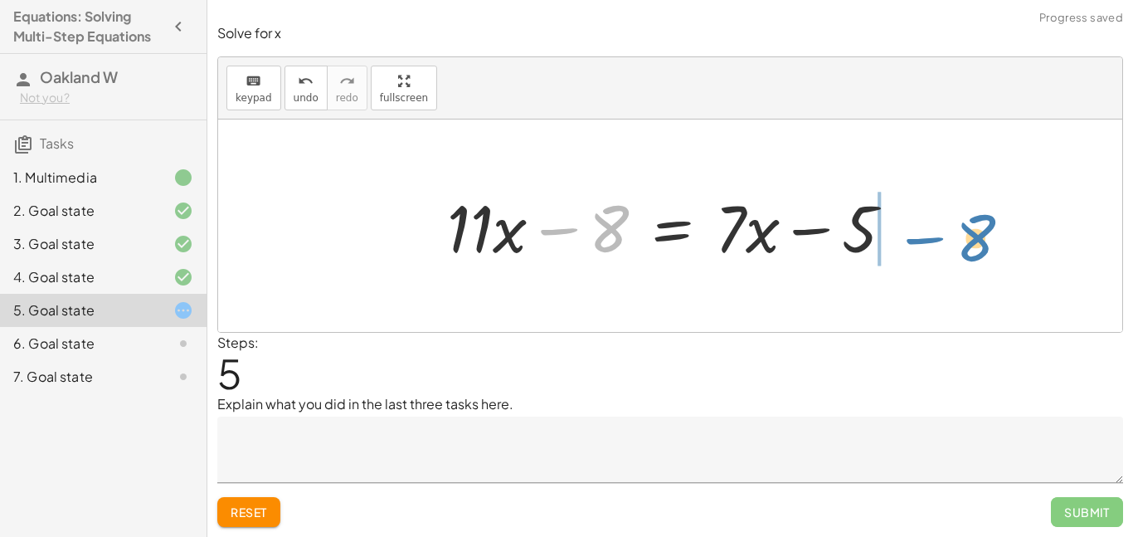
drag, startPoint x: 598, startPoint y: 238, endPoint x: 962, endPoint y: 246, distance: 364.2
click at [962, 246] on div "+ · 2 · ( + 2 + · 3 · x − 4 ) + · 5 · x = + · 7 · x − 1 + · 2 · 2 + · 2 · 3 · x…" at bounding box center [670, 225] width 904 height 212
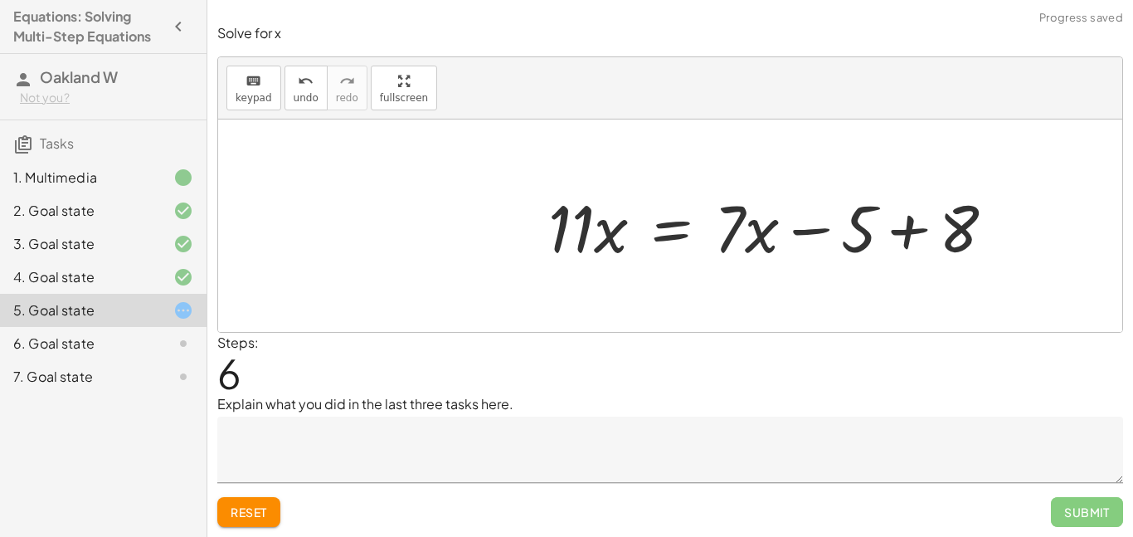
click at [905, 233] on div at bounding box center [778, 225] width 476 height 85
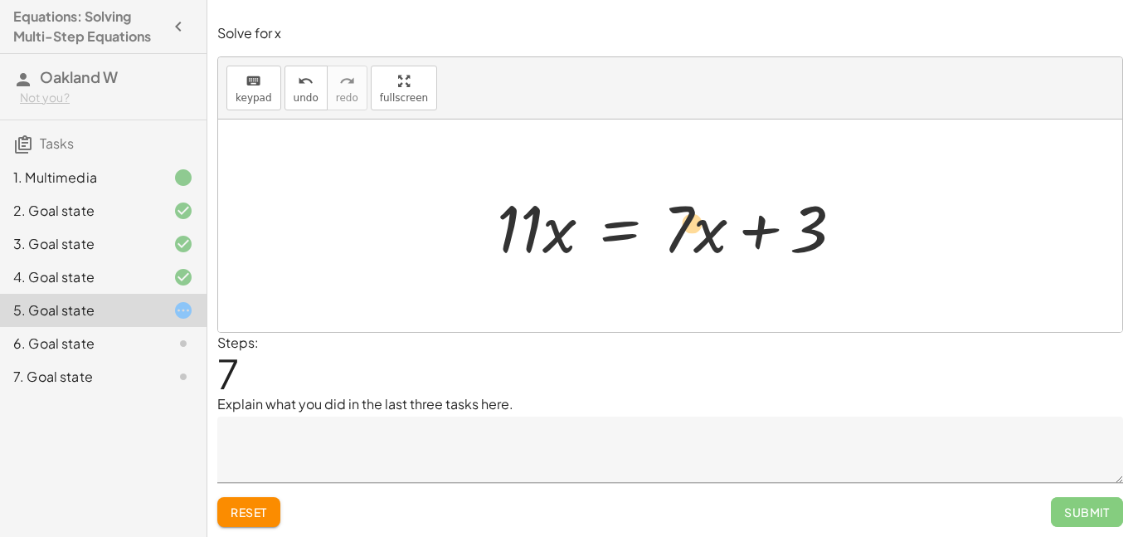
drag, startPoint x: 695, startPoint y: 236, endPoint x: 681, endPoint y: 233, distance: 14.5
click at [681, 233] on div at bounding box center [677, 225] width 377 height 85
drag, startPoint x: 684, startPoint y: 237, endPoint x: 458, endPoint y: 254, distance: 227.1
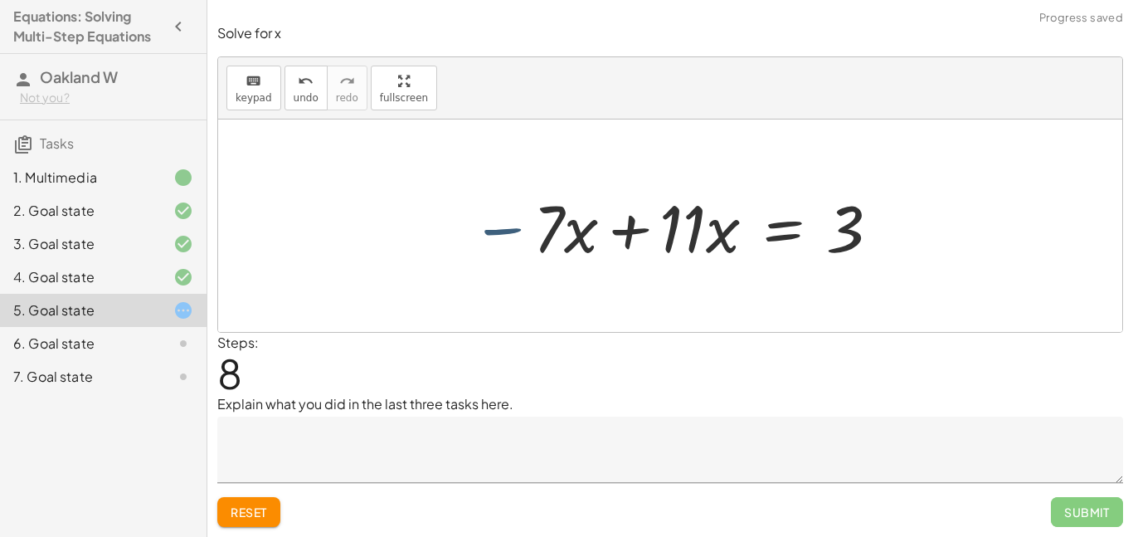
click at [473, 232] on div at bounding box center [676, 225] width 427 height 85
click at [619, 233] on div at bounding box center [676, 225] width 427 height 85
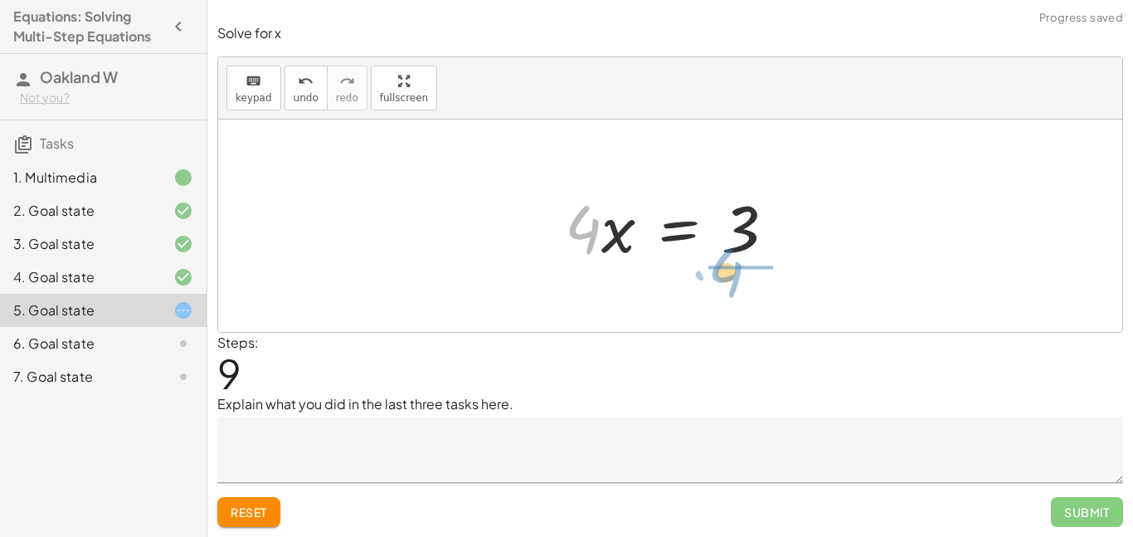
drag, startPoint x: 589, startPoint y: 233, endPoint x: 734, endPoint y: 276, distance: 151.4
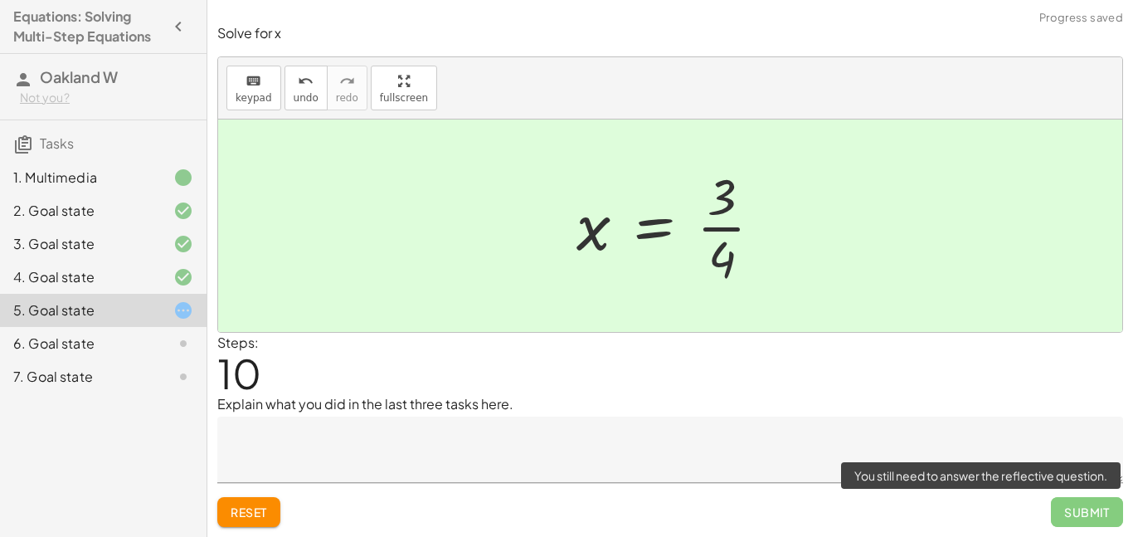
click at [1097, 510] on span "Submit" at bounding box center [1087, 512] width 72 height 30
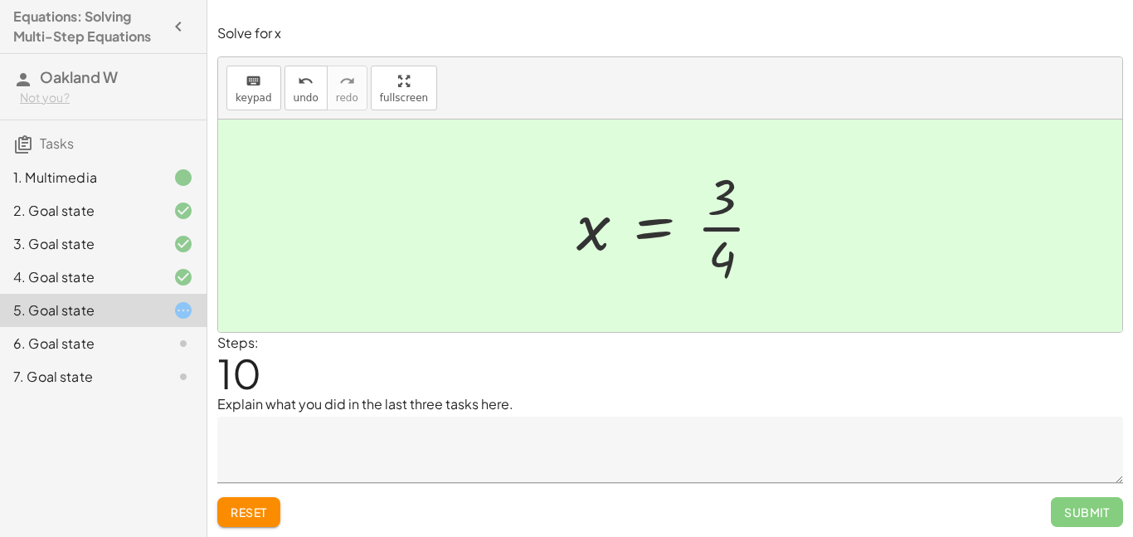
click at [827, 421] on textarea at bounding box center [670, 449] width 906 height 66
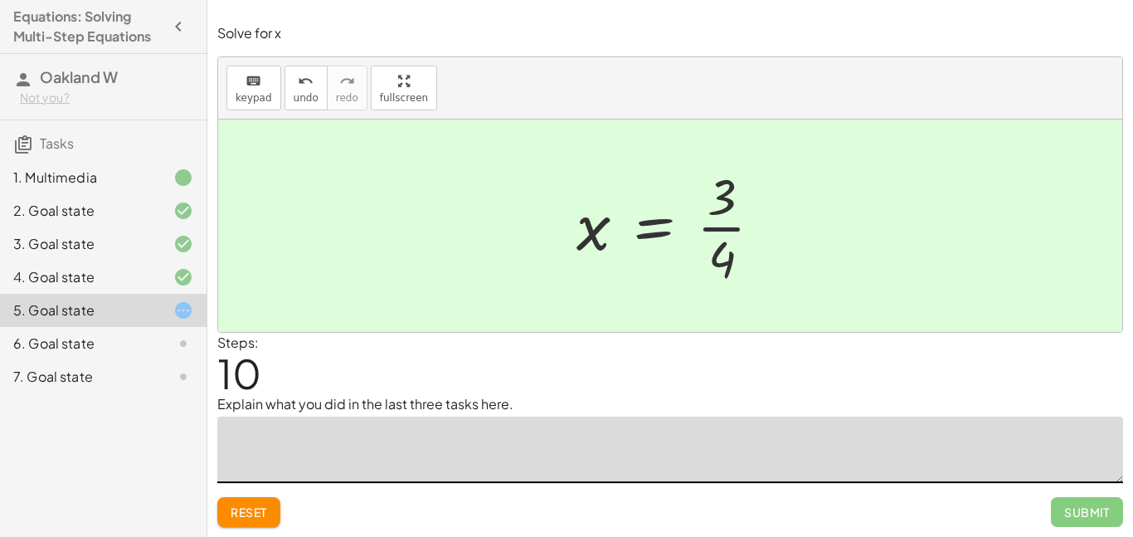
type textarea "*"
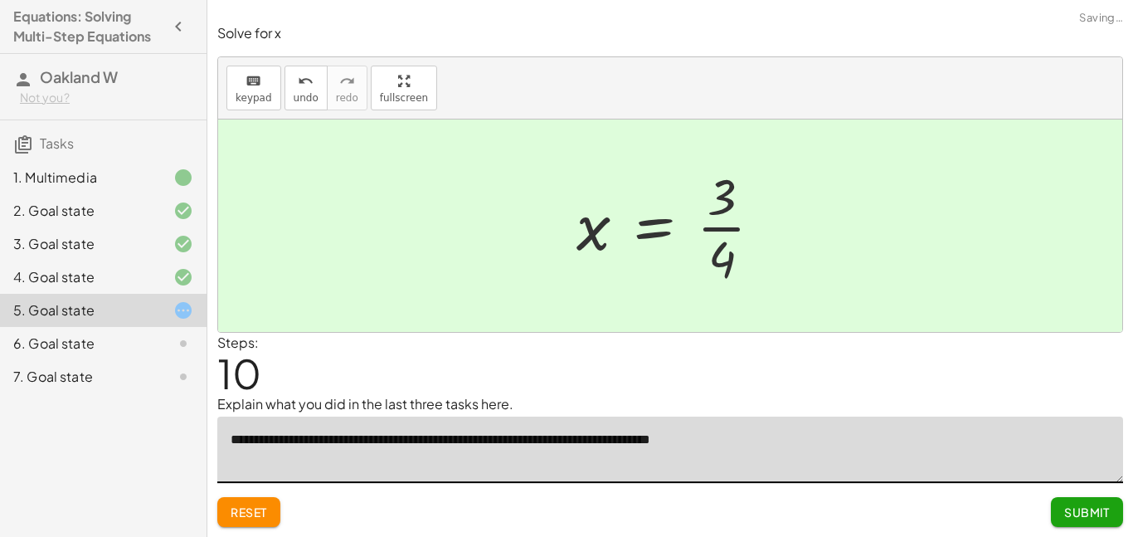
type textarea "**********"
click at [1099, 513] on span "Submit" at bounding box center [1087, 511] width 46 height 15
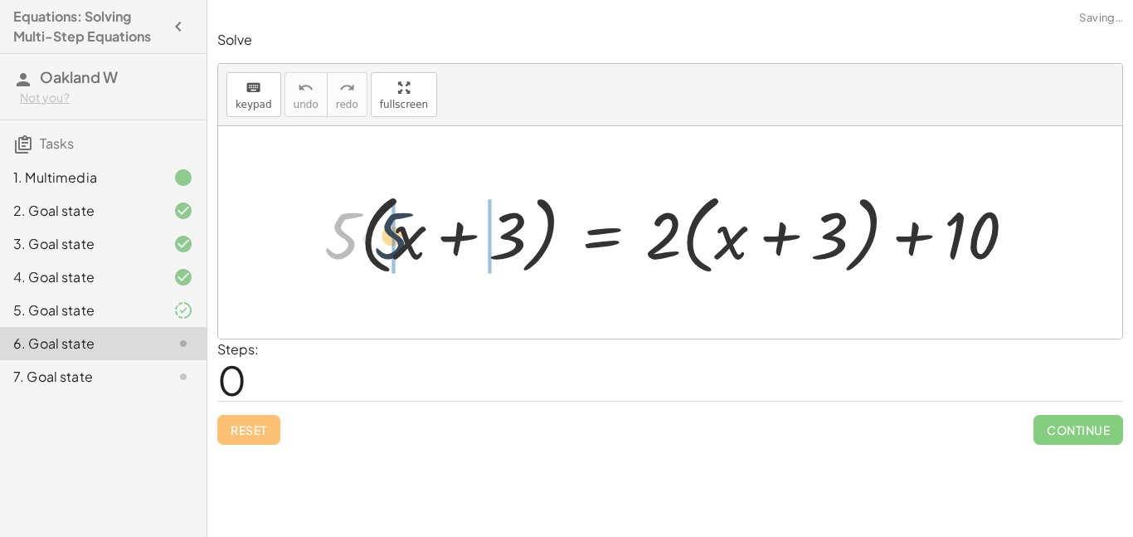
drag, startPoint x: 329, startPoint y: 233, endPoint x: 380, endPoint y: 233, distance: 50.6
click at [380, 233] on div at bounding box center [676, 232] width 721 height 95
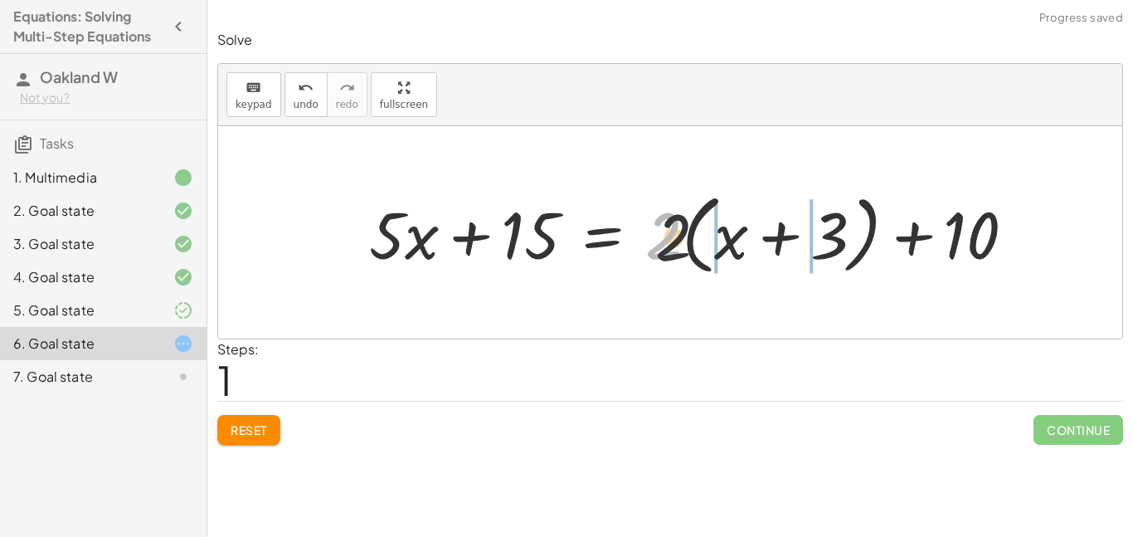
drag, startPoint x: 679, startPoint y: 244, endPoint x: 782, endPoint y: 252, distance: 103.2
click at [782, 252] on div at bounding box center [699, 232] width 676 height 95
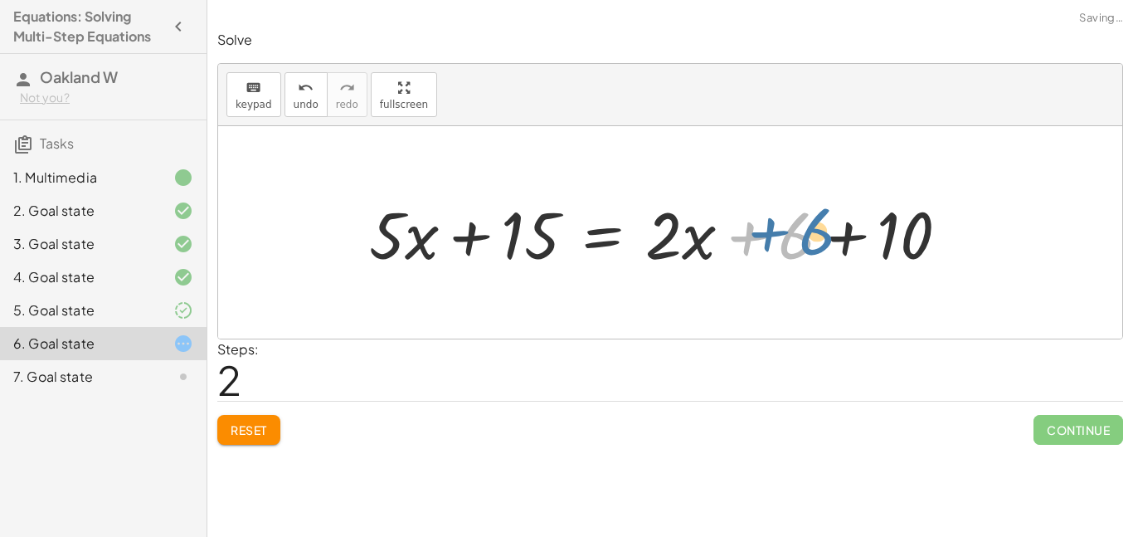
drag, startPoint x: 789, startPoint y: 255, endPoint x: 808, endPoint y: 250, distance: 19.9
click at [808, 250] on div at bounding box center [666, 232] width 610 height 85
click at [834, 246] on div at bounding box center [666, 232] width 610 height 85
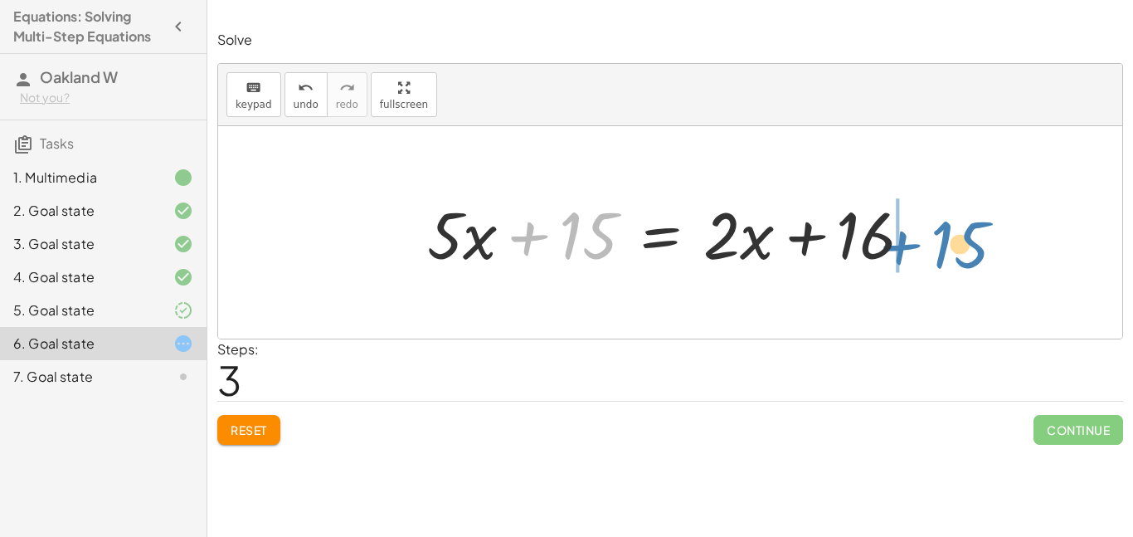
drag, startPoint x: 534, startPoint y: 236, endPoint x: 907, endPoint y: 244, distance: 372.5
click at [907, 244] on div at bounding box center [676, 232] width 514 height 85
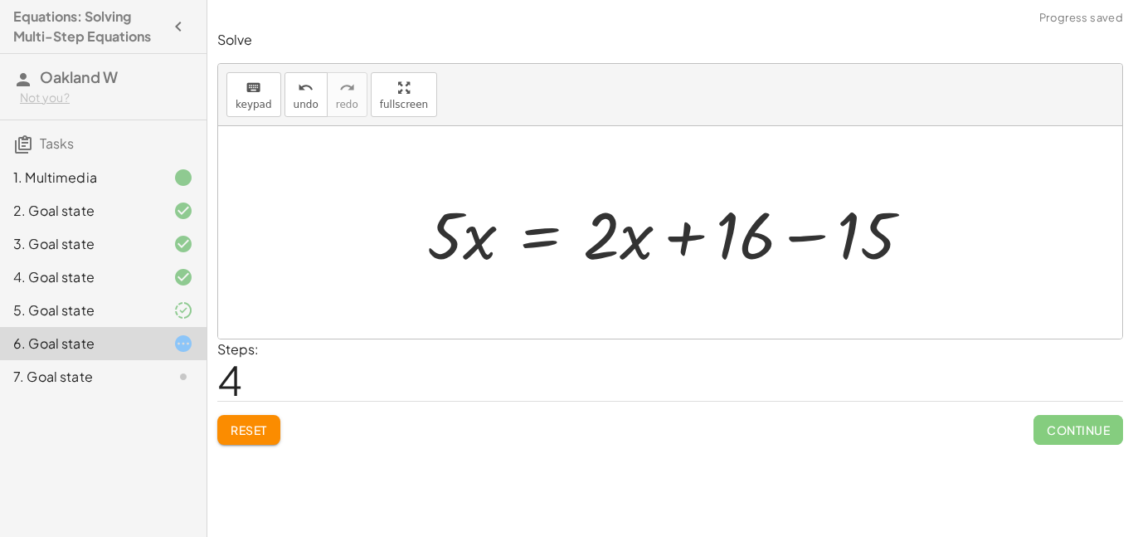
click at [797, 240] on div at bounding box center [676, 232] width 514 height 85
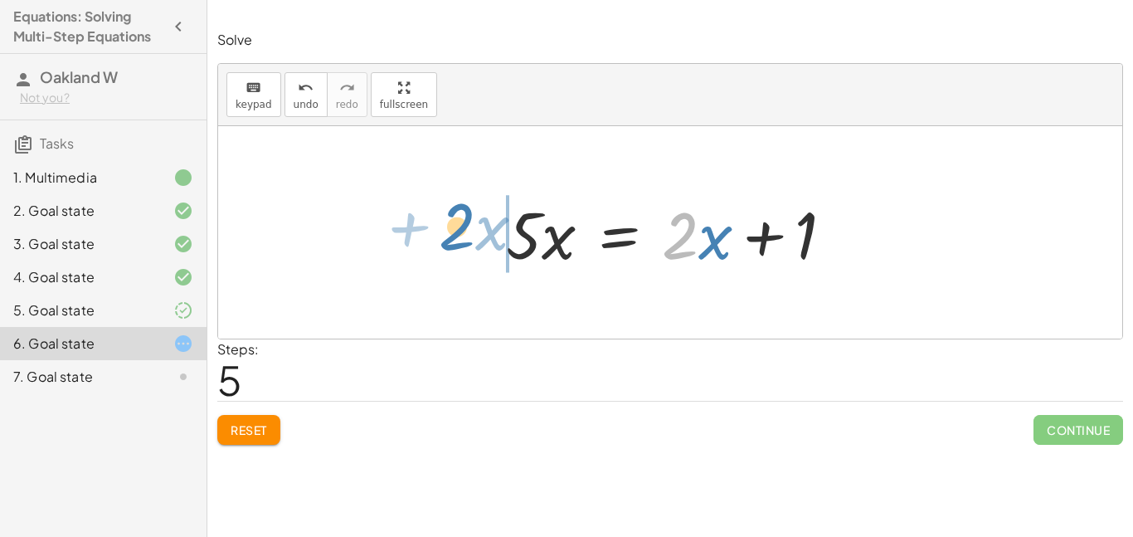
drag, startPoint x: 686, startPoint y: 239, endPoint x: 463, endPoint y: 230, distance: 223.3
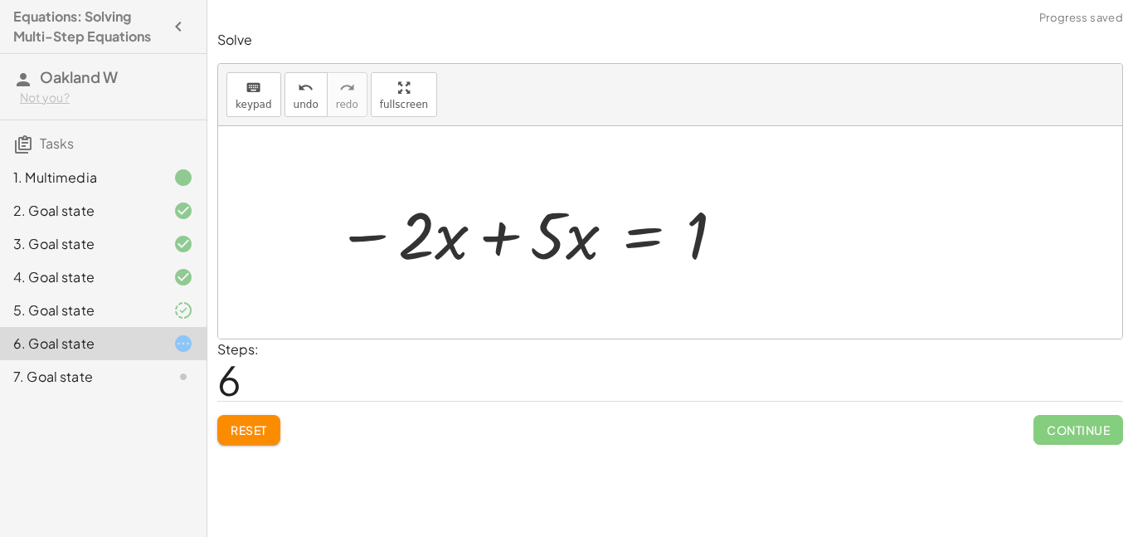
click at [479, 237] on div at bounding box center [532, 232] width 408 height 85
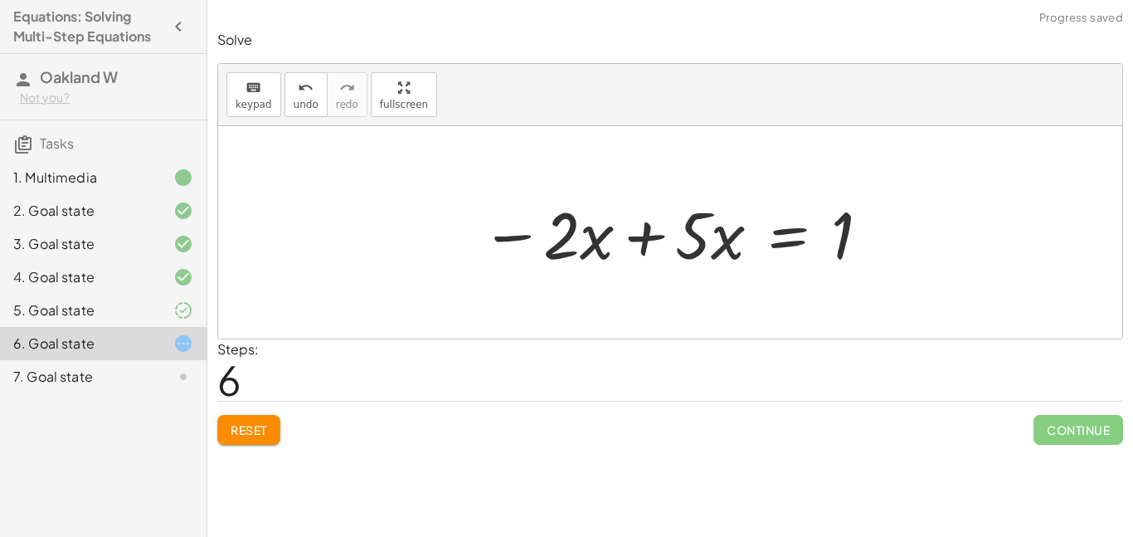
click at [632, 240] on div at bounding box center [677, 232] width 408 height 85
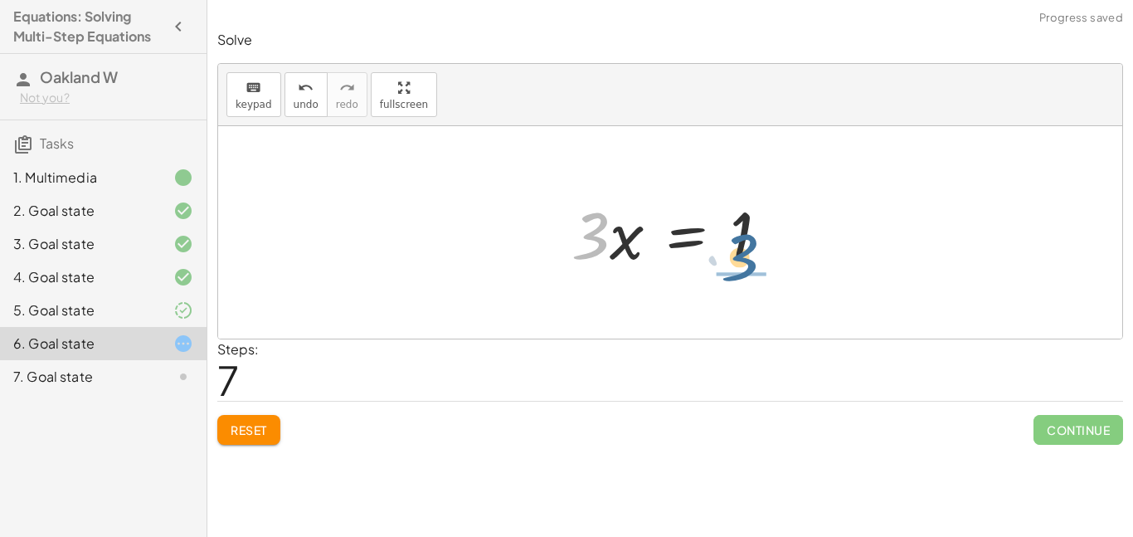
drag, startPoint x: 601, startPoint y: 250, endPoint x: 753, endPoint y: 271, distance: 153.3
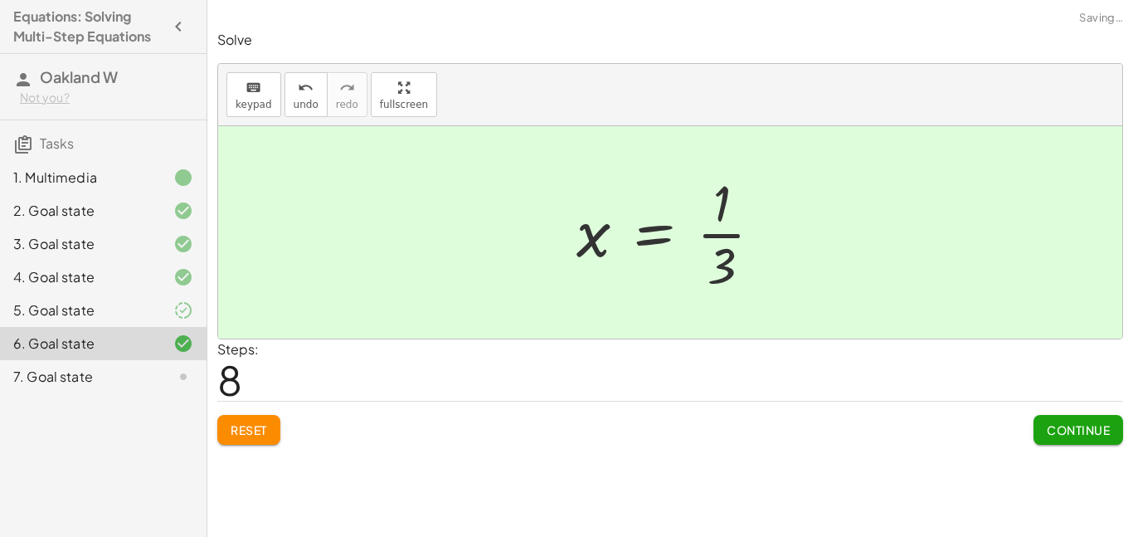
click at [1076, 444] on button "Continue" at bounding box center [1079, 430] width 90 height 30
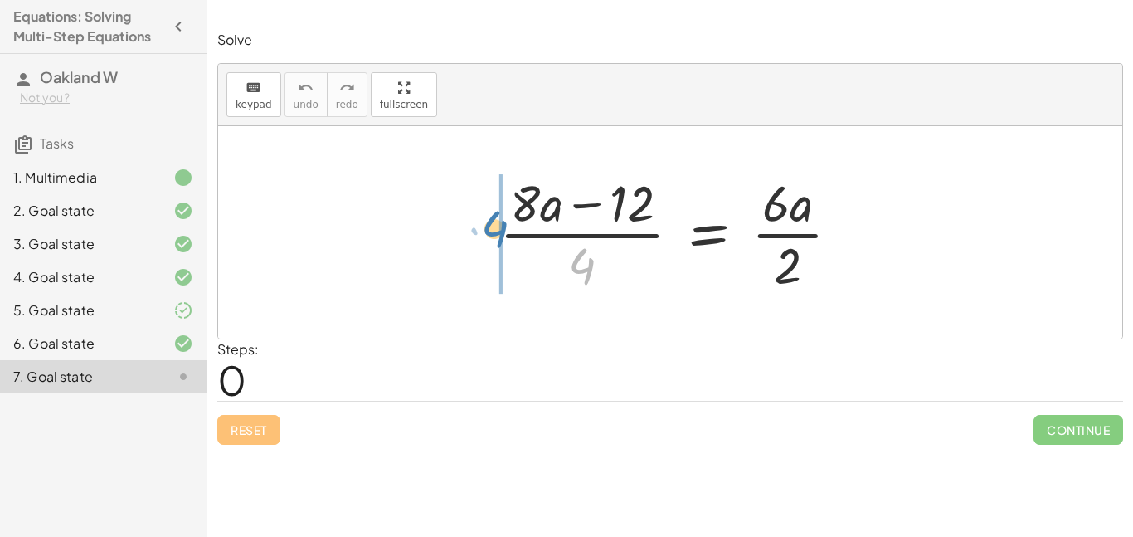
drag, startPoint x: 576, startPoint y: 270, endPoint x: 488, endPoint y: 232, distance: 96.3
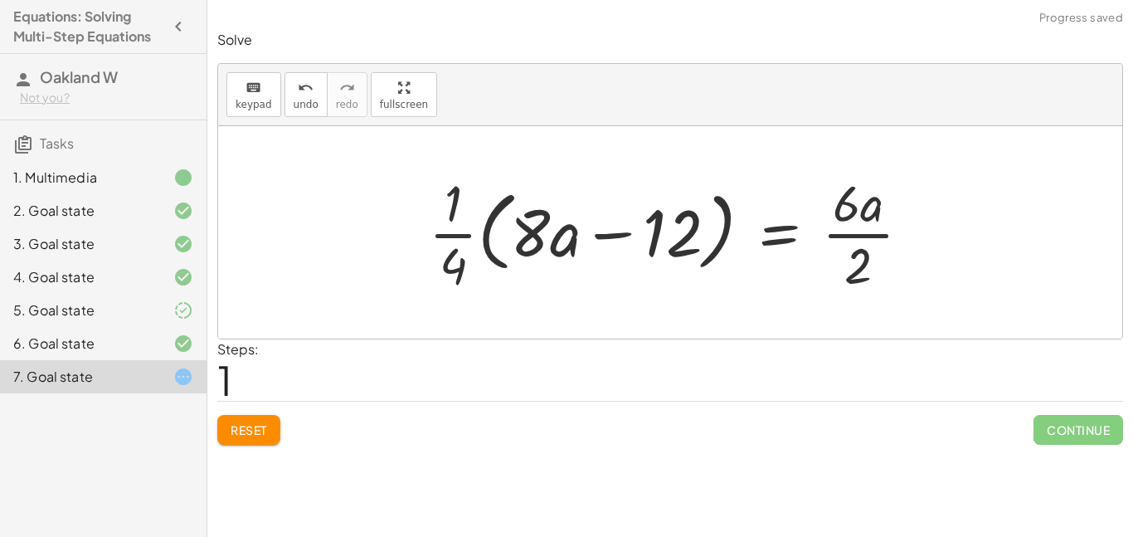
click at [451, 234] on div at bounding box center [676, 232] width 511 height 128
drag, startPoint x: 453, startPoint y: 236, endPoint x: 503, endPoint y: 241, distance: 50.8
click at [503, 241] on div at bounding box center [676, 232] width 511 height 128
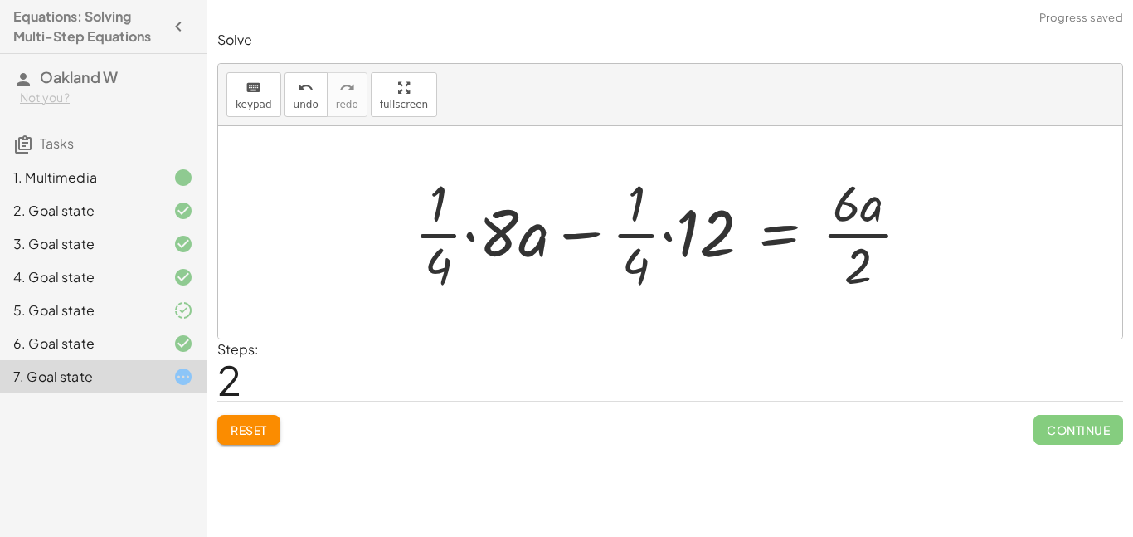
click at [484, 243] on div at bounding box center [669, 232] width 526 height 128
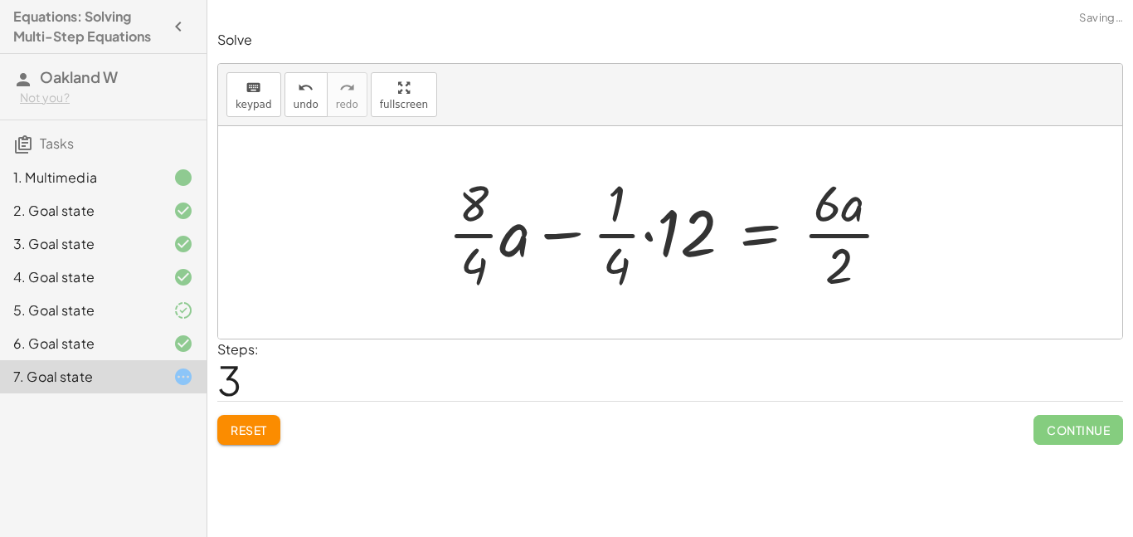
click at [490, 237] on div at bounding box center [676, 232] width 473 height 128
click at [508, 248] on div at bounding box center [684, 232] width 458 height 128
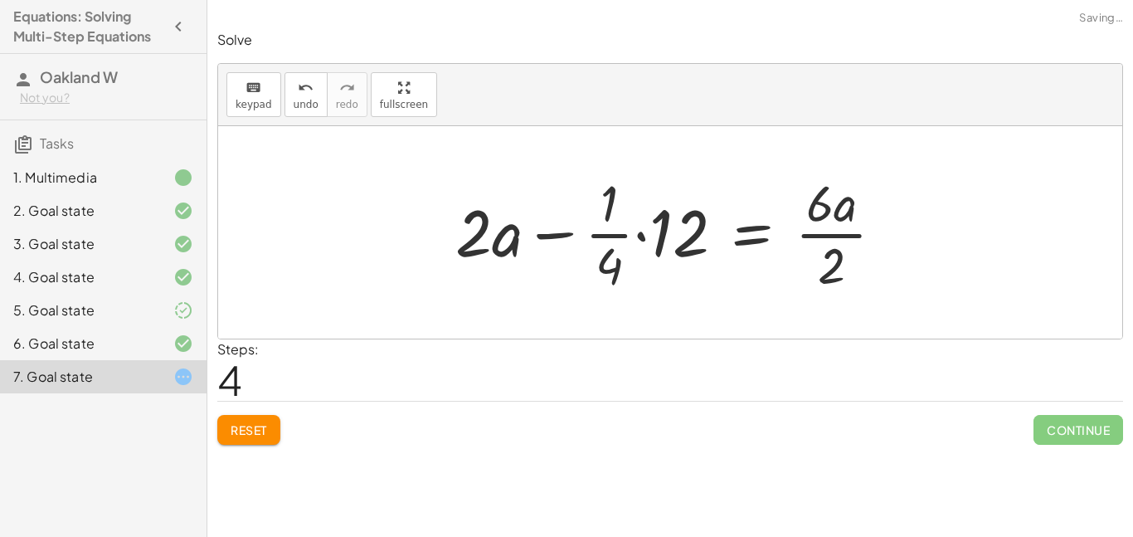
click at [618, 238] on div at bounding box center [676, 232] width 458 height 128
click at [639, 240] on div at bounding box center [676, 232] width 458 height 128
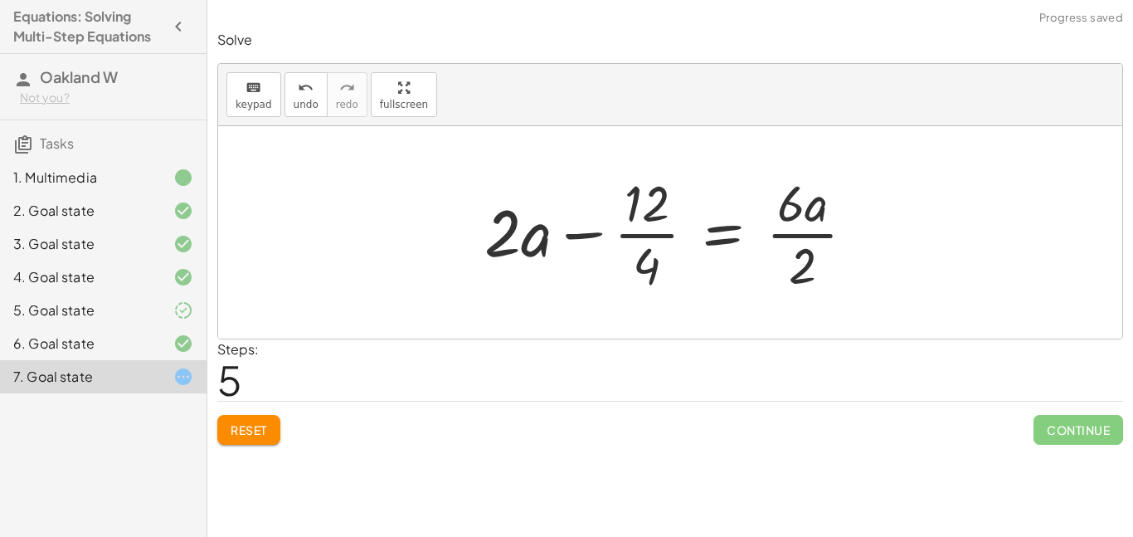
click at [636, 240] on div at bounding box center [676, 232] width 400 height 128
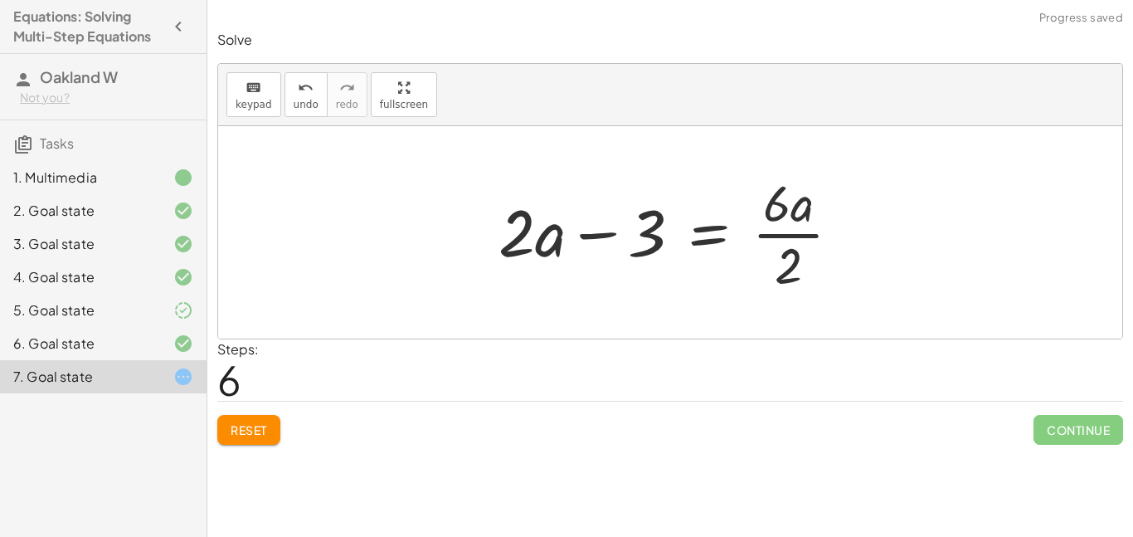
click at [784, 236] on div at bounding box center [676, 232] width 372 height 128
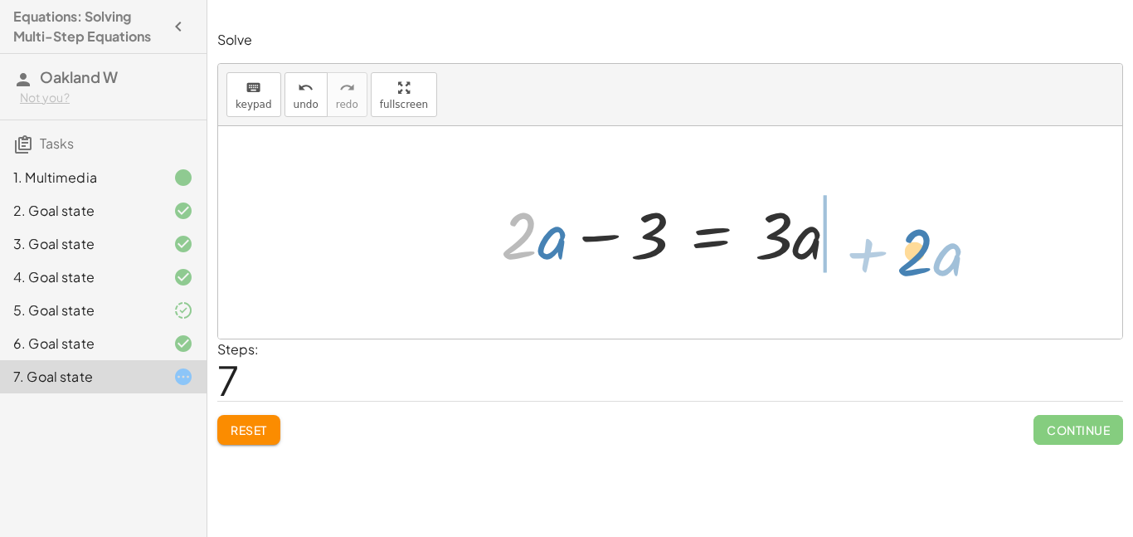
drag, startPoint x: 523, startPoint y: 241, endPoint x: 919, endPoint y: 257, distance: 396.0
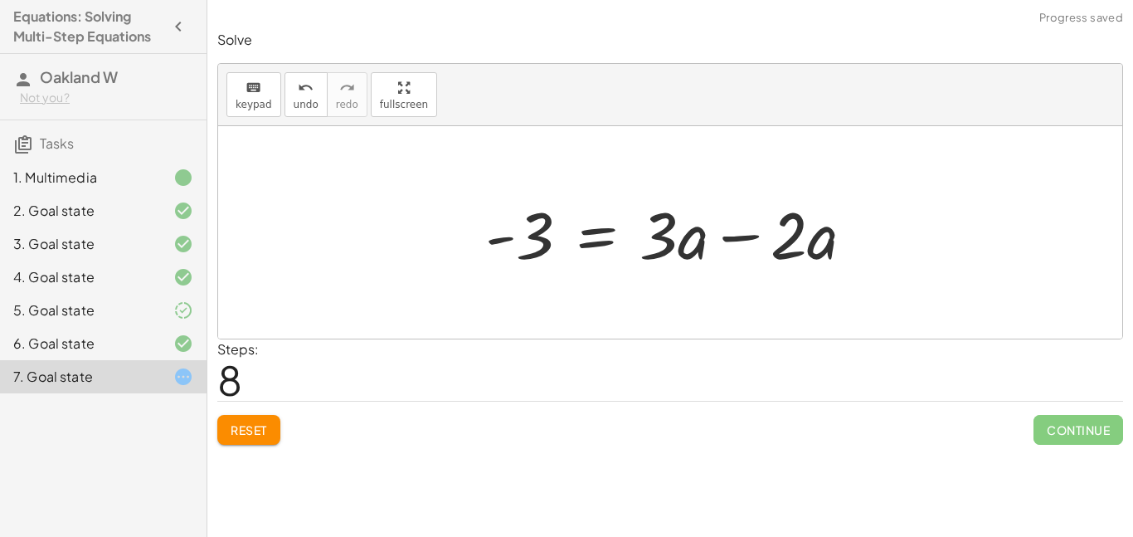
click at [752, 238] on div at bounding box center [676, 232] width 399 height 85
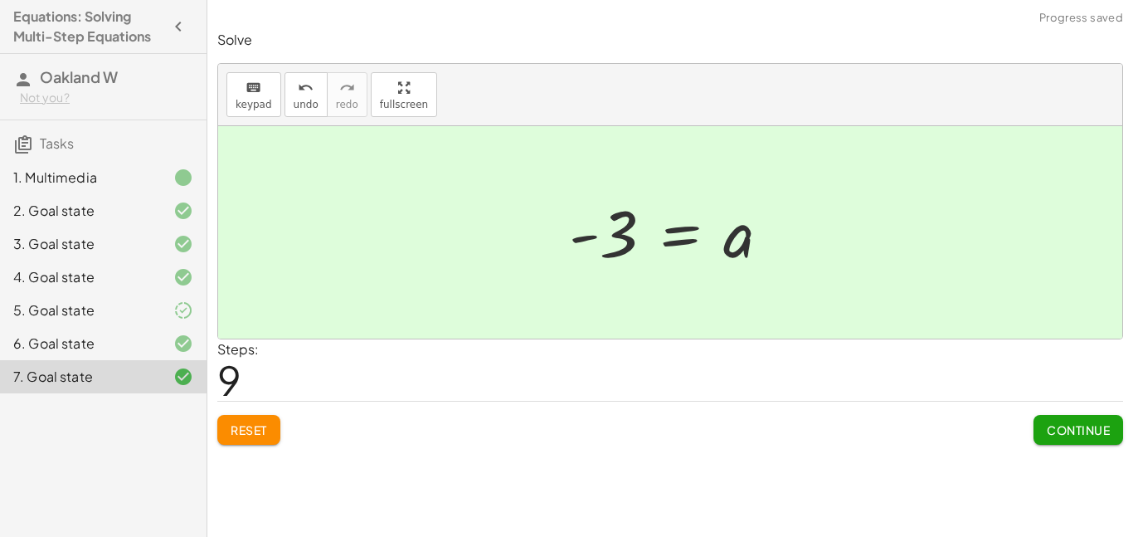
click at [1052, 439] on button "Continue" at bounding box center [1079, 430] width 90 height 30
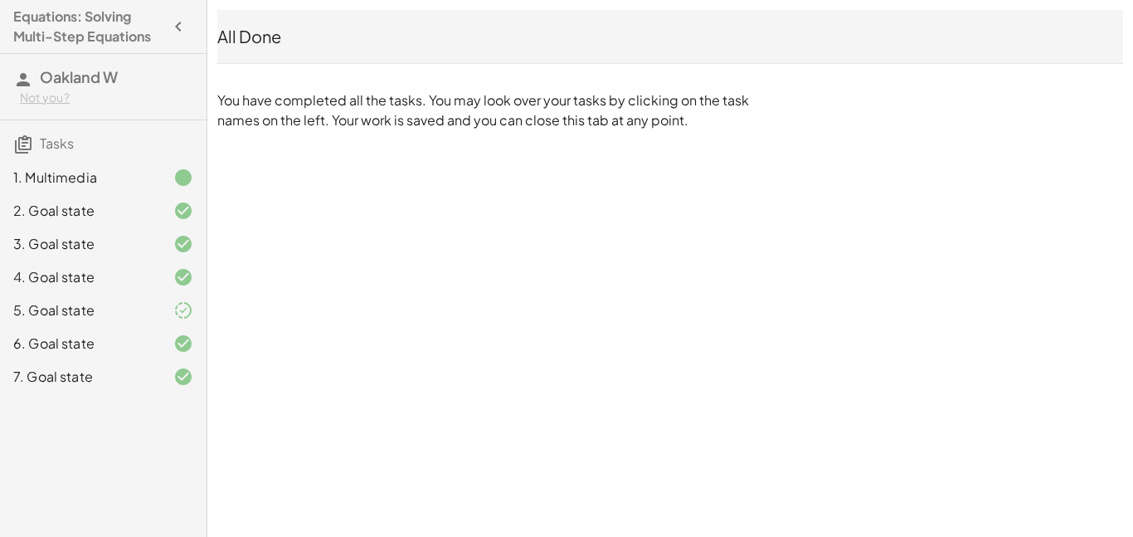
click at [0, 0] on div "Equations: Solving Multi-Step Equations Oakland W Not you? Tasks 1. Multimedia …" at bounding box center [0, 0] width 0 height 0
